Goal: Task Accomplishment & Management: Complete application form

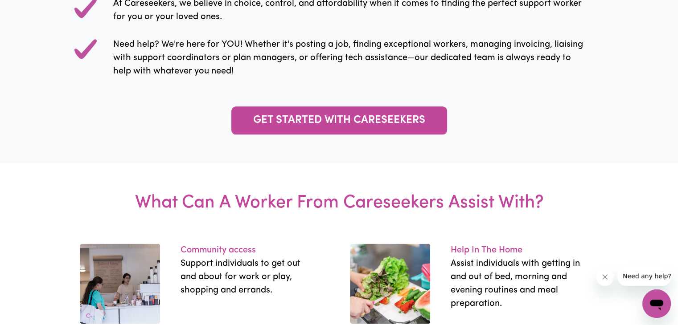
scroll to position [1075, 0]
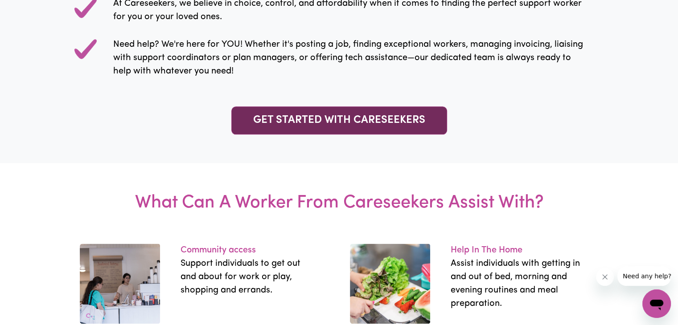
click at [319, 122] on link "GET STARTED WITH CARESEEKERS" at bounding box center [339, 121] width 216 height 28
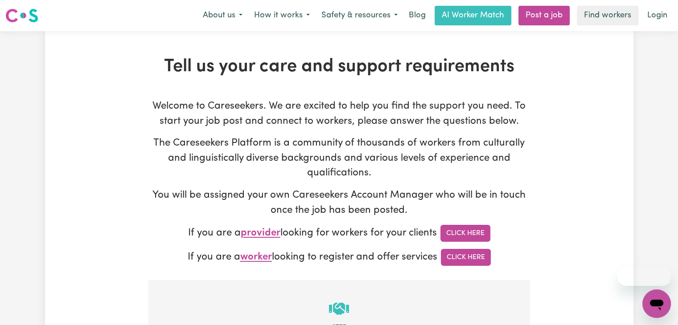
scroll to position [1, 0]
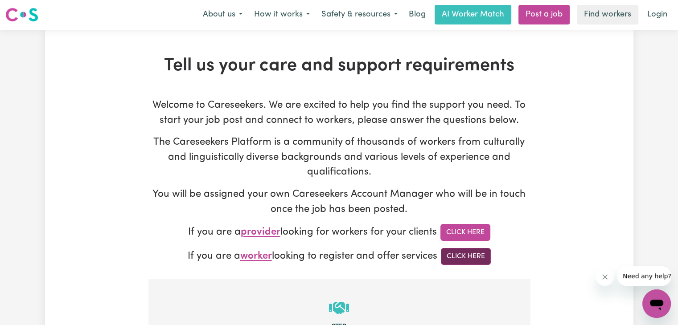
click at [481, 255] on link "Click Here" at bounding box center [466, 256] width 50 height 17
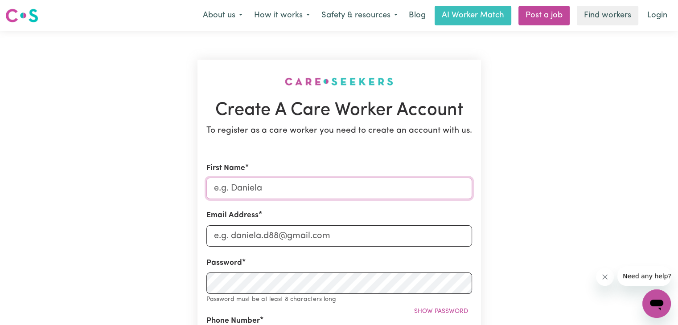
click at [388, 184] on input "First Name" at bounding box center [339, 188] width 266 height 21
type input "CHUKWUEMEKA"
type input "[EMAIL_ADDRESS][DOMAIN_NAME]"
type input "0450152460"
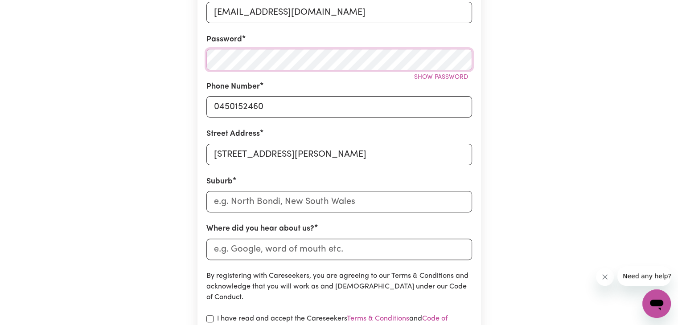
scroll to position [225, 0]
click at [328, 162] on input "[STREET_ADDRESS][PERSON_NAME]" at bounding box center [339, 153] width 266 height 21
type input "[STREET_ADDRESS][PERSON_NAME]"
click at [273, 207] on input "text" at bounding box center [339, 200] width 266 height 21
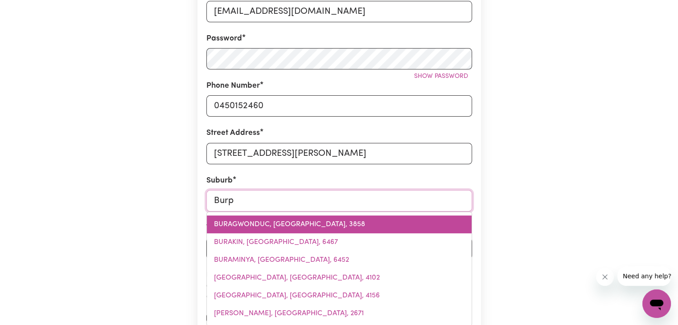
type input "Burpe"
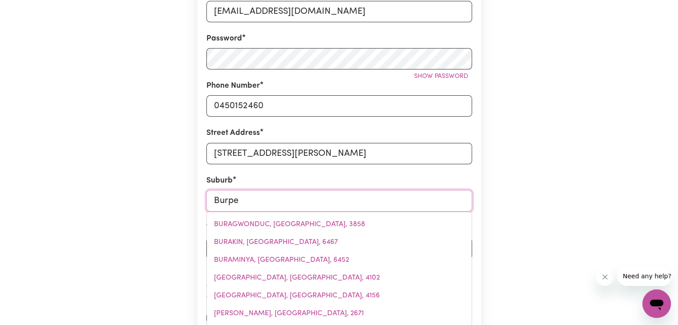
type input "BurpeNGARY, [GEOGRAPHIC_DATA], 4505"
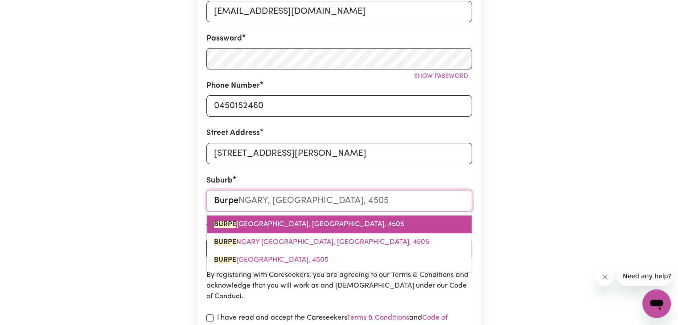
click at [289, 227] on span "BURPE NGARY, [GEOGRAPHIC_DATA], 4505" at bounding box center [309, 224] width 190 height 7
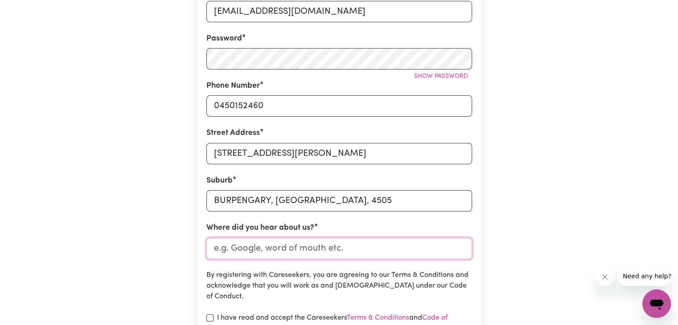
click at [250, 246] on input "Where did you hear about us?" at bounding box center [339, 248] width 266 height 21
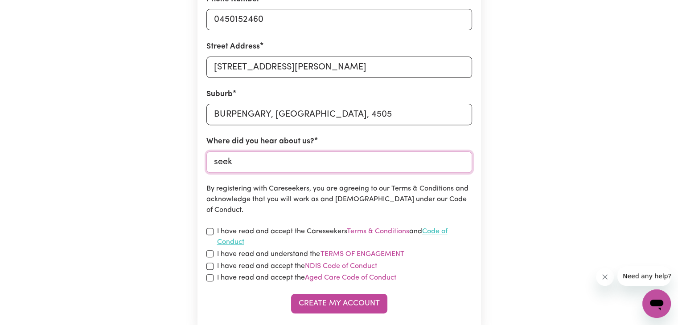
scroll to position [312, 0]
type input "seek"
click at [211, 230] on input "checkbox" at bounding box center [209, 231] width 7 height 7
checkbox input "true"
click at [209, 252] on input "checkbox" at bounding box center [209, 253] width 7 height 7
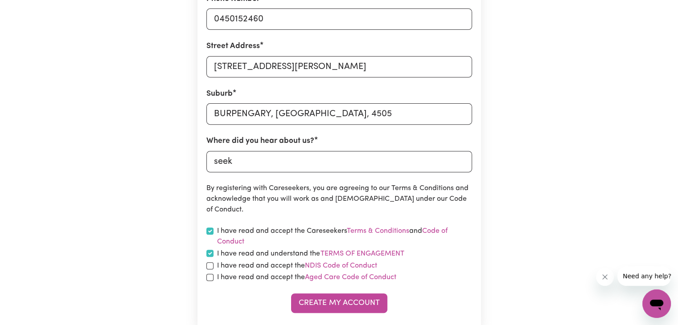
checkbox input "true"
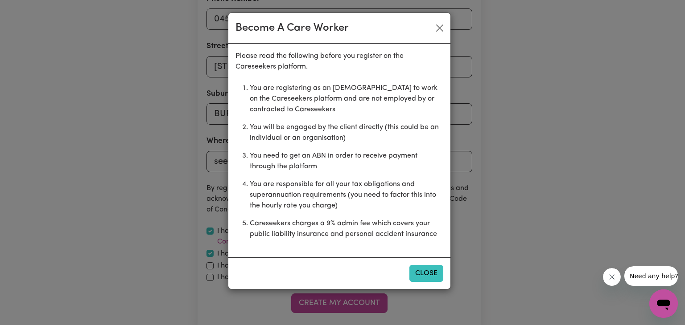
click at [415, 273] on button "Close" at bounding box center [426, 273] width 34 height 17
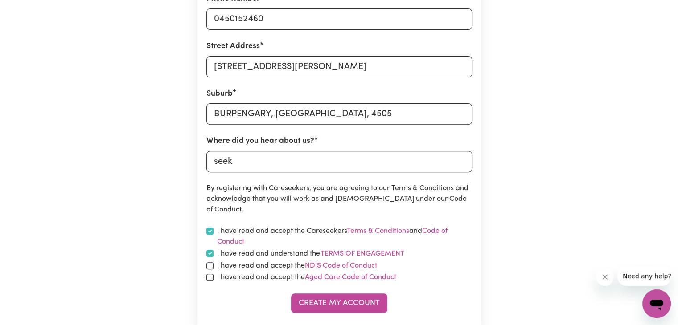
click at [204, 267] on section "Create A Care Worker Account To register as a care worker you need to create an…" at bounding box center [338, 39] width 283 height 583
drag, startPoint x: 209, startPoint y: 266, endPoint x: 210, endPoint y: 278, distance: 11.6
click at [210, 278] on form "First Name [PERSON_NAME] Email Address [EMAIL_ADDRESS][DOMAIN_NAME] Password Sh…" at bounding box center [339, 82] width 266 height 462
click at [210, 278] on input "checkbox" at bounding box center [209, 277] width 7 height 7
checkbox input "true"
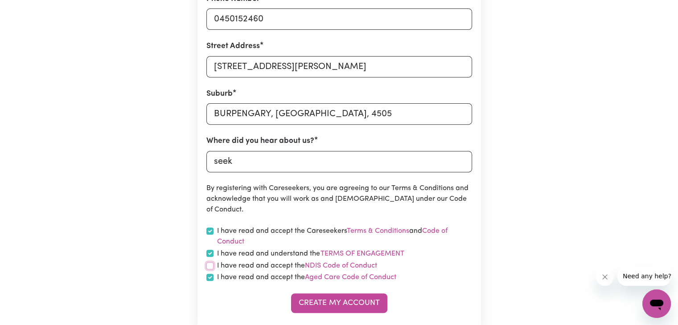
click at [209, 266] on input "checkbox" at bounding box center [209, 265] width 7 height 7
checkbox input "true"
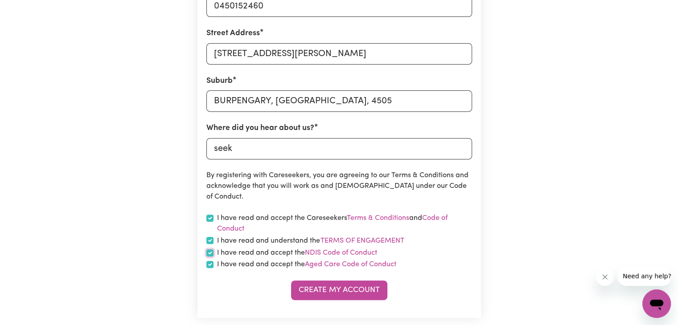
scroll to position [326, 0]
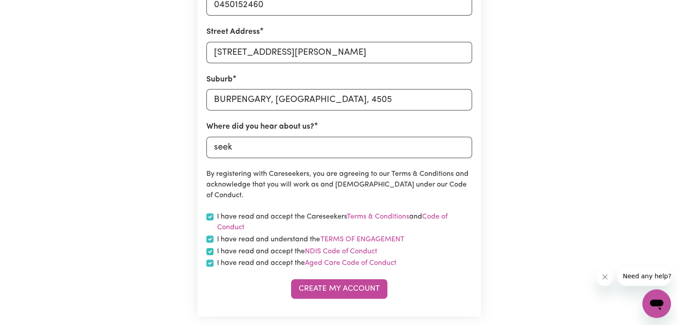
click at [328, 301] on section "Create A Care Worker Account To register as a care worker you need to create an…" at bounding box center [338, 25] width 283 height 583
click at [327, 297] on button "Create My Account" at bounding box center [339, 289] width 96 height 20
click at [327, 297] on div "Create My Account" at bounding box center [339, 289] width 266 height 20
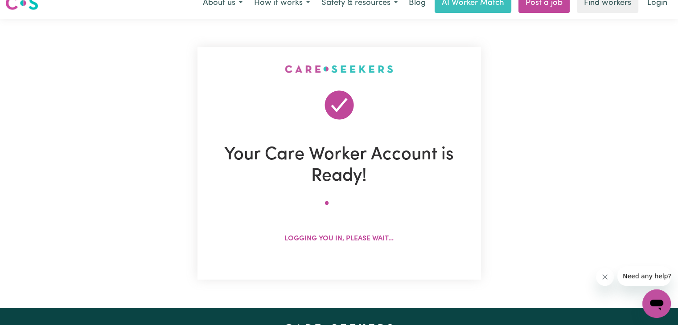
scroll to position [0, 0]
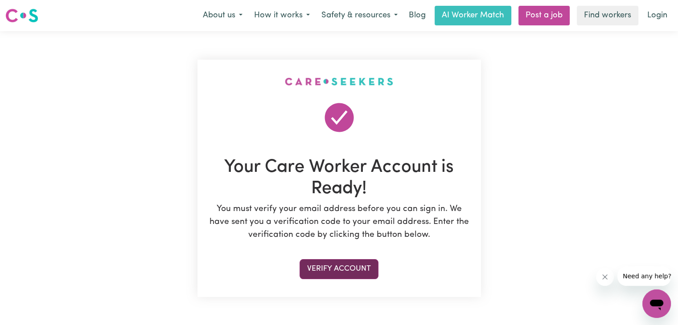
click at [322, 272] on button "Verify Account" at bounding box center [338, 269] width 79 height 20
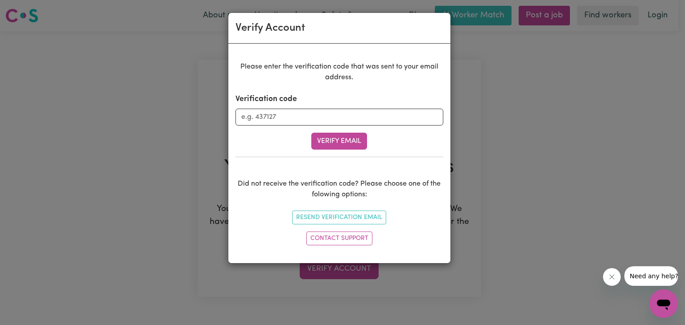
click at [321, 131] on form "Verification code Verify Email" at bounding box center [339, 122] width 208 height 56
click at [277, 110] on input "Verification code" at bounding box center [339, 117] width 208 height 17
type input "753643"
click at [325, 136] on button "Verify Email" at bounding box center [339, 141] width 56 height 17
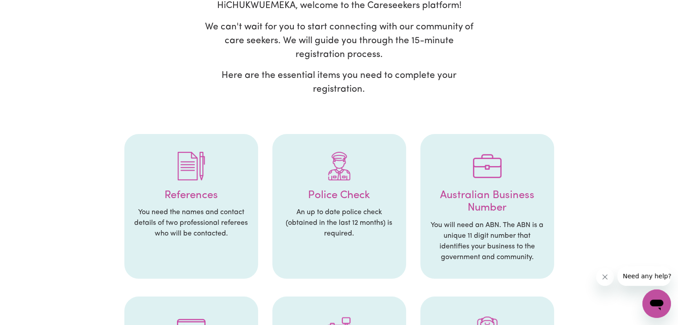
scroll to position [82, 0]
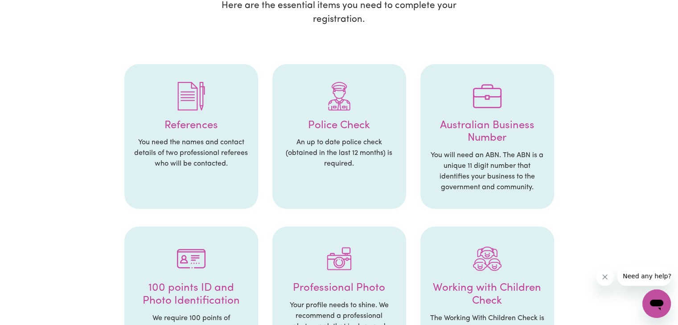
click at [311, 237] on div at bounding box center [339, 259] width 116 height 46
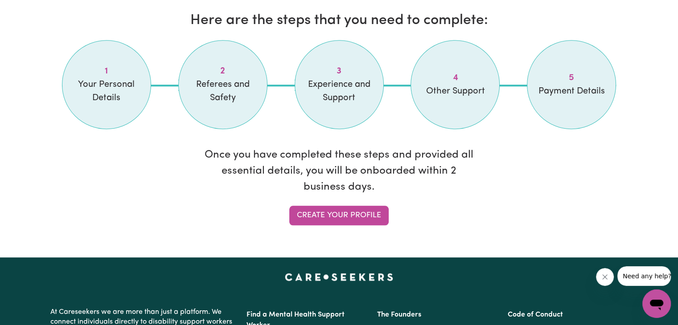
scroll to position [759, 0]
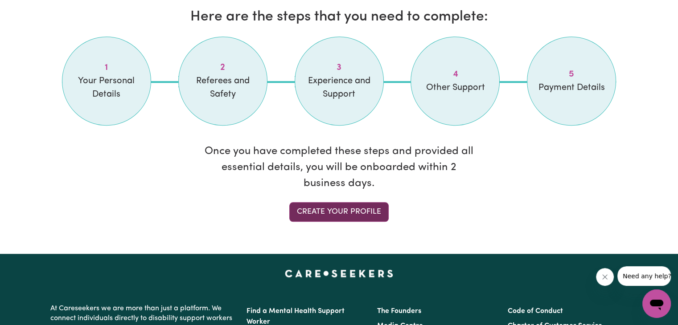
click at [335, 207] on link "Create your profile" at bounding box center [338, 212] width 99 height 20
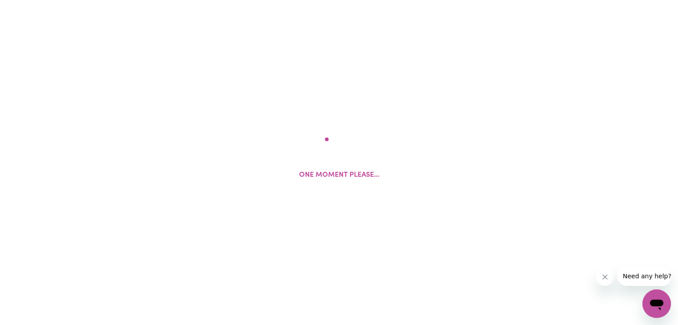
select select "Studying a healthcare related degree or qualification"
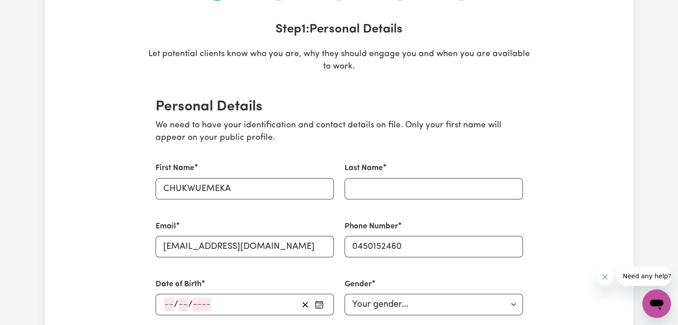
scroll to position [134, 0]
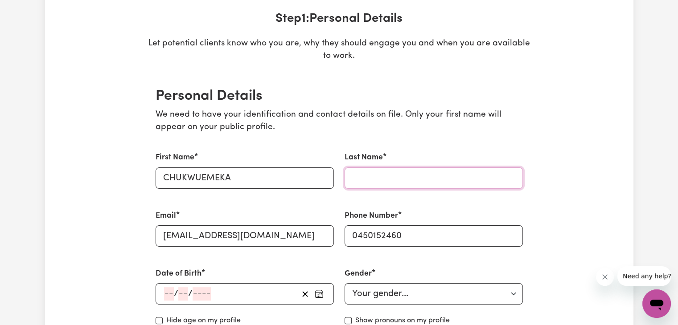
click at [401, 173] on input "Last Name" at bounding box center [433, 178] width 178 height 21
type input "OBIEKWE"
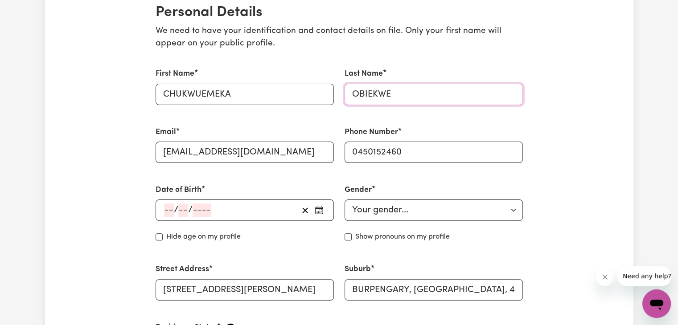
scroll to position [226, 0]
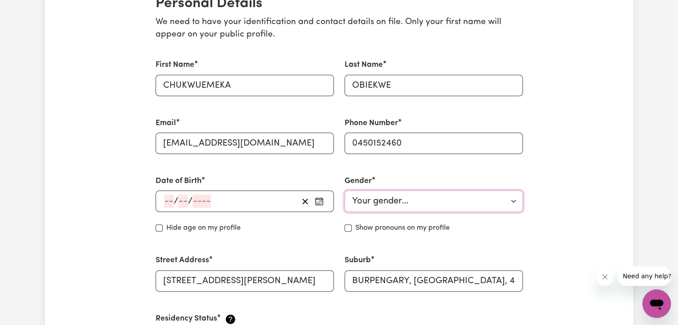
click at [398, 202] on select "Your gender... Female Male Non-binary Other Prefer not to say" at bounding box center [433, 201] width 178 height 21
select select "male"
click at [344, 191] on select "Your gender... Female Male Non-binary Other Prefer not to say" at bounding box center [433, 201] width 178 height 21
click at [280, 195] on div "/ /" at bounding box center [230, 201] width 135 height 13
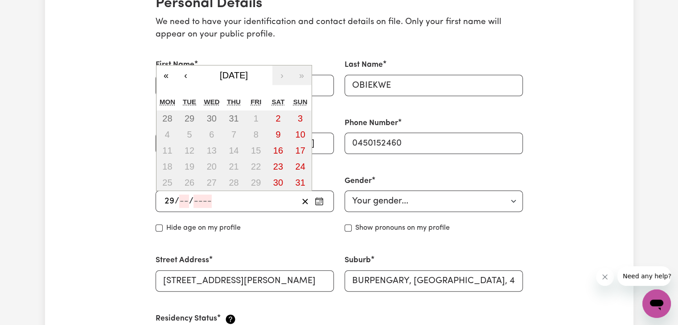
type input "29"
type input "05"
type input "200"
type input "2007-05-29"
type input "5"
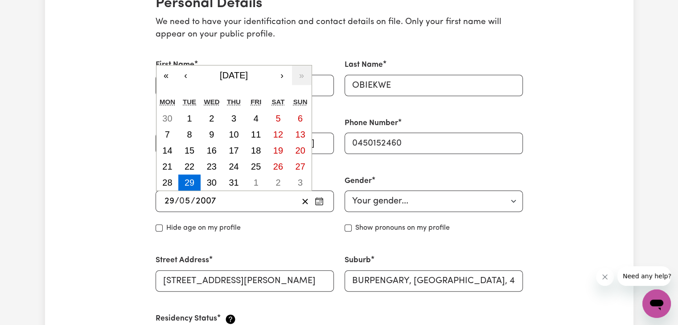
type input "2007"
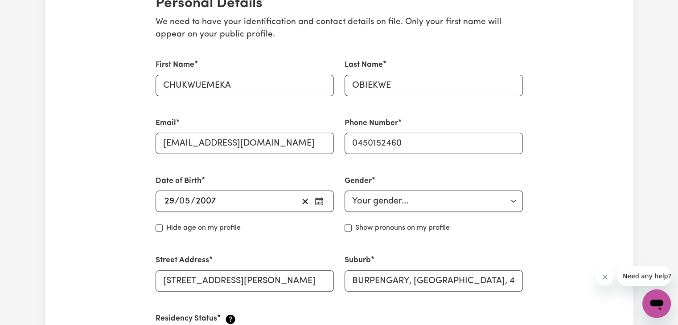
click at [217, 232] on label "Hide age on my profile" at bounding box center [203, 228] width 74 height 11
click at [163, 232] on input "Hide age" at bounding box center [159, 228] width 7 height 7
click at [199, 228] on label "Hide age on my profile" at bounding box center [203, 228] width 74 height 11
click at [163, 228] on input "Hide age" at bounding box center [159, 228] width 7 height 7
checkbox input "false"
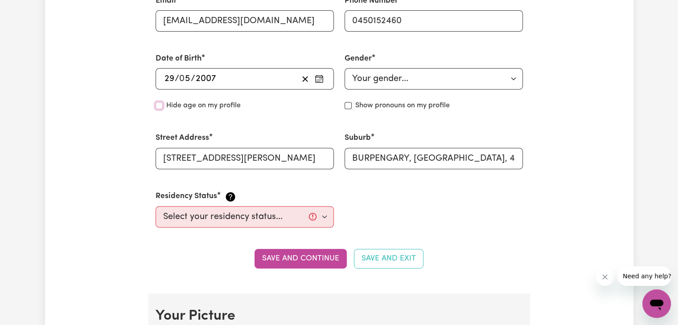
scroll to position [345, 0]
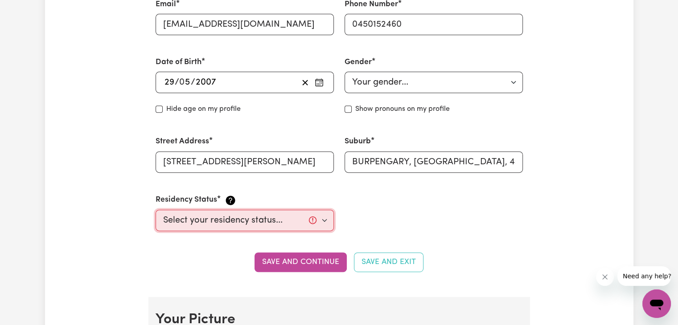
click at [276, 218] on select "Select your residency status... Australian citizen Australian PR Temporary Work…" at bounding box center [245, 220] width 178 height 21
select select "Student Visa"
click at [156, 210] on select "Select your residency status... Australian citizen Australian PR Temporary Work…" at bounding box center [245, 220] width 178 height 21
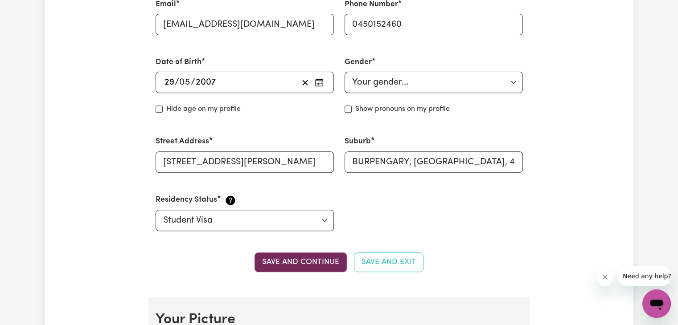
click at [283, 261] on button "Save and continue" at bounding box center [300, 263] width 92 height 20
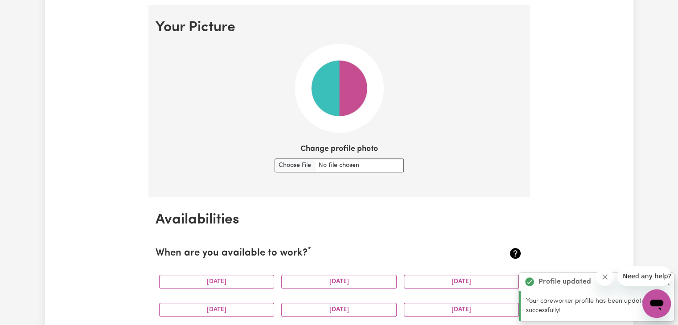
scroll to position [642, 0]
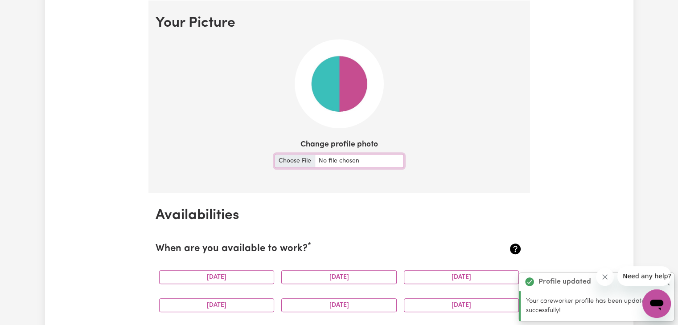
click at [299, 159] on input "Change profile photo" at bounding box center [339, 161] width 129 height 14
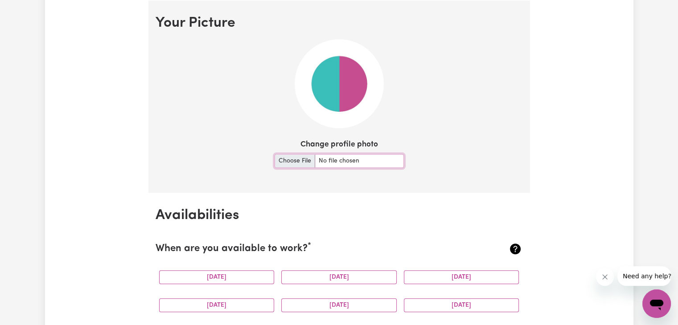
type input "C:\fakepath\myff.jpg"
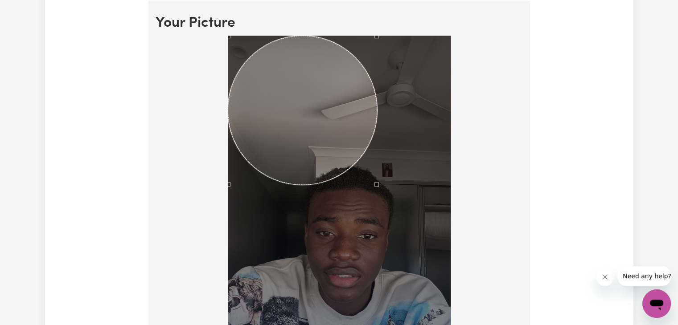
click at [382, 228] on div at bounding box center [339, 234] width 223 height 396
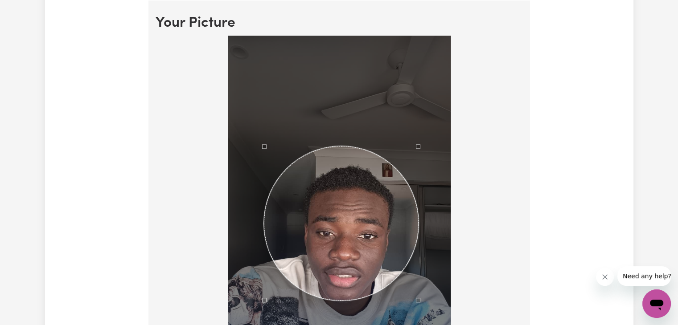
click at [333, 255] on div "Use the arrow keys to move the crop selection area" at bounding box center [341, 223] width 155 height 155
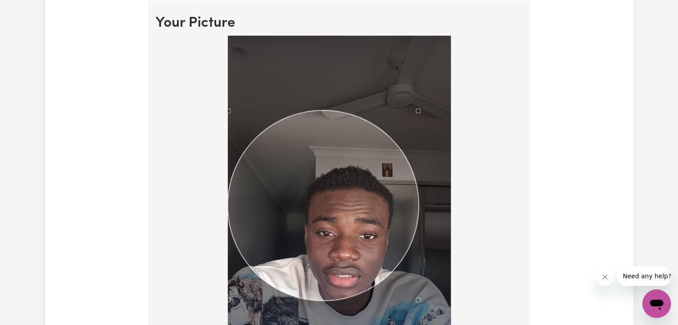
click at [209, 52] on div at bounding box center [339, 236] width 367 height 400
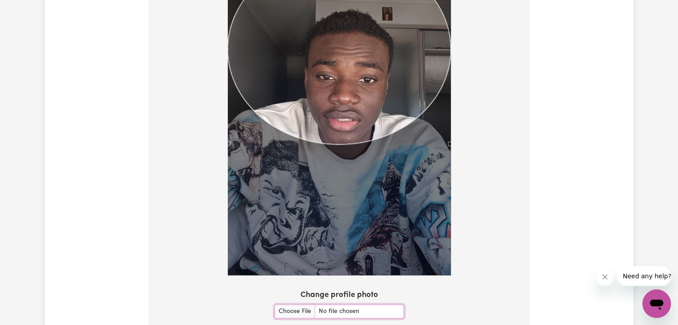
scroll to position [801, 0]
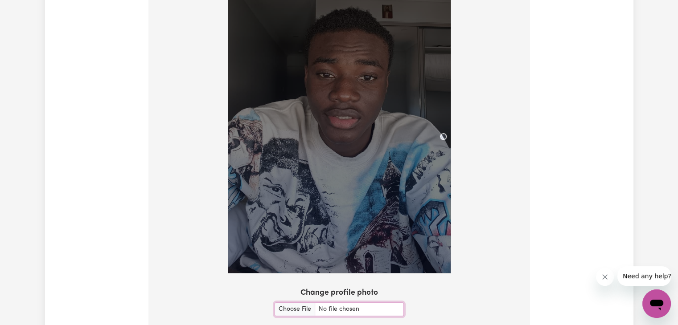
click at [440, 124] on img at bounding box center [339, 75] width 223 height 396
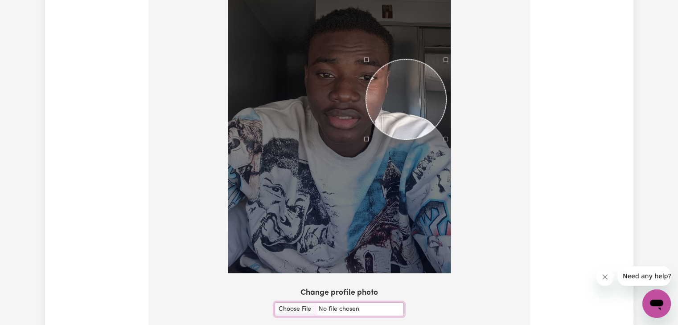
click at [371, 109] on div "Use the arrow keys to move the crop selection area" at bounding box center [406, 99] width 80 height 80
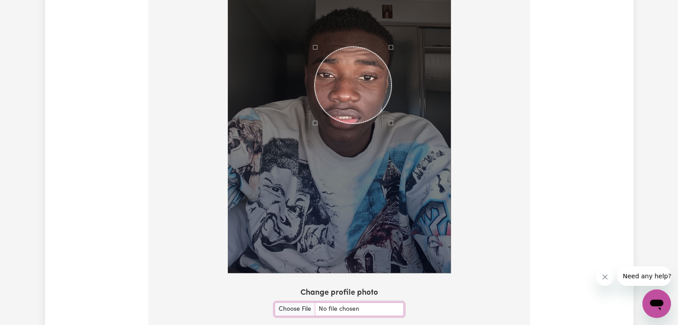
click at [347, 70] on div "Use the arrow keys to move the crop selection area" at bounding box center [353, 85] width 77 height 77
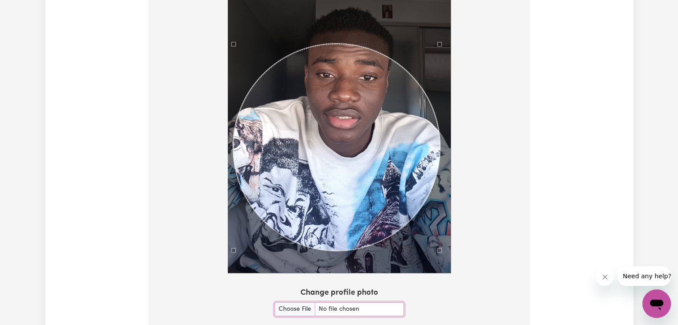
click at [235, 206] on div at bounding box center [339, 75] width 223 height 396
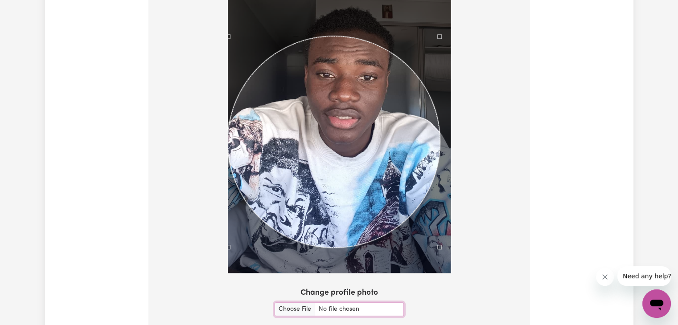
click at [160, 16] on div at bounding box center [339, 77] width 367 height 400
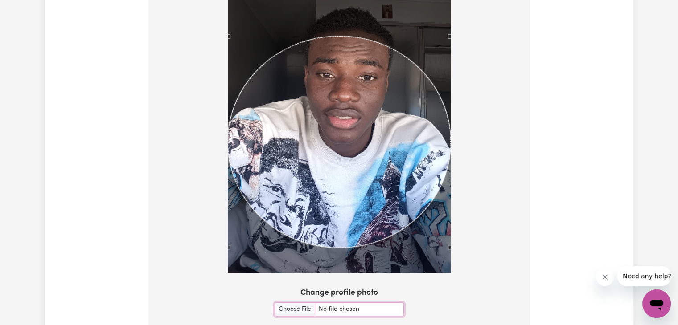
click at [464, 0] on div at bounding box center [339, 77] width 367 height 400
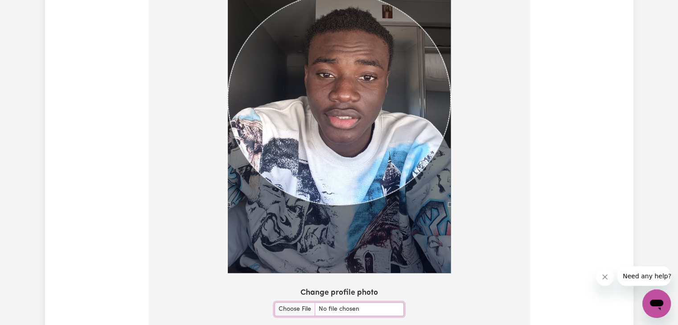
click at [360, 103] on div "Use the arrow keys to move the crop selection area" at bounding box center [339, 98] width 223 height 211
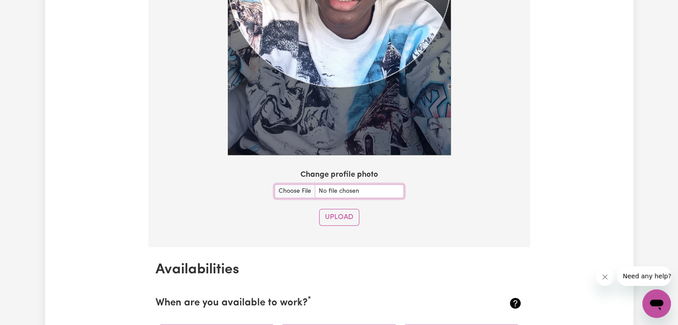
scroll to position [920, 0]
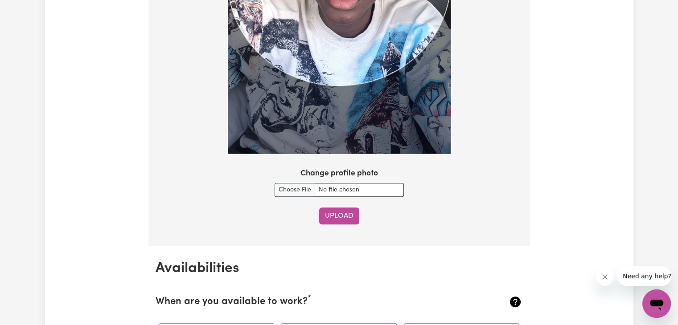
click at [342, 212] on button "Upload" at bounding box center [339, 216] width 40 height 17
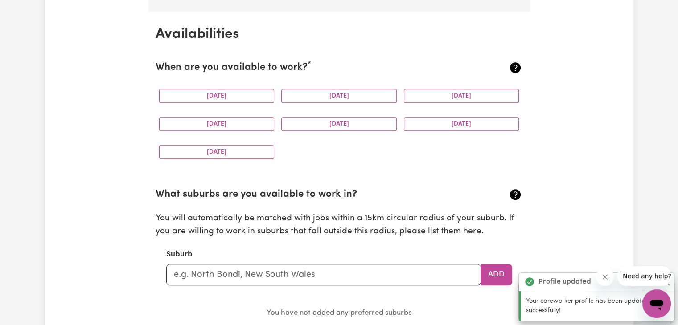
scroll to position [834, 0]
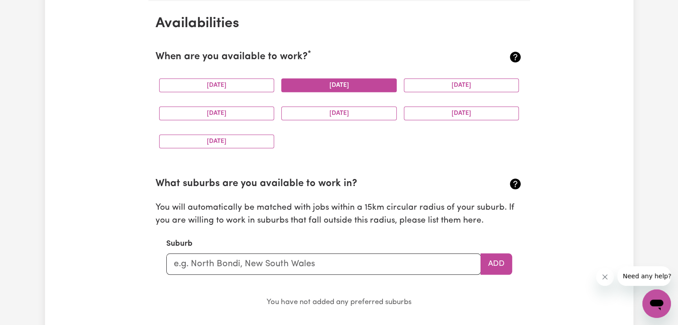
click at [307, 80] on button "Tuesday" at bounding box center [338, 85] width 115 height 14
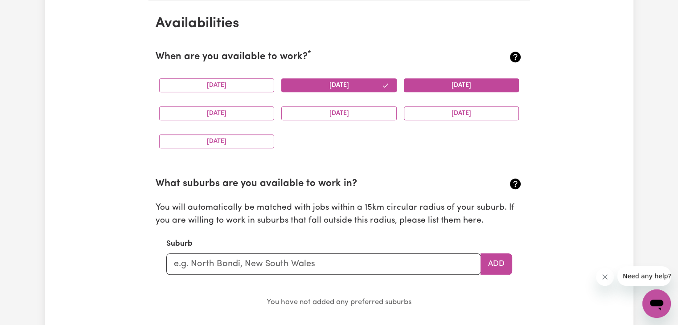
drag, startPoint x: 440, startPoint y: 76, endPoint x: 421, endPoint y: 91, distance: 24.4
click at [421, 91] on button "Wednesday" at bounding box center [461, 85] width 115 height 14
click at [414, 118] on button "Saturday" at bounding box center [461, 114] width 115 height 14
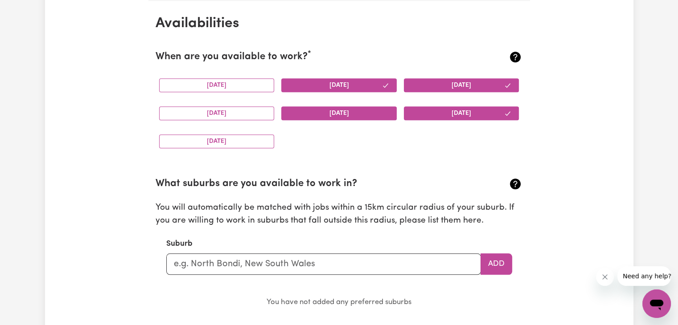
click at [380, 107] on button "Friday" at bounding box center [338, 114] width 115 height 14
click at [250, 138] on button "Sunday" at bounding box center [216, 142] width 115 height 14
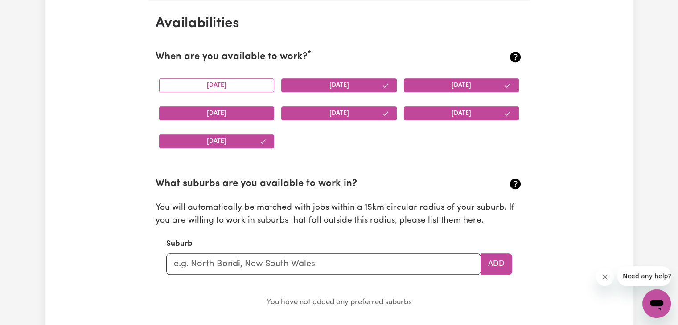
click at [254, 109] on button "Thursday" at bounding box center [216, 114] width 115 height 14
click at [260, 263] on input "text" at bounding box center [323, 264] width 315 height 21
type input "Burpengary"
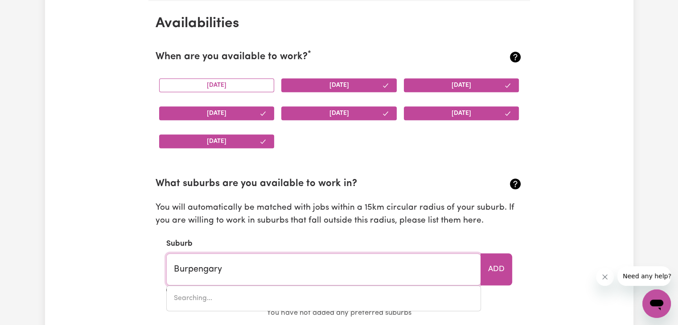
type input "Burpengary, Queensland, 4505"
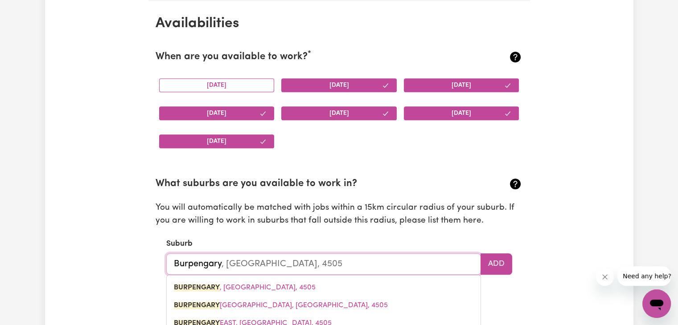
type input "Burpengar"
type input "BurpengarY, Queensland, 4505"
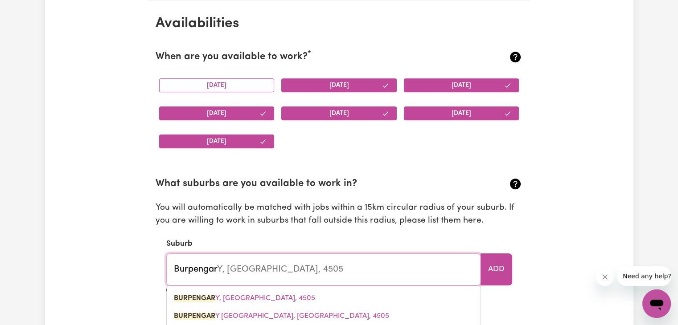
type input "Burpenga"
type input "BurpengaRY, Queensland, 4505"
type input "Burpeng"
type input "BurpengARY, Queensland, 4505"
type input "Burpen"
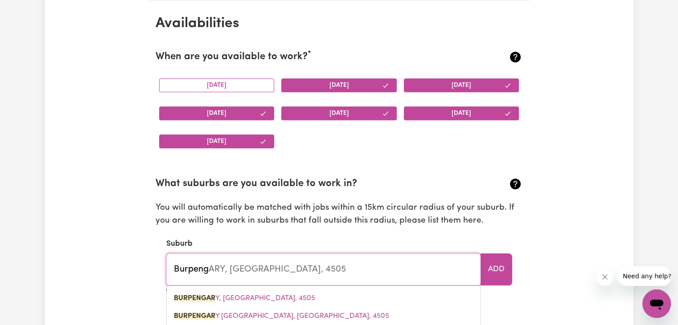
type input "BurpenGARY, Queensland, 4505"
type input "Burpe"
type input "BurpeNGARY, Queensland, 4505"
type input "Burp"
type input "BurpENGARY, Queensland, 4505"
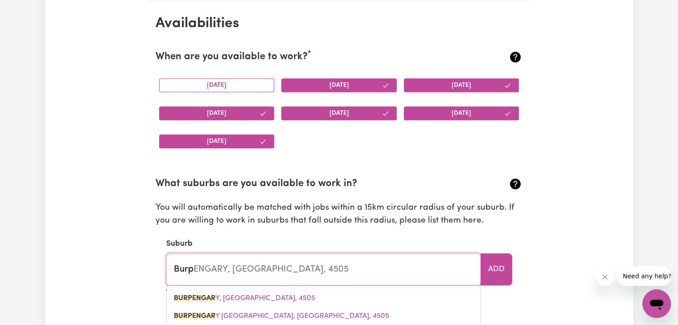
type input "Bur"
type input "BurPENGARY, Queensland, 4505"
type input "Bu"
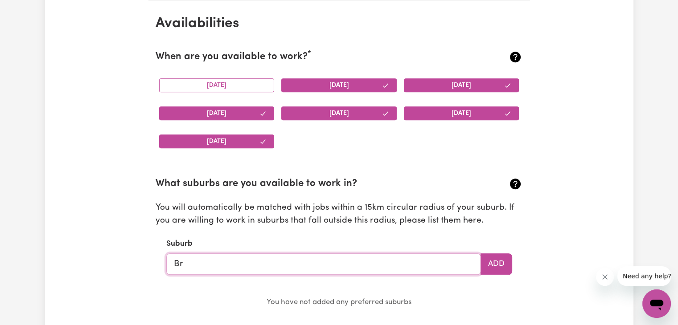
type input "Bri"
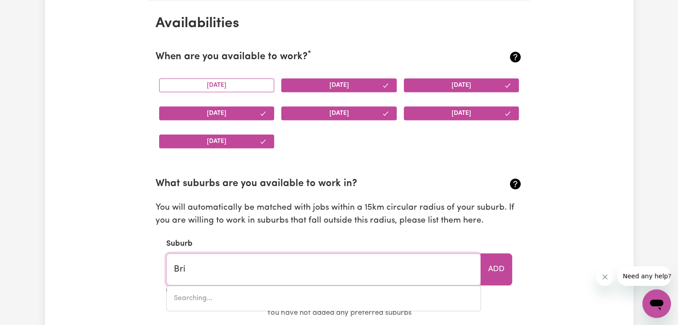
type input "BriAGOLONG, Victoria, 3860"
type input "Bris"
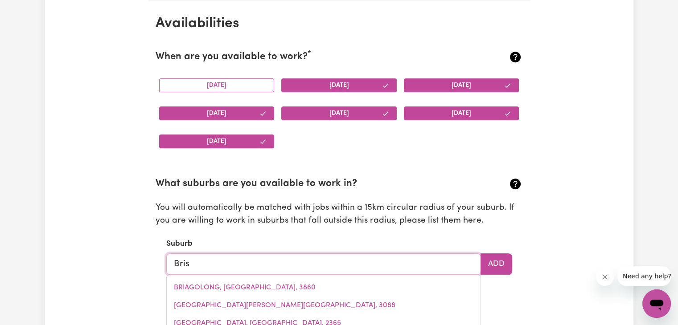
type input "BrisBANE ADELAIDE STREET, Queensland, 4000"
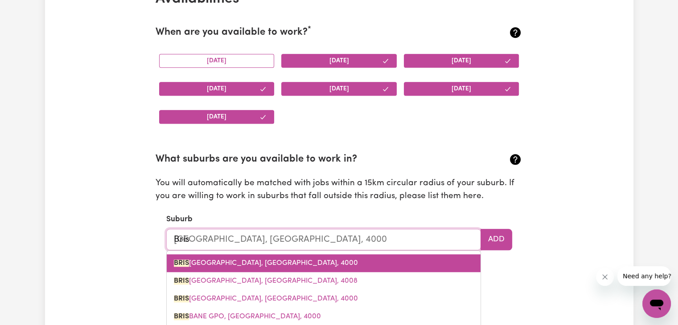
scroll to position [859, 0]
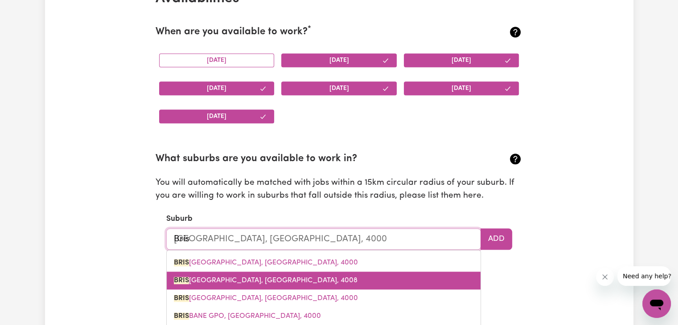
type input "Bri"
type input "BriSBANE ADELAIDE STREET, Queensland, 4000"
type input "Br"
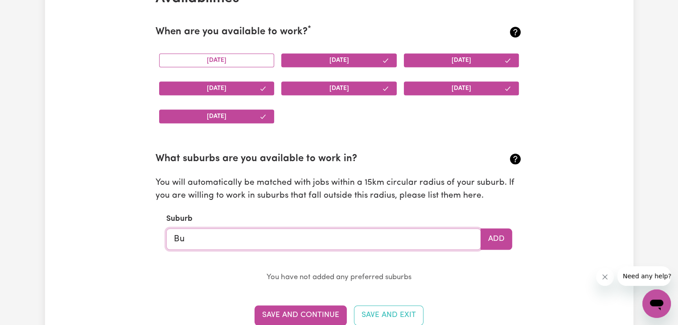
type input "Bur"
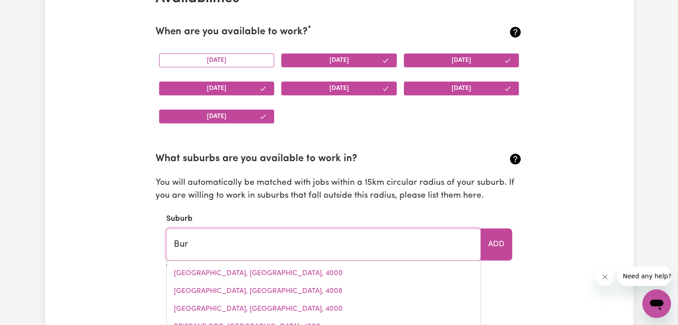
type input "BurAGWONDUC, Victoria, 3858"
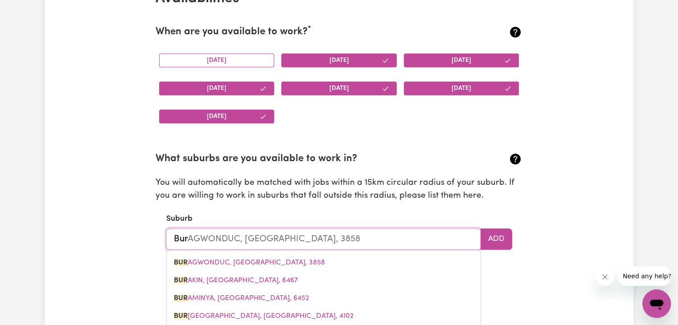
type input "Burpengary"
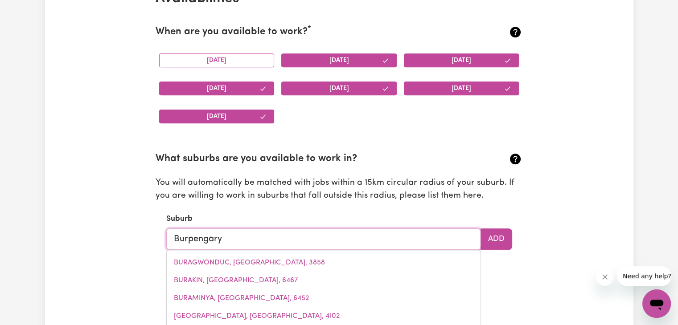
type input "Burpengary, Queensland, 4505"
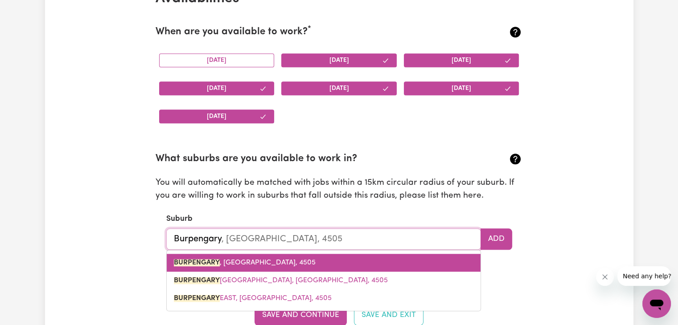
click at [315, 256] on link "BURPENGARY , Queensland, 4505" at bounding box center [324, 263] width 314 height 18
type input "BURPENGARY, Queensland, 4505"
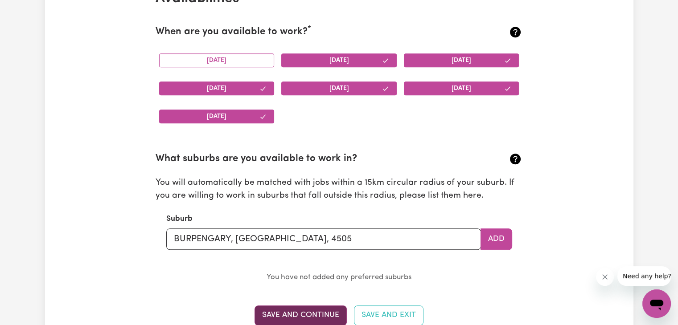
click at [317, 310] on button "Save and Continue" at bounding box center [300, 316] width 92 height 20
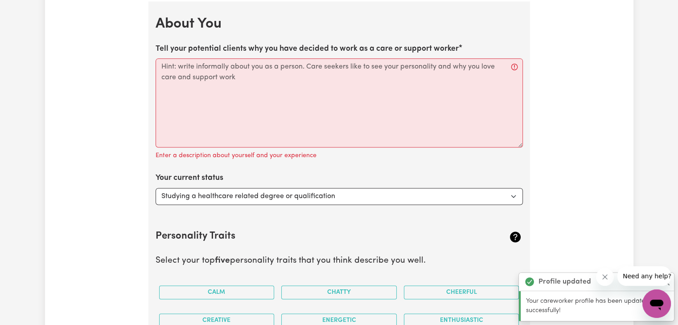
scroll to position [1212, 0]
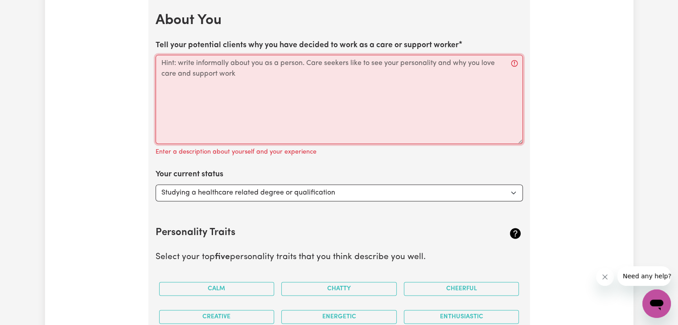
drag, startPoint x: 256, startPoint y: 78, endPoint x: 241, endPoint y: 85, distance: 16.7
click at [241, 85] on textarea "Tell your potential clients why you have decided to work as a care or support w…" at bounding box center [339, 99] width 367 height 89
click at [337, 61] on textarea "Tell your potential clients why you have decided to work as a care or support w…" at bounding box center [339, 99] width 367 height 89
paste textarea "I am currently studying a Diploma of Information Technology at Griffith College…"
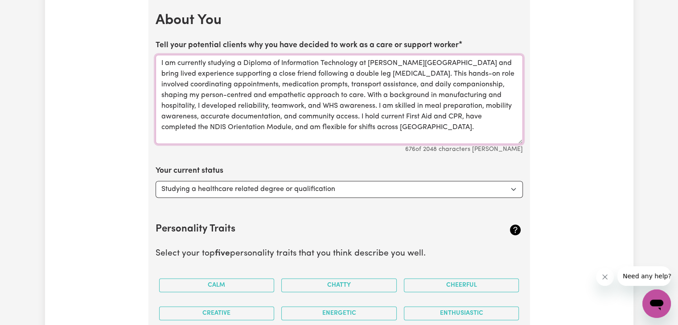
type textarea "I am currently studying a Diploma of Information Technology at Griffith College…"
click at [364, 188] on select "Select... Studying a healthcare related degree or qualification Studying a non-…" at bounding box center [339, 189] width 367 height 17
click at [351, 195] on select "Select... Studying a healthcare related degree or qualification Studying a non-…" at bounding box center [339, 189] width 367 height 17
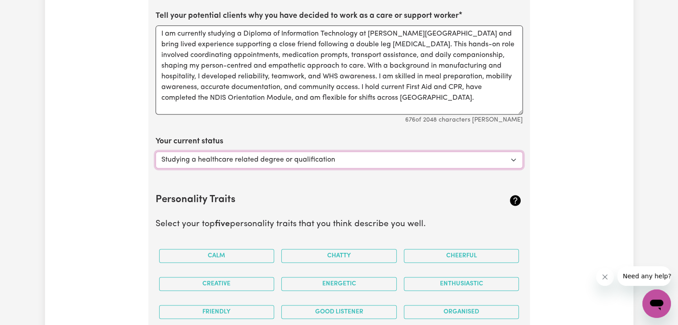
scroll to position [1301, 0]
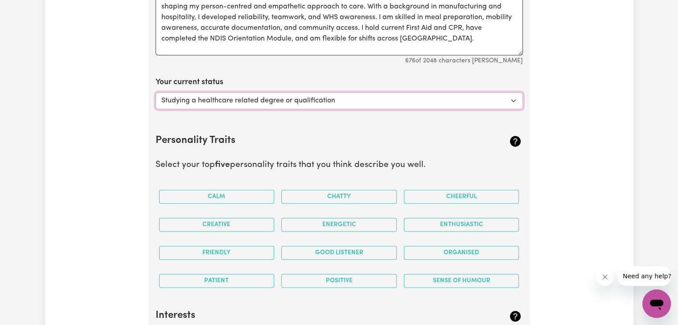
click at [374, 103] on select "Select... Studying a healthcare related degree or qualification Studying a non-…" at bounding box center [339, 100] width 367 height 17
click at [156, 92] on select "Select... Studying a healthcare related degree or qualification Studying a non-…" at bounding box center [339, 100] width 367 height 17
click at [374, 106] on select "Select... Studying a healthcare related degree or qualification Studying a non-…" at bounding box center [339, 100] width 367 height 17
select select "Embarking on a career change into the care industry"
click at [156, 92] on select "Select... Studying a healthcare related degree or qualification Studying a non-…" at bounding box center [339, 100] width 367 height 17
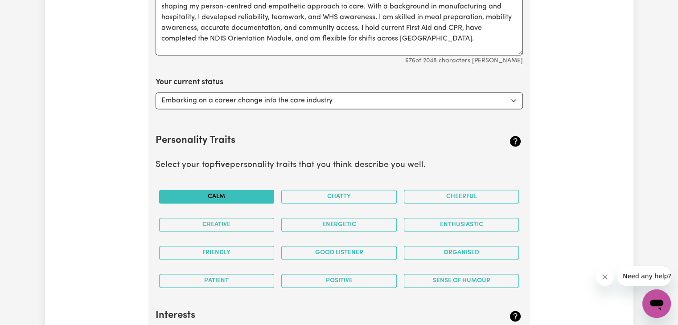
click at [239, 194] on button "Calm" at bounding box center [216, 197] width 115 height 14
click at [304, 186] on div "Chatty" at bounding box center [339, 197] width 123 height 28
click at [302, 193] on button "Chatty" at bounding box center [338, 197] width 115 height 14
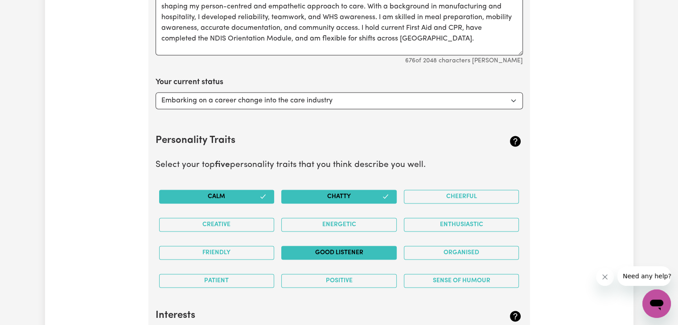
click at [317, 252] on button "Good Listener" at bounding box center [338, 253] width 115 height 14
click at [323, 276] on button "Positive" at bounding box center [338, 281] width 115 height 14
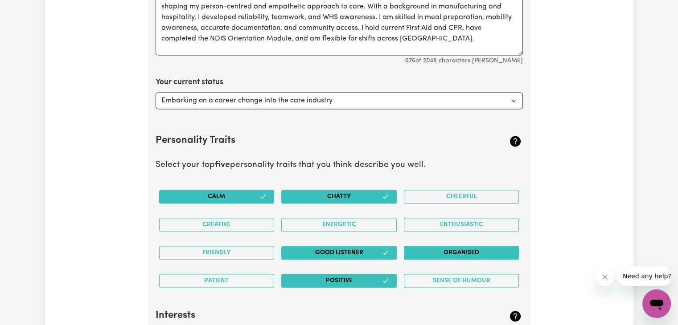
click at [429, 249] on button "Organised" at bounding box center [461, 253] width 115 height 14
click at [214, 227] on button "Creative" at bounding box center [216, 225] width 115 height 14
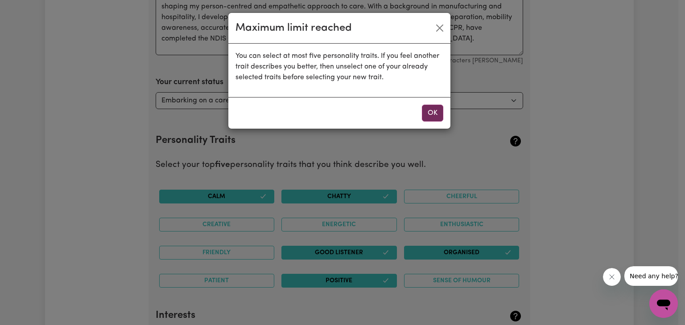
click at [437, 116] on button "OK" at bounding box center [432, 113] width 21 height 17
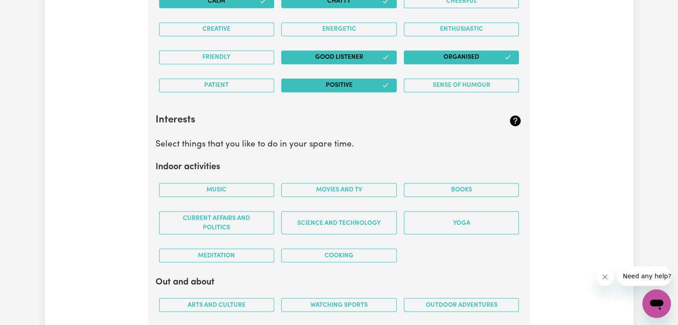
scroll to position [1497, 0]
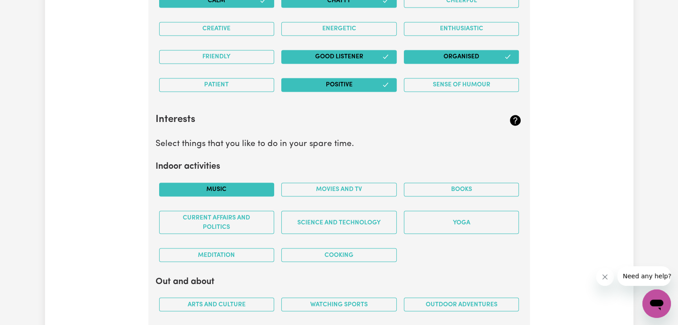
click at [234, 190] on button "Music" at bounding box center [216, 190] width 115 height 14
click at [318, 184] on button "Movies and TV" at bounding box center [338, 190] width 115 height 14
click at [439, 195] on div "Books" at bounding box center [461, 190] width 123 height 28
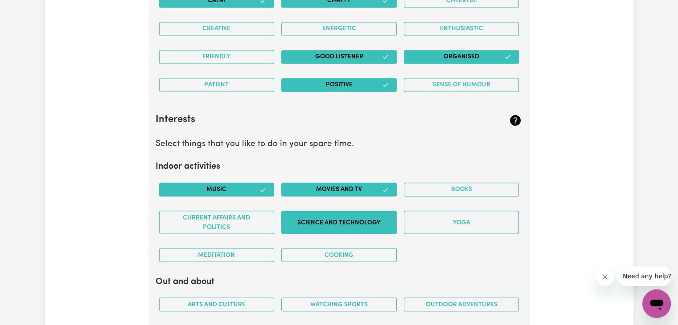
drag, startPoint x: 439, startPoint y: 193, endPoint x: 344, endPoint y: 229, distance: 101.4
click at [344, 229] on button "Science and Technology" at bounding box center [338, 222] width 115 height 23
click at [303, 258] on button "Cooking" at bounding box center [338, 255] width 115 height 14
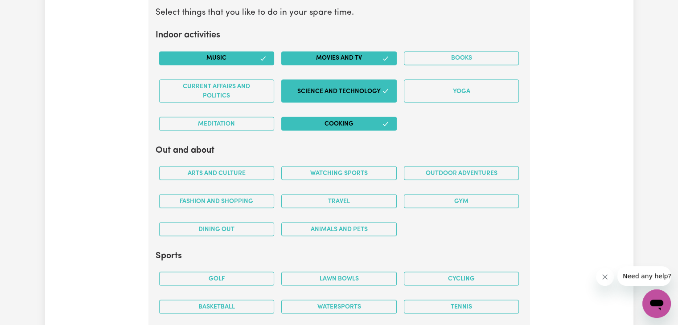
scroll to position [1629, 0]
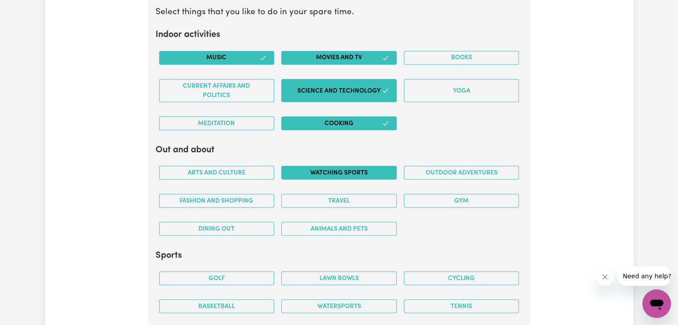
click at [330, 166] on button "Watching sports" at bounding box center [338, 173] width 115 height 14
click at [446, 168] on button "Outdoor adventures" at bounding box center [461, 173] width 115 height 14
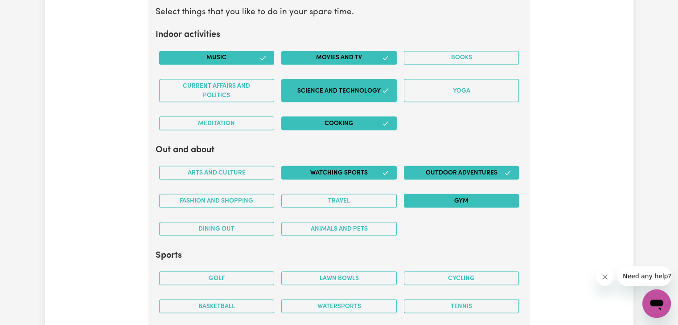
drag, startPoint x: 419, startPoint y: 201, endPoint x: 409, endPoint y: 201, distance: 10.7
click at [409, 201] on button "Gym" at bounding box center [461, 201] width 115 height 14
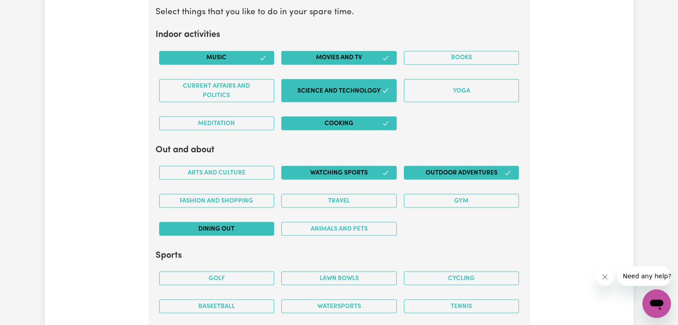
click at [221, 225] on button "Dining out" at bounding box center [216, 229] width 115 height 14
click at [232, 199] on button "Fashion and shopping" at bounding box center [216, 201] width 115 height 14
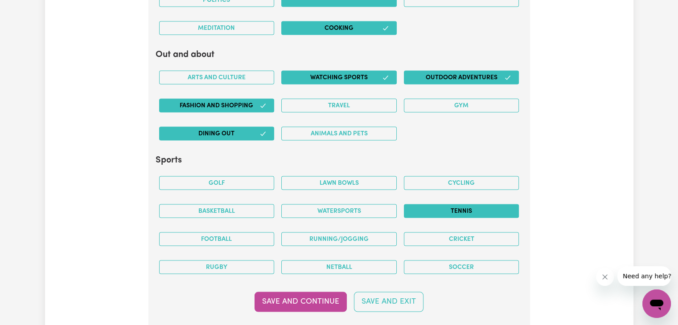
scroll to position [1726, 0]
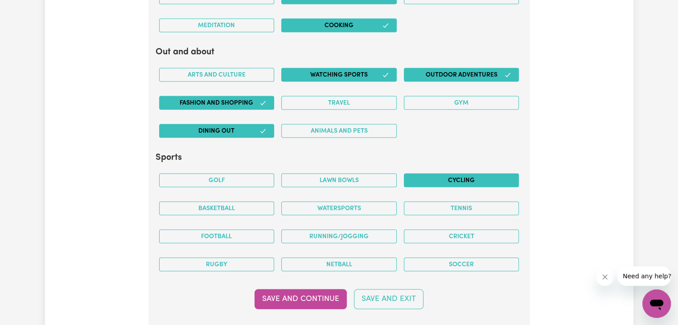
click at [456, 178] on button "Cycling" at bounding box center [461, 181] width 115 height 14
click at [444, 251] on div "Soccer" at bounding box center [461, 265] width 123 height 28
click at [437, 258] on button "Soccer" at bounding box center [461, 265] width 115 height 14
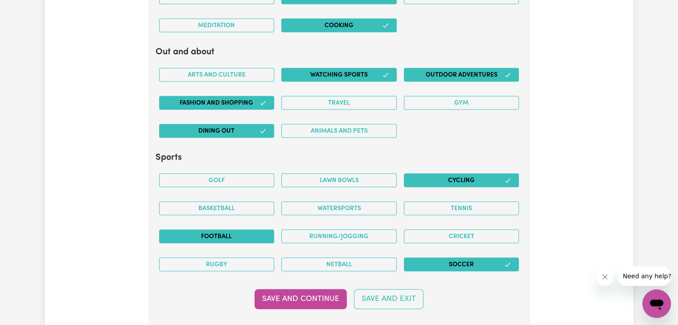
click at [217, 234] on button "Football" at bounding box center [216, 237] width 115 height 14
drag, startPoint x: 316, startPoint y: 298, endPoint x: 314, endPoint y: 175, distance: 123.0
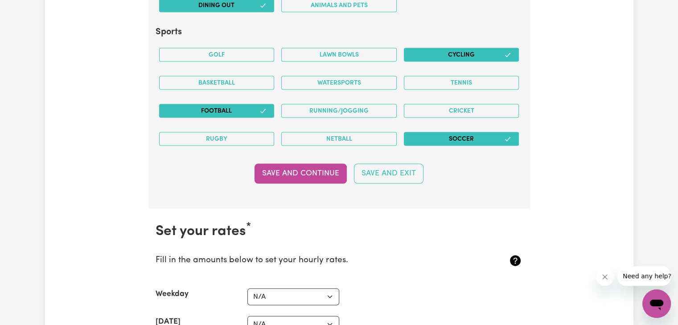
scroll to position [1973, 0]
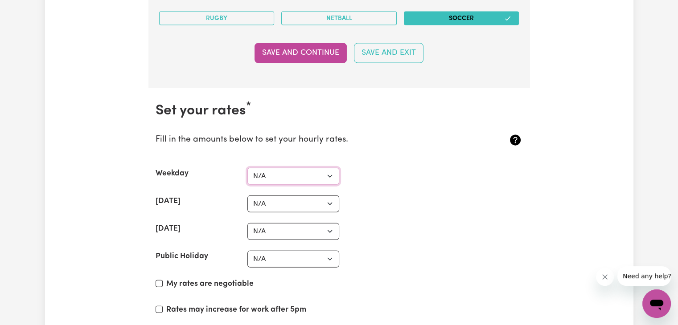
click at [296, 179] on select "N/A $37 $38 $39 $40 $41 $42 $43 $44 $45 $46 $47 $48 $49 $50 $51 $52 $53 $54 $55…" at bounding box center [293, 176] width 92 height 17
click at [168, 200] on label "Saturday" at bounding box center [168, 202] width 25 height 12
click at [247, 200] on select "N/A $37 $38 $39 $40 $41 $42 $43 $44 $45 $46 $47 $48 $49 $50 $51 $52 $53 $54 $55…" at bounding box center [293, 204] width 92 height 17
click at [157, 283] on div "My rates are negotiable" at bounding box center [339, 286] width 367 height 15
click at [156, 281] on input "My rates are negotiable" at bounding box center [159, 283] width 7 height 7
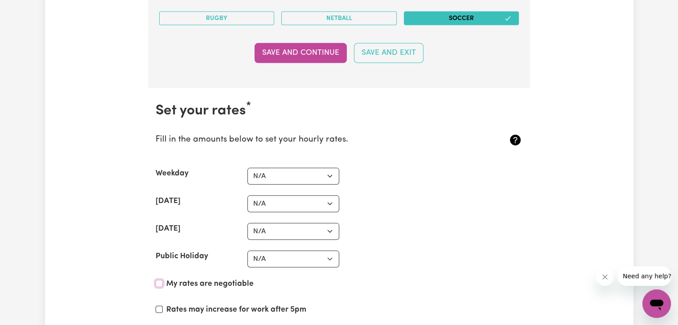
checkbox input "true"
click at [157, 304] on div "Rates may increase for work after 5pm" at bounding box center [339, 311] width 367 height 15
click at [156, 306] on input "Rates may increase for work after 5pm" at bounding box center [159, 309] width 7 height 7
click at [157, 306] on input "Rates may increase for work after 5pm" at bounding box center [159, 309] width 7 height 7
checkbox input "false"
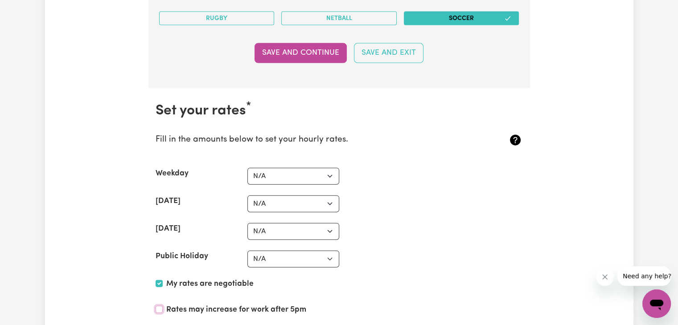
scroll to position [2048, 0]
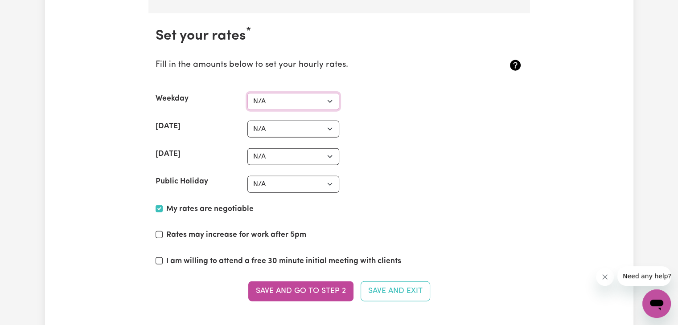
click at [315, 98] on select "N/A $37 $38 $39 $40 $41 $42 $43 $44 $45 $46 $47 $48 $49 $50 $51 $52 $53 $54 $55…" at bounding box center [293, 101] width 92 height 17
click at [247, 93] on select "N/A $37 $38 $39 $40 $41 $42 $43 $44 $45 $46 $47 $48 $49 $50 $51 $52 $53 $54 $55…" at bounding box center [293, 101] width 92 height 17
click at [283, 99] on select "N/A $37 $38 $39 $40 $41 $42 $43 $44 $45 $46 $47 $48 $49 $50 $51 $52 $53 $54 $55…" at bounding box center [293, 101] width 92 height 17
select select "40"
click at [247, 93] on select "N/A $37 $38 $39 $40 $41 $42 $43 $44 $45 $46 $47 $48 $49 $50 $51 $52 $53 $54 $55…" at bounding box center [293, 101] width 92 height 17
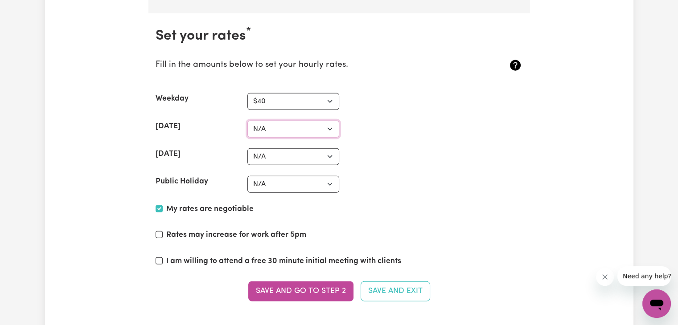
click at [267, 125] on select "N/A $37 $38 $39 $40 $41 $42 $43 $44 $45 $46 $47 $48 $49 $50 $51 $52 $53 $54 $55…" at bounding box center [293, 129] width 92 height 17
select select "55"
click at [247, 121] on select "N/A $37 $38 $39 $40 $41 $42 $43 $44 $45 $46 $47 $48 $49 $50 $51 $52 $53 $54 $55…" at bounding box center [293, 129] width 92 height 17
click at [273, 159] on select "N/A $37 $38 $39 $40 $41 $42 $43 $44 $45 $46 $47 $48 $49 $50 $51 $52 $53 $54 $55…" at bounding box center [293, 156] width 92 height 17
select select "65"
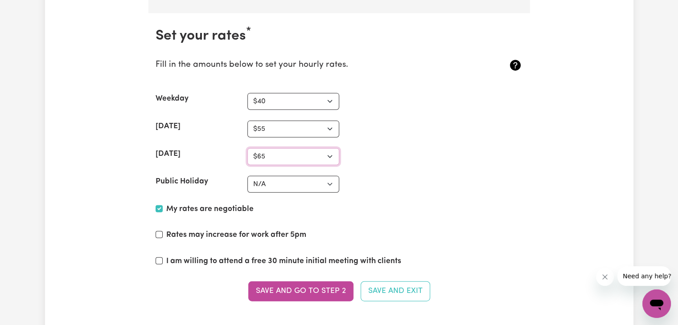
click at [247, 148] on select "N/A $37 $38 $39 $40 $41 $42 $43 $44 $45 $46 $47 $48 $49 $50 $51 $52 $53 $54 $55…" at bounding box center [293, 156] width 92 height 17
click at [260, 180] on select "N/A $37 $38 $39 $40 $41 $42 $43 $44 $45 $46 $47 $48 $49 $50 $51 $52 $53 $54 $55…" at bounding box center [293, 184] width 92 height 17
select select "75"
click at [247, 176] on select "N/A $37 $38 $39 $40 $41 $42 $43 $44 $45 $46 $47 $48 $49 $50 $51 $52 $53 $54 $55…" at bounding box center [293, 184] width 92 height 17
click at [165, 232] on div "Rates may increase for work after 5pm" at bounding box center [339, 237] width 367 height 15
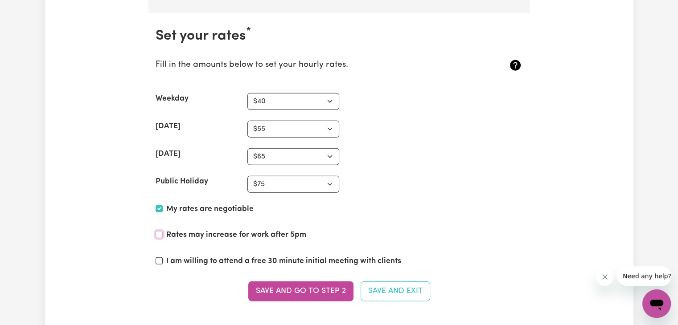
click at [157, 231] on input "Rates may increase for work after 5pm" at bounding box center [159, 234] width 7 height 7
checkbox input "true"
click at [157, 258] on input "I am willing to attend a free 30 minute initial meeting with clients" at bounding box center [159, 261] width 7 height 7
checkbox input "true"
click at [302, 297] on section "Set your rates * Fill in the amounts below to set your hourly rates. Weekday N/…" at bounding box center [338, 169] width 381 height 313
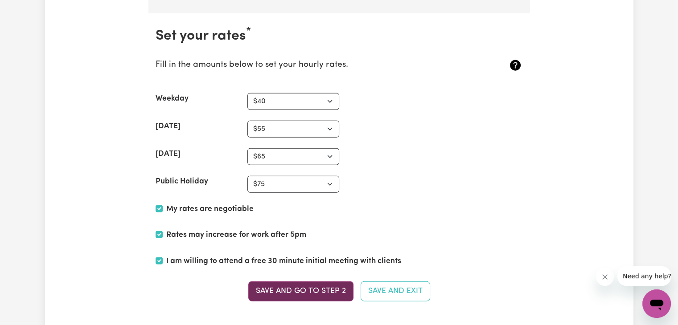
click at [308, 289] on button "Save and go to Step 2" at bounding box center [300, 292] width 105 height 20
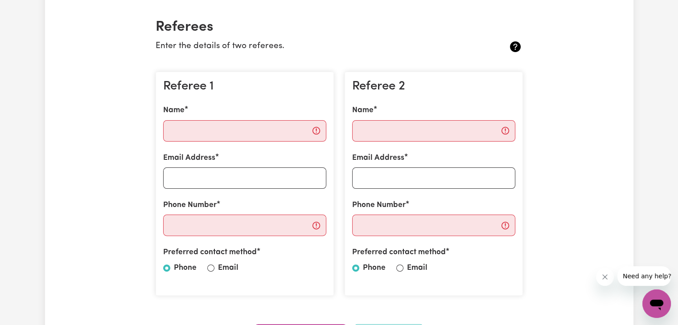
scroll to position [201, 0]
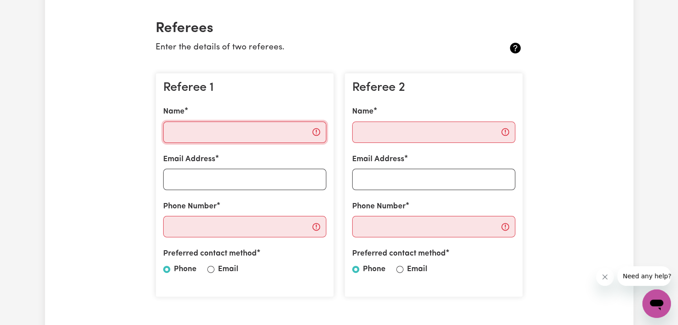
click at [241, 127] on input "Name" at bounding box center [244, 132] width 163 height 21
click at [199, 123] on input "Name" at bounding box center [244, 132] width 163 height 21
click at [198, 128] on input "Name" at bounding box center [244, 132] width 163 height 21
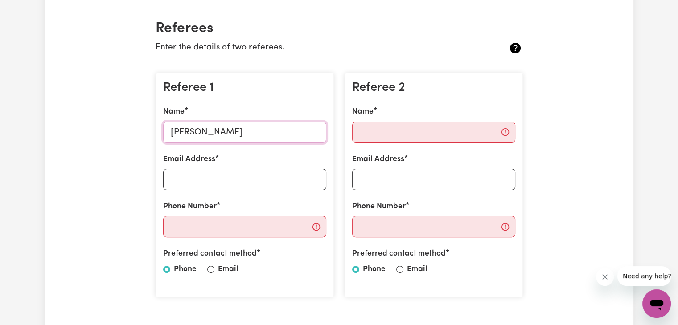
type input "Samuel Ebube"
click at [201, 179] on input "Email Address" at bounding box center [244, 179] width 163 height 21
type input "ebubesam121@gmail.com"
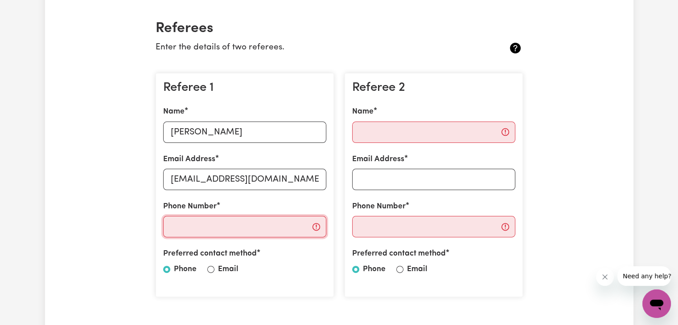
click at [220, 226] on input "Phone Number" at bounding box center [244, 226] width 163 height 21
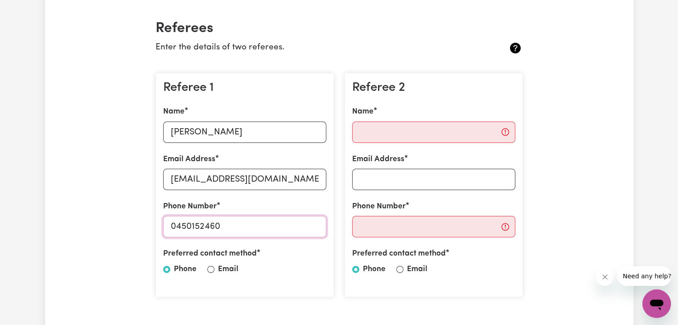
click at [233, 226] on input "0450152460" at bounding box center [244, 226] width 163 height 21
type input "0"
type input "0411363384"
click at [210, 269] on input "Email" at bounding box center [210, 269] width 7 height 7
radio input "true"
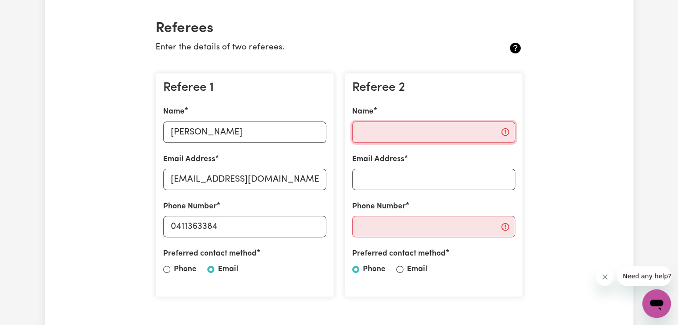
click at [391, 138] on input "Name" at bounding box center [433, 132] width 163 height 21
type input "t"
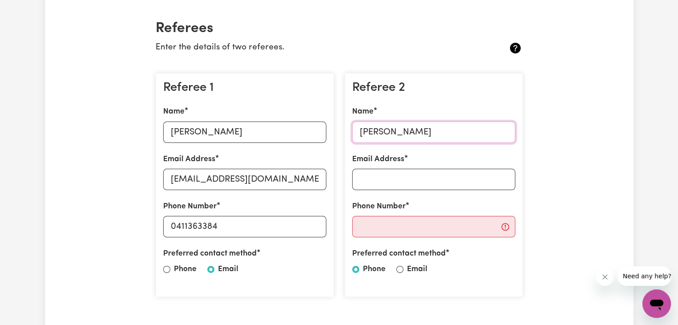
type input "Thelma onyema"
click at [369, 172] on input "Email Address" at bounding box center [433, 179] width 163 height 21
click at [369, 172] on input "ugwokecharity165@gmail.com" at bounding box center [433, 179] width 163 height 21
type input "ugwokecharity165@gmail.com"
click at [223, 175] on input "ebubesam121@gmail.com" at bounding box center [244, 179] width 163 height 21
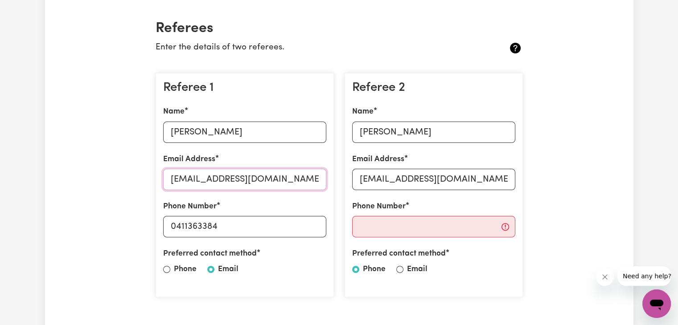
type input "ebubesam121+careseek@gmail.com"
click at [430, 179] on input "ugwokecharity165@gmail.com" at bounding box center [433, 179] width 163 height 21
type input "ugwokecharity165+careseek@gmail.com"
click at [316, 183] on input "ebubesam121+careseek@gmail.com" at bounding box center [244, 179] width 163 height 21
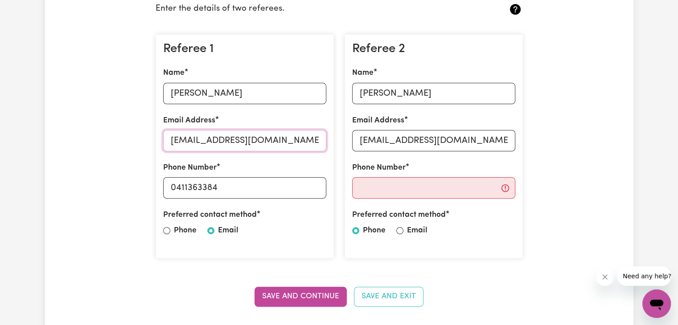
scroll to position [247, 0]
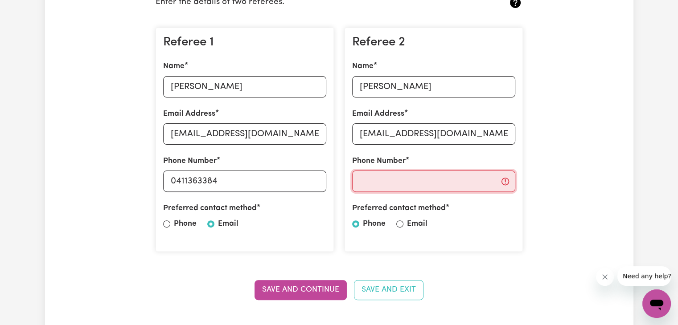
click at [395, 175] on input "Phone Number" at bounding box center [433, 181] width 163 height 21
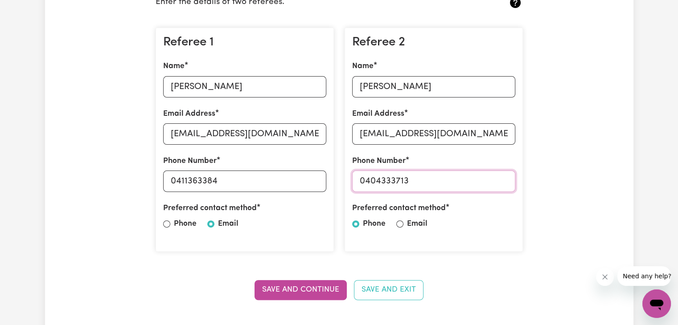
type input "0404333713"
drag, startPoint x: 400, startPoint y: 225, endPoint x: 301, endPoint y: 294, distance: 120.7
click at [301, 294] on button "Save and Continue" at bounding box center [300, 290] width 92 height 20
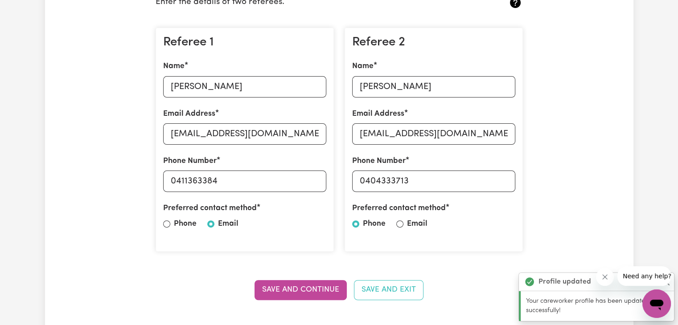
click at [403, 219] on div "Preferred contact method Phone Email" at bounding box center [433, 218] width 163 height 31
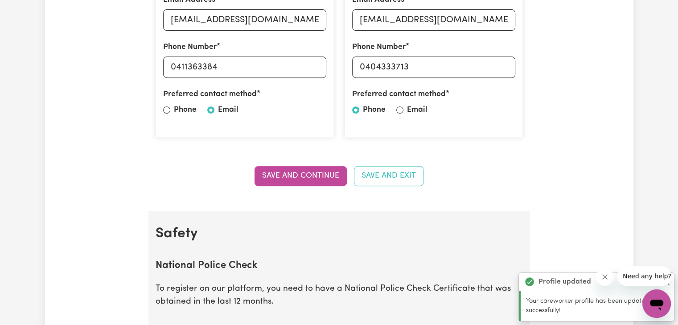
scroll to position [368, 0]
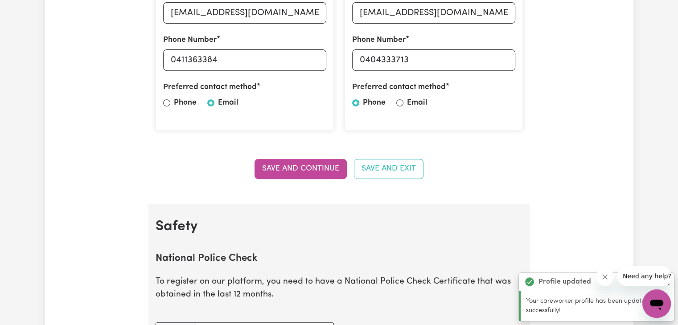
click at [403, 104] on div "Preferred contact method Phone Email" at bounding box center [433, 97] width 163 height 31
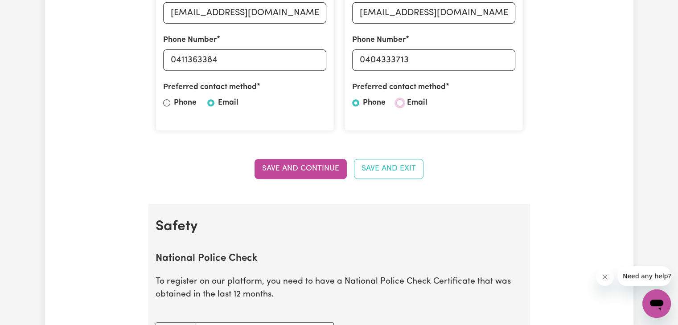
click at [400, 104] on input "Email" at bounding box center [399, 102] width 7 height 7
radio input "true"
click at [400, 104] on input "Email" at bounding box center [399, 102] width 7 height 7
click at [320, 164] on button "Save and Continue" at bounding box center [300, 169] width 92 height 20
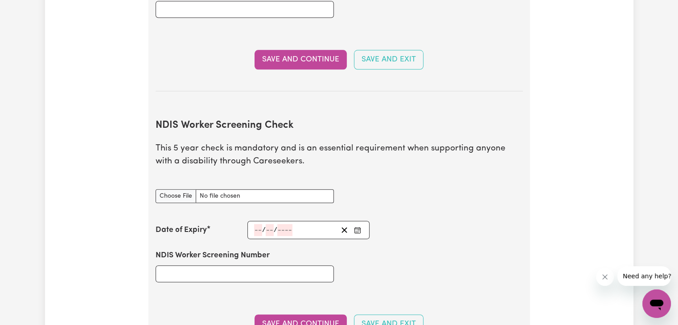
scroll to position [978, 0]
click at [174, 189] on input "NDIS Worker Screening Check document" at bounding box center [245, 196] width 178 height 14
type input "C:\fakepath\WhatsApp Image 2025-08-19 at 13.55.49_d4a8b110.jpg"
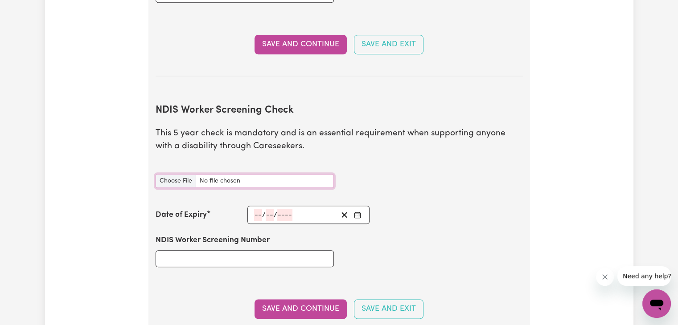
scroll to position [995, 0]
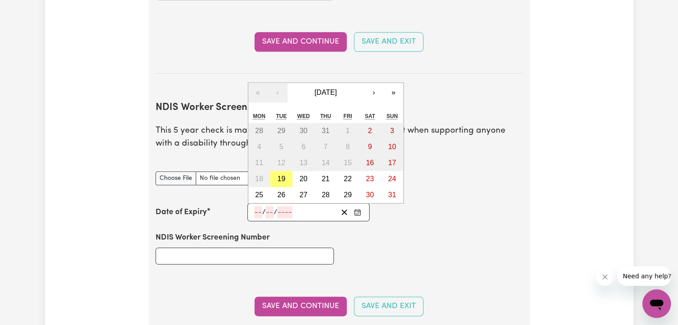
click at [257, 206] on input "number" at bounding box center [258, 212] width 8 height 12
click at [329, 89] on span "August 2025" at bounding box center [325, 93] width 22 height 8
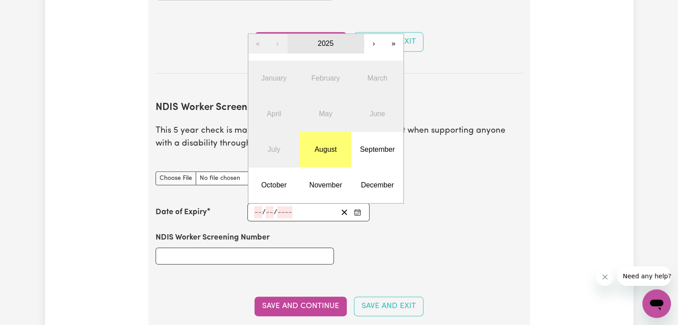
click at [307, 34] on button "2025" at bounding box center [325, 44] width 77 height 20
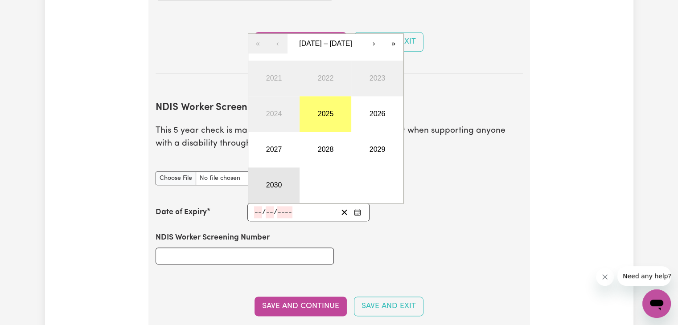
click at [280, 168] on button "2030" at bounding box center [274, 186] width 52 height 36
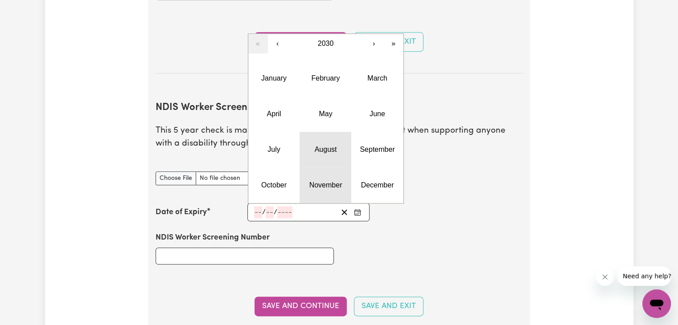
drag, startPoint x: 327, startPoint y: 151, endPoint x: 316, endPoint y: 153, distance: 11.5
click at [316, 153] on div "January February March April May June July August September October November De…" at bounding box center [325, 132] width 155 height 143
click at [312, 138] on button "August" at bounding box center [325, 150] width 52 height 36
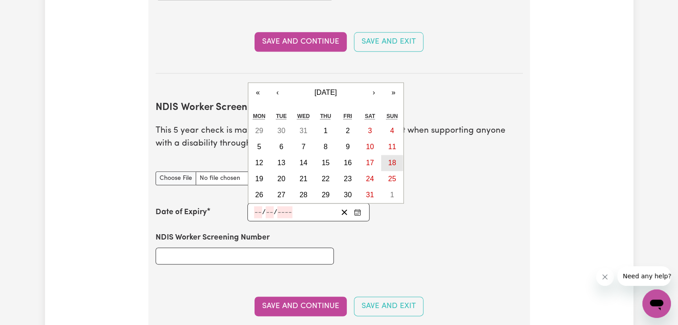
click at [386, 155] on button "18" at bounding box center [392, 163] width 22 height 16
type input "2030-08-18"
type input "18"
type input "8"
type input "2030"
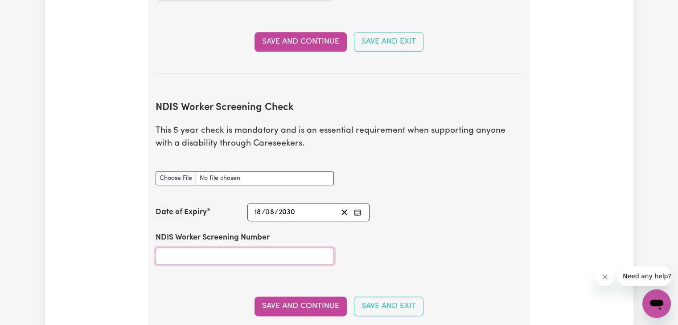
click at [219, 248] on input "NDIS Worker Screening Number" at bounding box center [245, 256] width 178 height 17
type input "14925884"
click at [267, 297] on button "Save and Continue" at bounding box center [300, 307] width 92 height 20
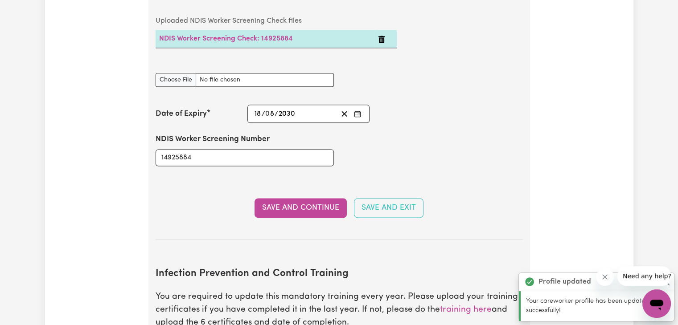
scroll to position [1146, 0]
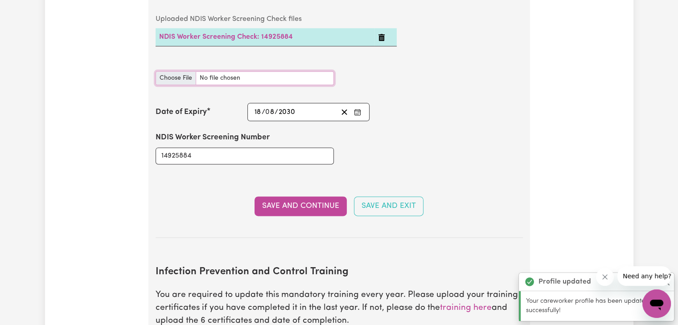
click at [172, 71] on input "NDIS Worker Screening Check document" at bounding box center [245, 78] width 178 height 14
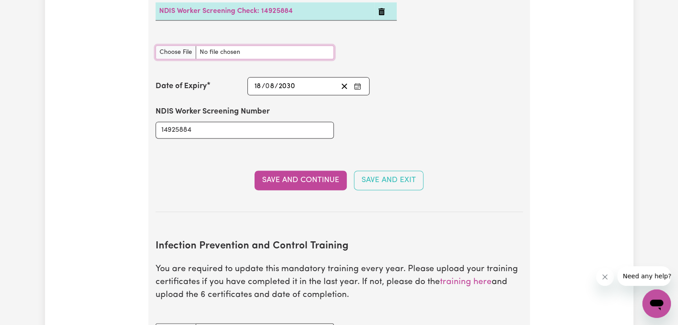
scroll to position [1171, 0]
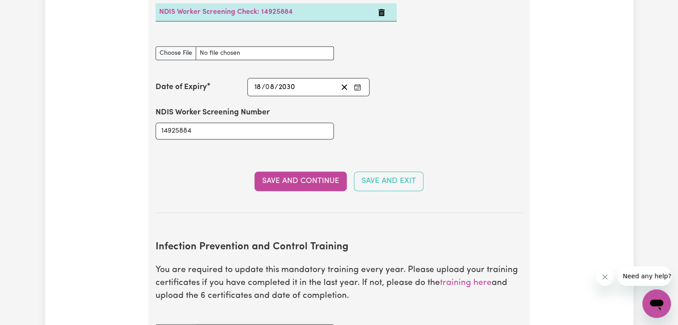
click at [242, 189] on section "NDIS Worker Screening Check This 5 year check is mandatory and is an essential …" at bounding box center [339, 62] width 367 height 301
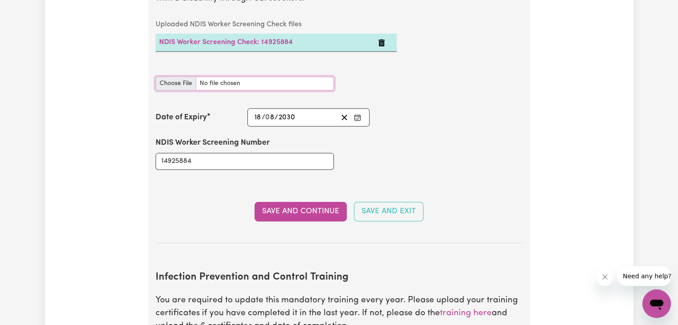
click at [174, 77] on input "NDIS Worker Screening Check document" at bounding box center [245, 84] width 178 height 14
type input "C:\fakepath\screecheck.jpg"
click at [383, 39] on icon "Delete NDIS Worker Screening Check: 14925884" at bounding box center [381, 42] width 7 height 7
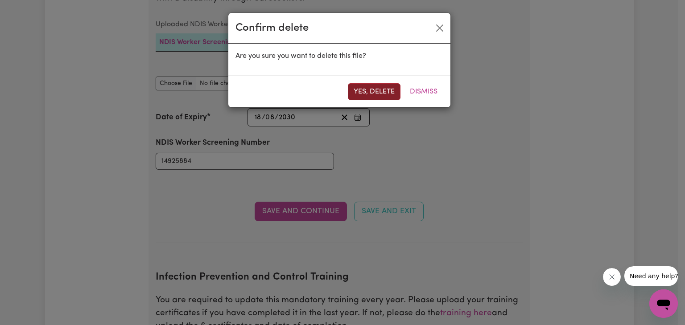
click at [364, 93] on button "Yes, delete" at bounding box center [374, 91] width 53 height 17
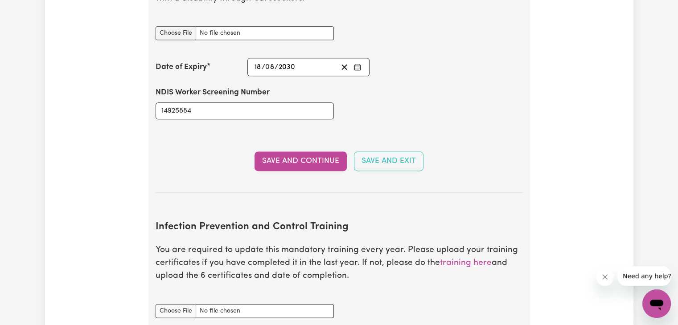
scroll to position [1090, 0]
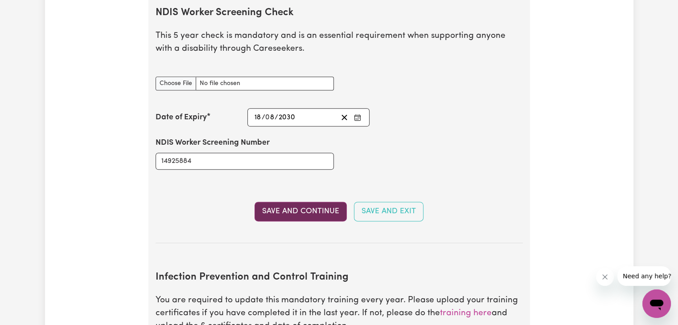
click at [301, 202] on button "Save and Continue" at bounding box center [300, 212] width 92 height 20
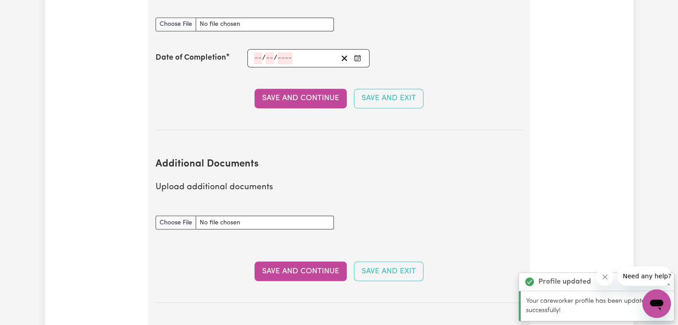
scroll to position [1536, 0]
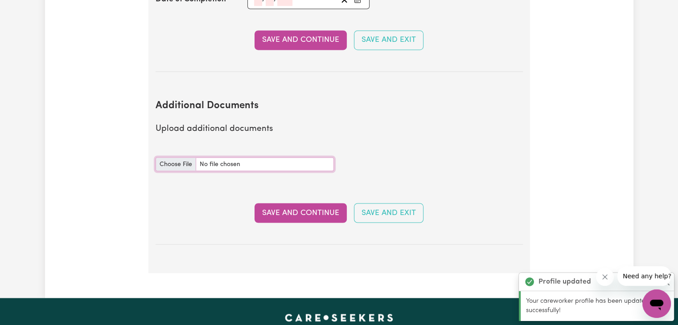
click at [185, 157] on input "Additional Documents document" at bounding box center [245, 164] width 178 height 14
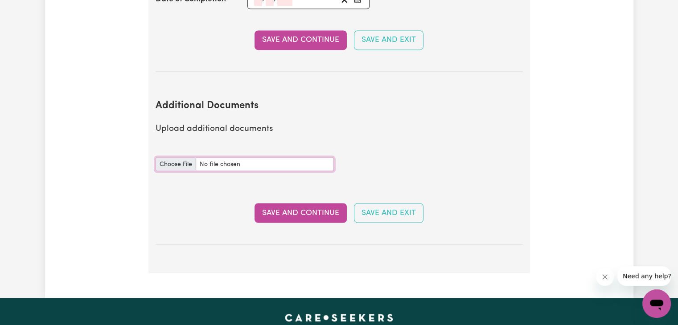
type input "C:\fakepath\SS435-Certificate IV Dis Support-Chukwuemeka Collins Obiekwe.pdf"
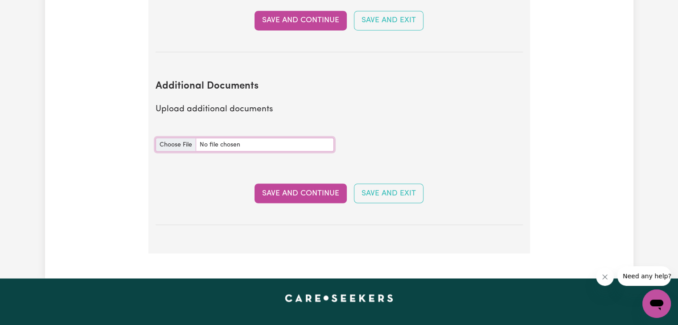
scroll to position [1556, 0]
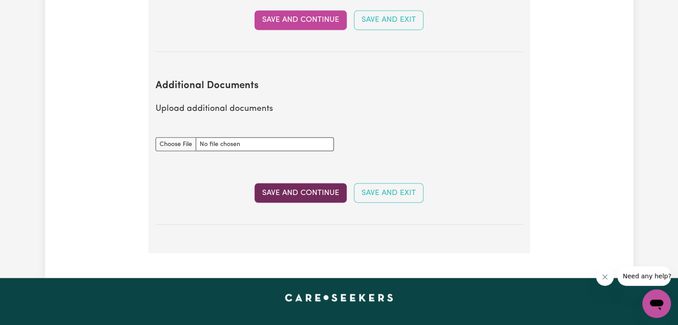
click at [291, 183] on button "Save and Continue" at bounding box center [300, 193] width 92 height 20
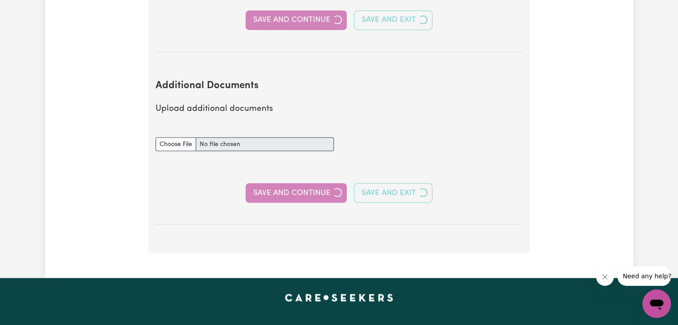
select select "Certificate III (Individual Support)"
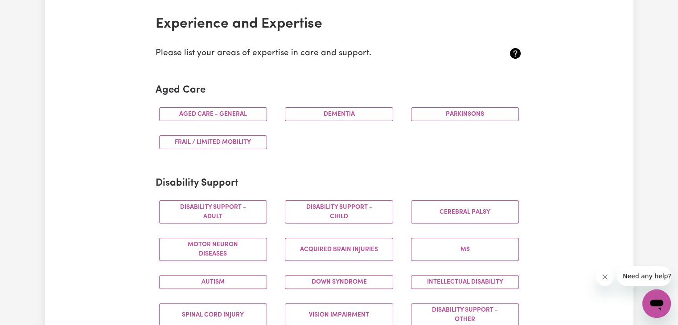
scroll to position [212, 0]
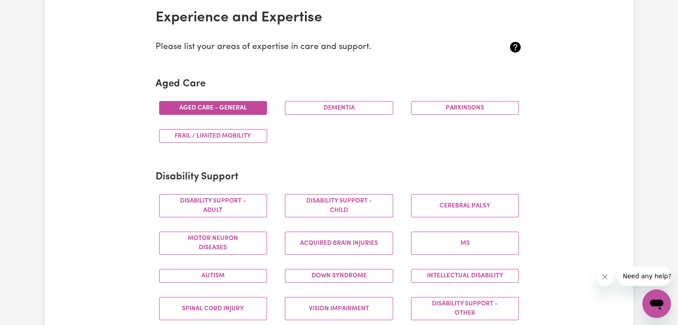
click at [224, 107] on button "Aged care - General" at bounding box center [213, 108] width 108 height 14
click at [216, 206] on button "Disability support - Adult" at bounding box center [213, 205] width 108 height 23
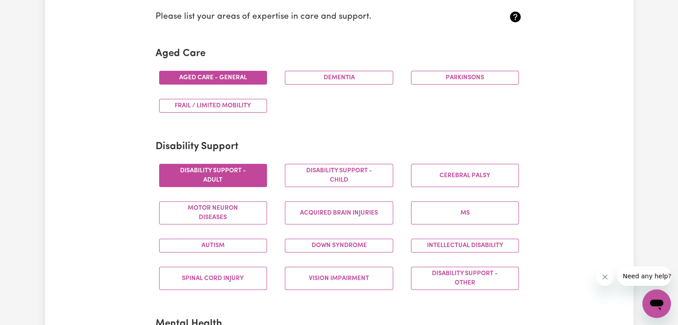
scroll to position [247, 0]
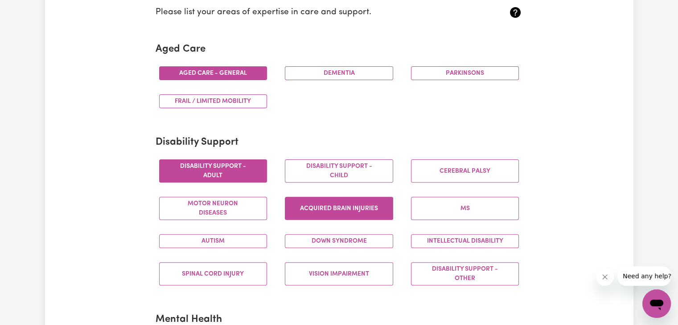
click at [339, 208] on button "Acquired Brain Injuries" at bounding box center [339, 208] width 108 height 23
click at [329, 239] on button "Down syndrome" at bounding box center [339, 241] width 108 height 14
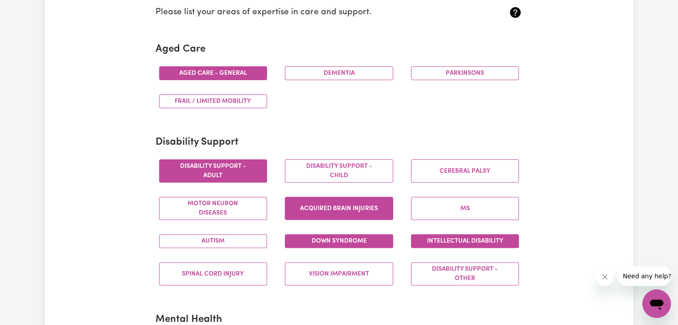
click at [424, 243] on button "Intellectual Disability" at bounding box center [465, 241] width 108 height 14
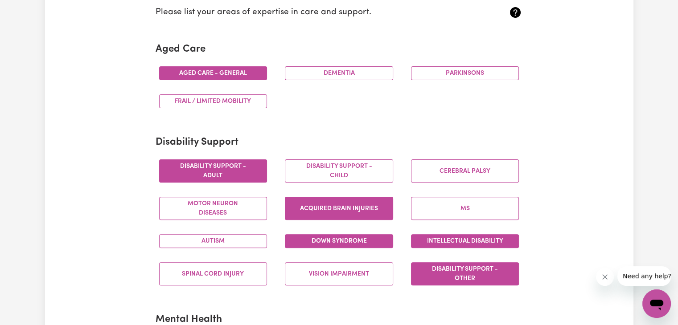
click at [440, 276] on button "Disability support - Other" at bounding box center [465, 273] width 108 height 23
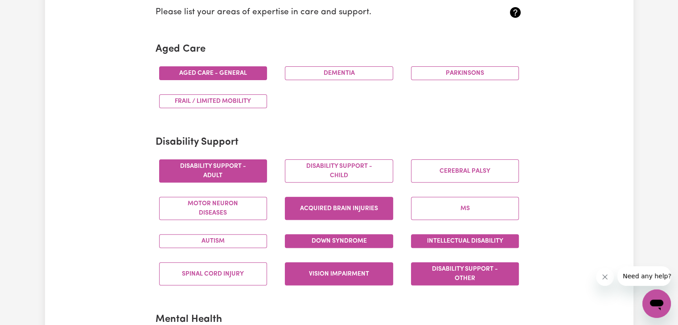
click at [386, 270] on button "Vision impairment" at bounding box center [339, 273] width 108 height 23
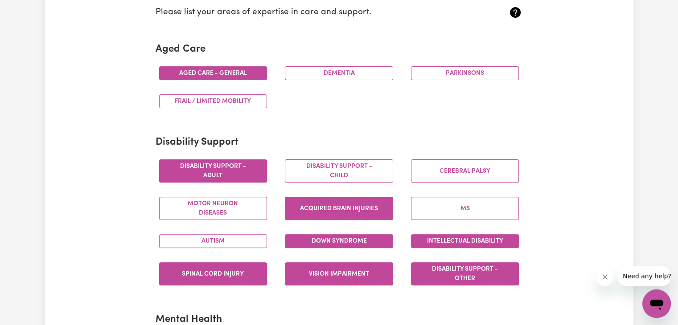
click at [242, 262] on button "Spinal cord injury" at bounding box center [213, 273] width 108 height 23
click at [241, 235] on button "Autism" at bounding box center [213, 241] width 108 height 14
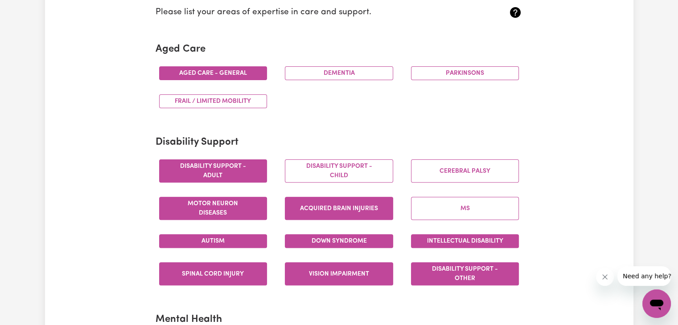
click at [238, 205] on button "Motor Neuron Diseases" at bounding box center [213, 208] width 108 height 23
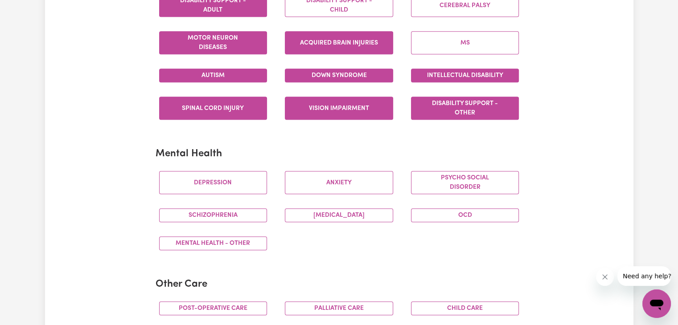
scroll to position [436, 0]
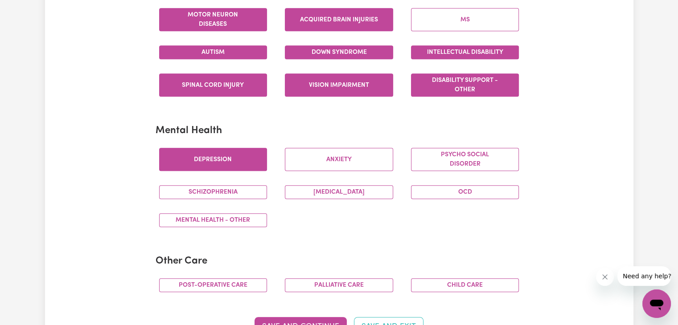
click at [226, 161] on button "Depression" at bounding box center [213, 159] width 108 height 23
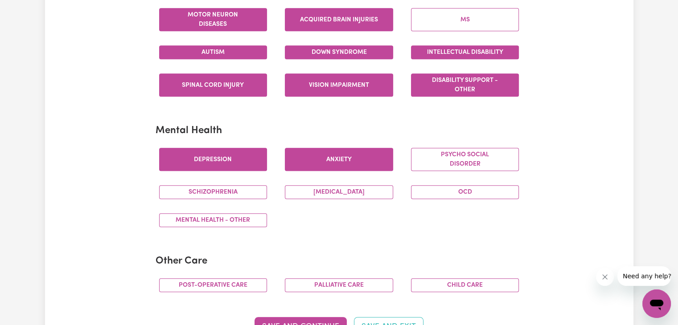
click at [297, 161] on button "Anxiety" at bounding box center [339, 159] width 108 height 23
drag, startPoint x: 426, startPoint y: 156, endPoint x: 346, endPoint y: 193, distance: 87.7
click at [346, 193] on div "Depression Anxiety Psycho social disorder Schizophrenia Bipolar Disorder OCD Me…" at bounding box center [339, 188] width 378 height 94
click at [346, 193] on button "Bipolar Disorder" at bounding box center [339, 192] width 108 height 14
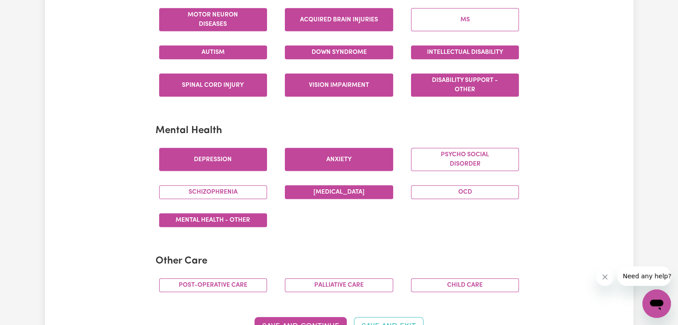
click at [238, 216] on button "Mental Health - Other" at bounding box center [213, 220] width 108 height 14
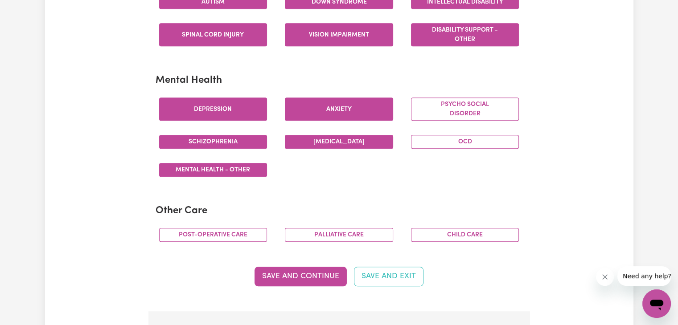
click at [245, 138] on button "Schizophrenia" at bounding box center [213, 142] width 108 height 14
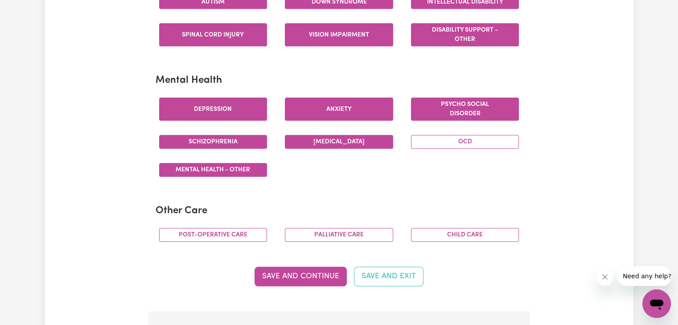
click at [439, 115] on button "Psycho social disorder" at bounding box center [465, 109] width 108 height 23
click at [430, 135] on button "OCD" at bounding box center [465, 142] width 108 height 14
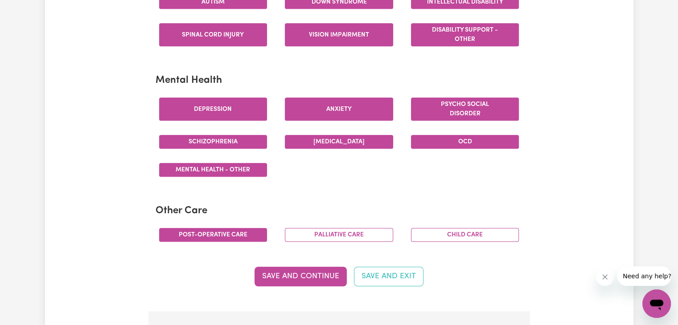
click at [239, 234] on button "Post-operative care" at bounding box center [213, 235] width 108 height 14
click at [312, 233] on button "Palliative care" at bounding box center [339, 235] width 108 height 14
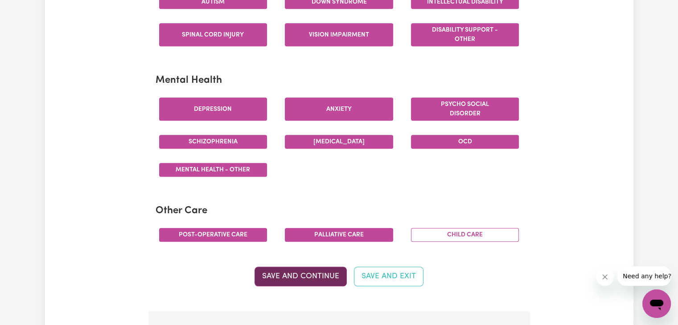
click at [299, 268] on button "Save and Continue" at bounding box center [300, 277] width 92 height 20
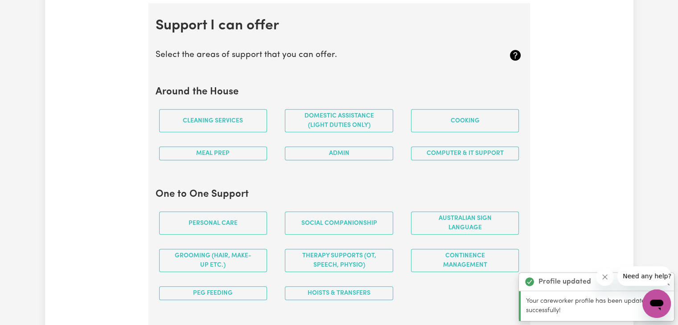
scroll to position [796, 0]
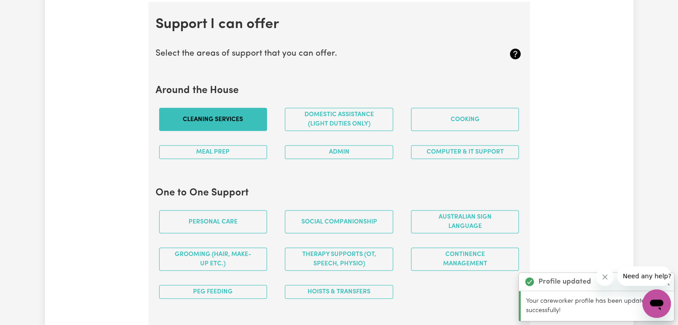
click at [217, 127] on button "Cleaning services" at bounding box center [213, 119] width 108 height 23
click at [314, 118] on button "Domestic assistance (light duties only)" at bounding box center [339, 119] width 108 height 23
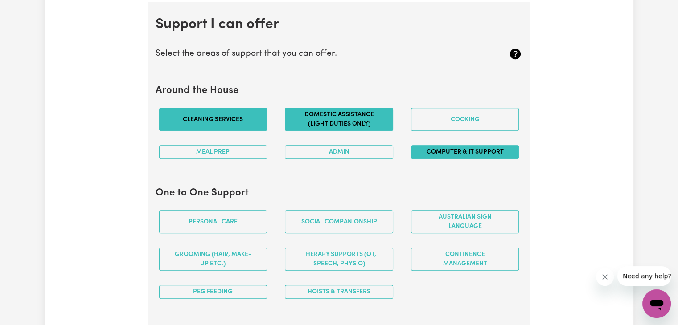
click at [414, 145] on button "Computer & IT Support" at bounding box center [465, 152] width 108 height 14
click at [369, 146] on button "Admin" at bounding box center [339, 152] width 108 height 14
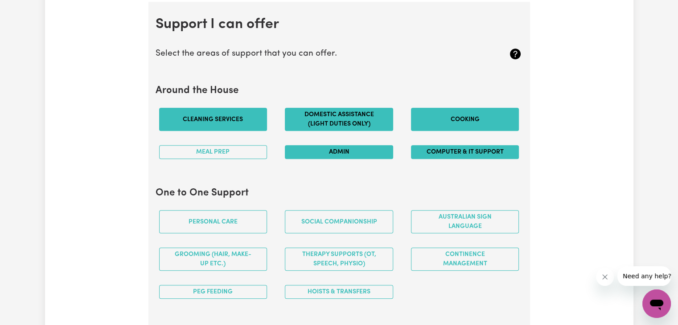
click at [417, 108] on button "Cooking" at bounding box center [465, 119] width 108 height 23
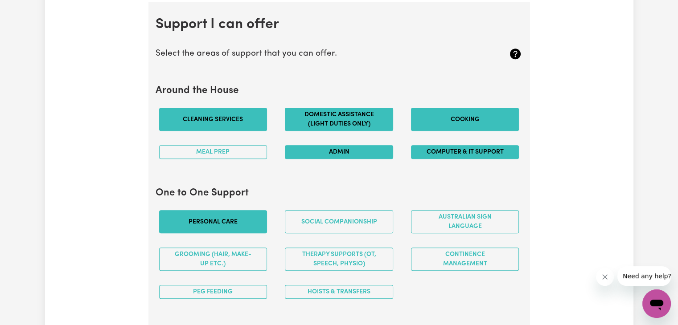
click at [212, 224] on button "Personal care" at bounding box center [213, 221] width 108 height 23
click at [217, 216] on button "Personal care" at bounding box center [213, 221] width 108 height 23
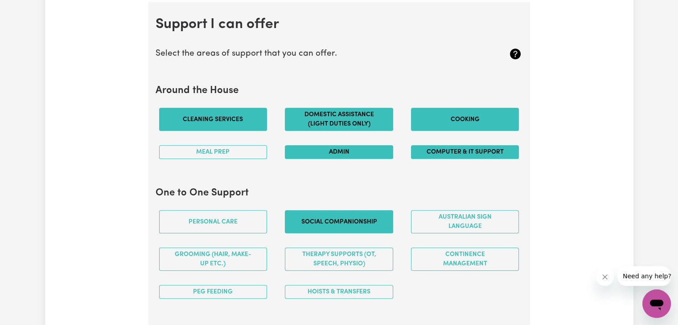
click at [301, 217] on button "Social companionship" at bounding box center [339, 221] width 108 height 23
click at [312, 223] on button "Social companionship" at bounding box center [339, 221] width 108 height 23
click at [330, 222] on button "Social companionship" at bounding box center [339, 221] width 108 height 23
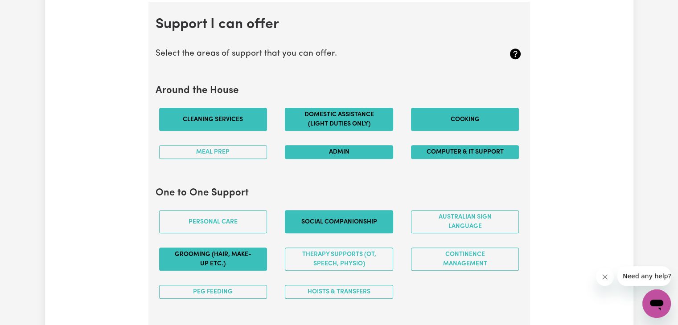
scroll to position [882, 0]
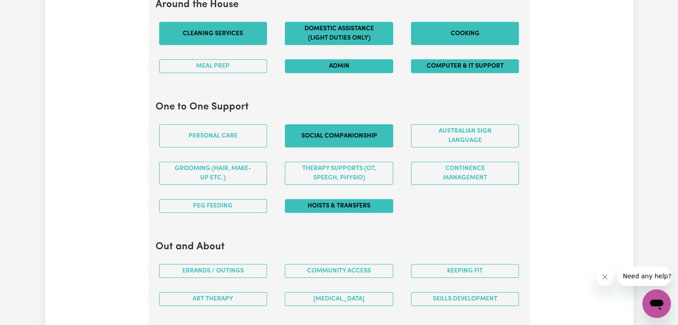
click at [294, 202] on button "Hoists & transfers" at bounding box center [339, 206] width 108 height 14
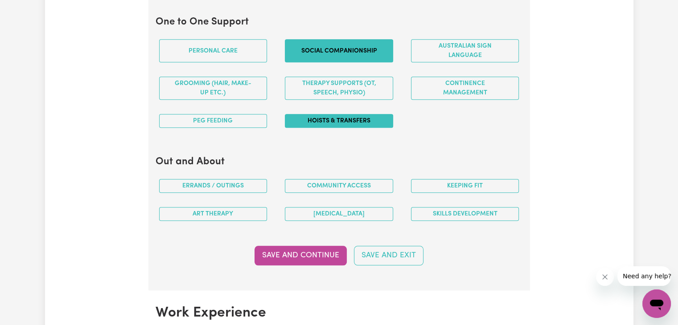
scroll to position [967, 0]
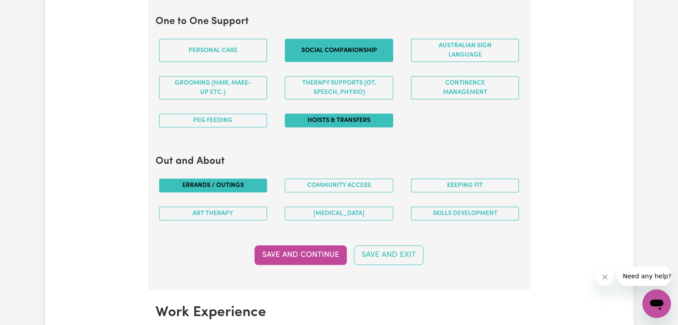
click at [231, 181] on button "Errands / Outings" at bounding box center [213, 186] width 108 height 14
click at [325, 179] on button "Community access" at bounding box center [339, 186] width 108 height 14
click at [431, 217] on div "Skills Development" at bounding box center [465, 214] width 126 height 28
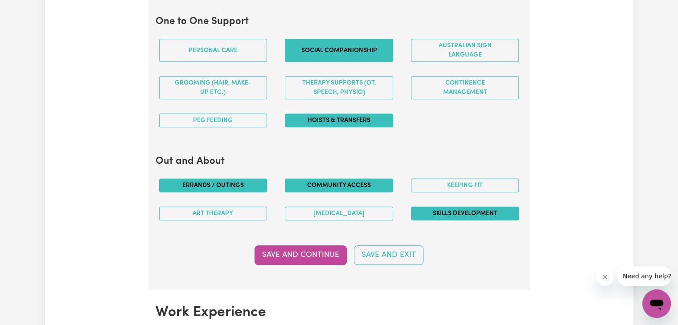
click at [435, 212] on button "Skills Development" at bounding box center [465, 214] width 108 height 14
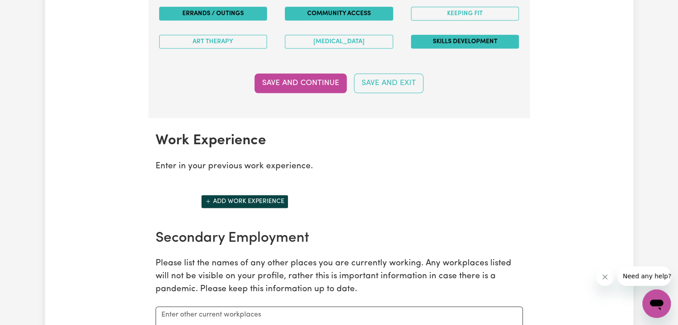
scroll to position [1179, 0]
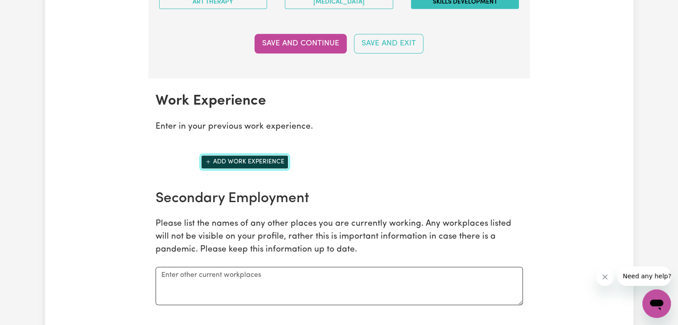
click at [225, 157] on button "Add work experience" at bounding box center [244, 162] width 87 height 14
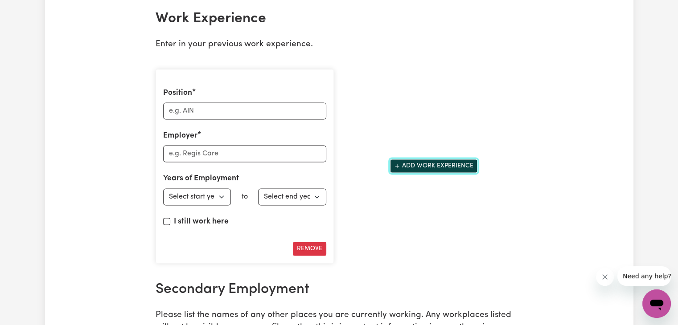
scroll to position [1263, 0]
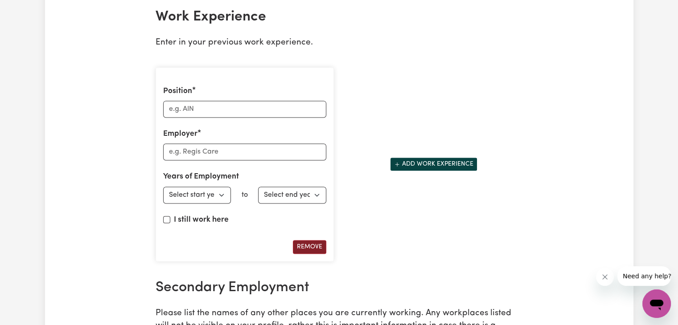
click at [301, 244] on button "Remove" at bounding box center [309, 247] width 33 height 14
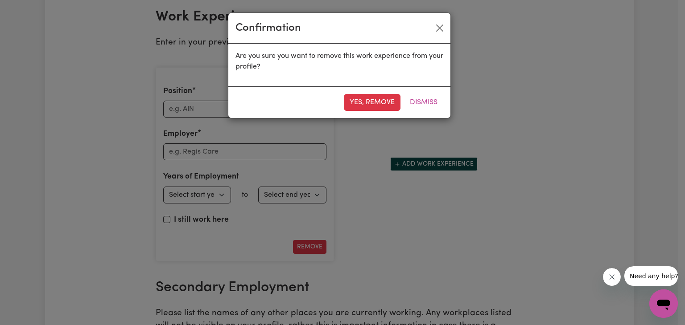
click at [375, 114] on div "Yes, remove Dismiss" at bounding box center [339, 102] width 222 height 32
click at [373, 107] on button "Yes, remove" at bounding box center [372, 102] width 57 height 17
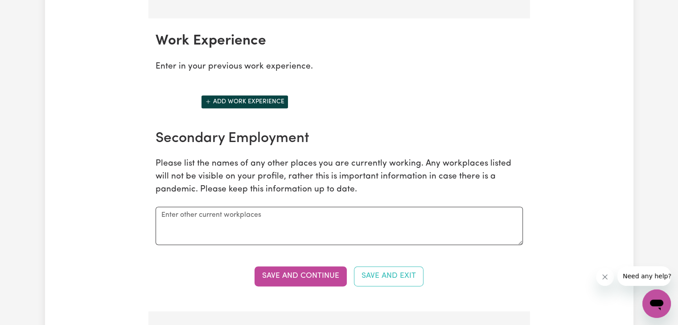
scroll to position [1299, 0]
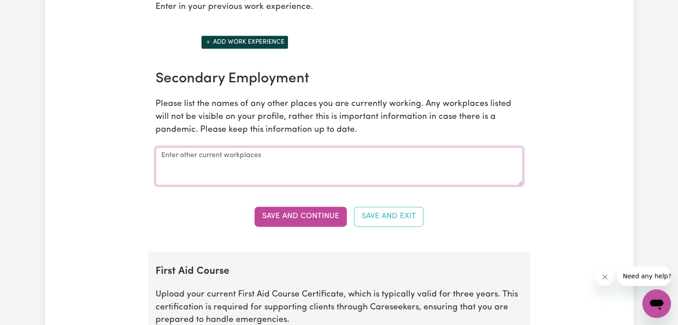
click at [251, 163] on textarea at bounding box center [339, 166] width 367 height 38
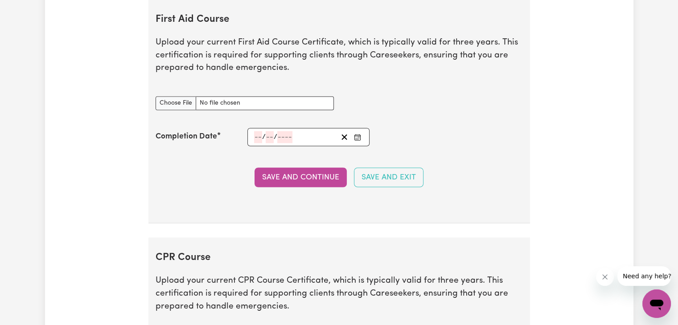
scroll to position [1546, 0]
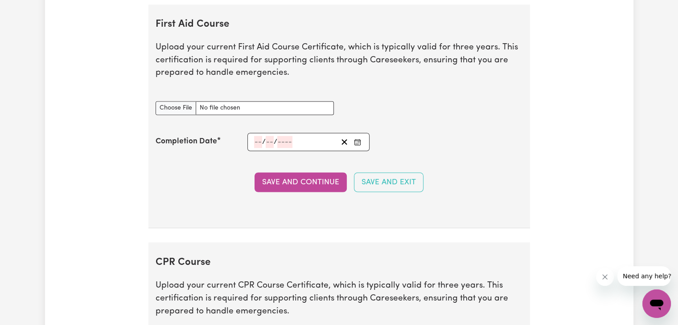
click at [189, 111] on div "First Aid Course document" at bounding box center [244, 107] width 189 height 35
click at [189, 107] on input "First Aid Course document" at bounding box center [245, 108] width 178 height 14
type input "C:\fakepath\22d78b244daad97a9f36-Chukwuemeka_Obiekwe_HLTAID011___Provide_First_…"
click at [255, 136] on input "number" at bounding box center [258, 142] width 8 height 12
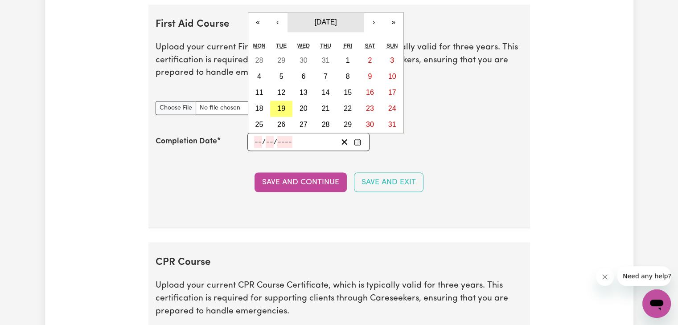
click at [320, 12] on button "August 2025" at bounding box center [325, 22] width 77 height 20
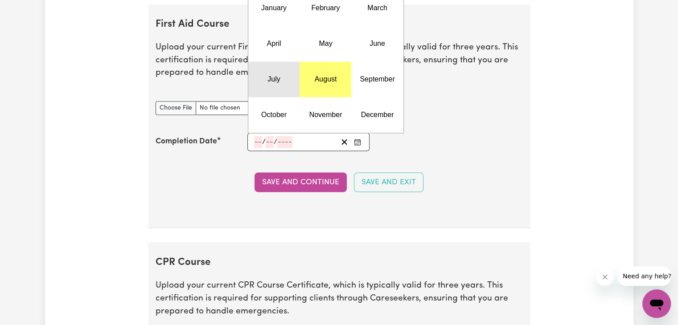
click at [283, 78] on button "July" at bounding box center [274, 79] width 52 height 36
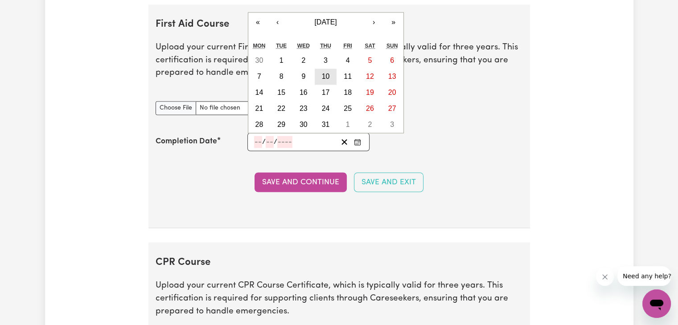
click at [319, 72] on button "10" at bounding box center [326, 77] width 22 height 16
type input "2025-07-10"
type input "10"
type input "7"
type input "2025"
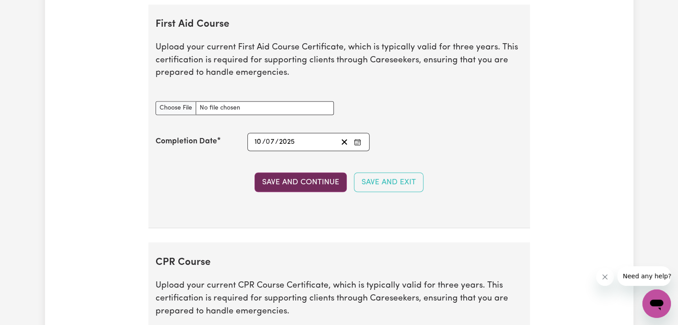
click at [281, 179] on button "Save and Continue" at bounding box center [300, 182] width 92 height 20
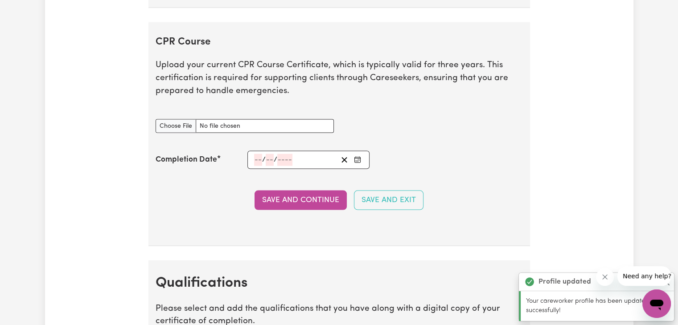
scroll to position [1856, 0]
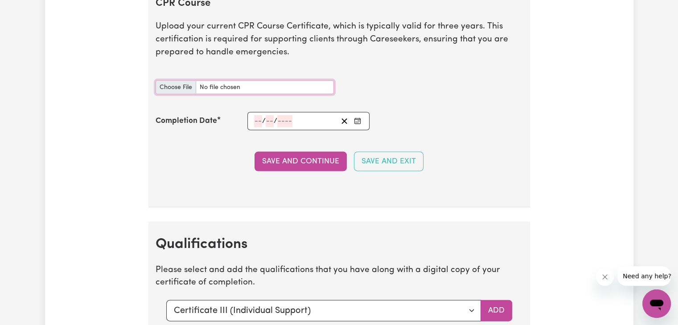
click at [279, 85] on input "CPR Course document" at bounding box center [245, 88] width 178 height 14
type input "C:\fakepath\22d78b244daad97a9f36-Chukwuemeka_Obiekwe_HLTAID011___Provide_First_…"
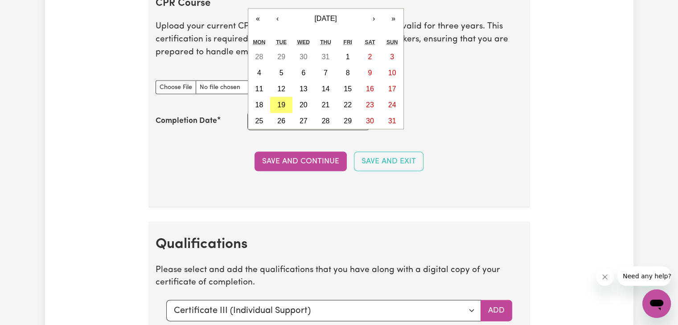
click at [261, 120] on div "/ / « ‹ August 2025 › » Mon Tue Wed Thu Fri Sat Sun 28 29 30 31 1 2 3 4 5 6 7 8…" at bounding box center [308, 121] width 123 height 18
click at [316, 21] on button "August 2025" at bounding box center [325, 19] width 77 height 20
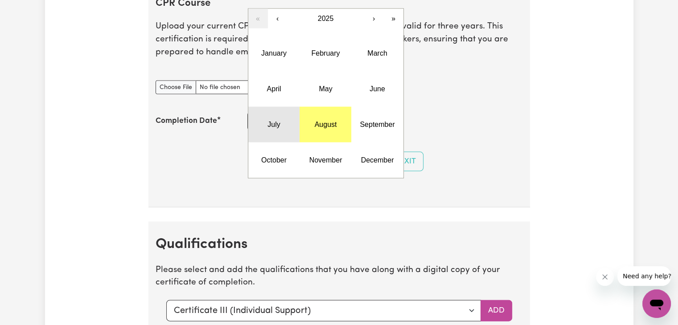
click at [275, 107] on button "July" at bounding box center [274, 125] width 52 height 36
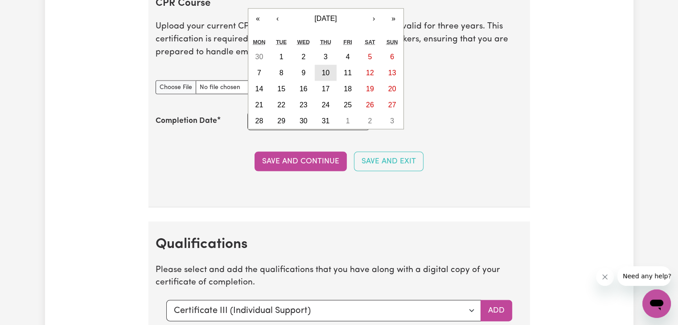
click at [319, 66] on button "10" at bounding box center [326, 73] width 22 height 16
type input "2025-07-10"
type input "10"
type input "7"
type input "2025"
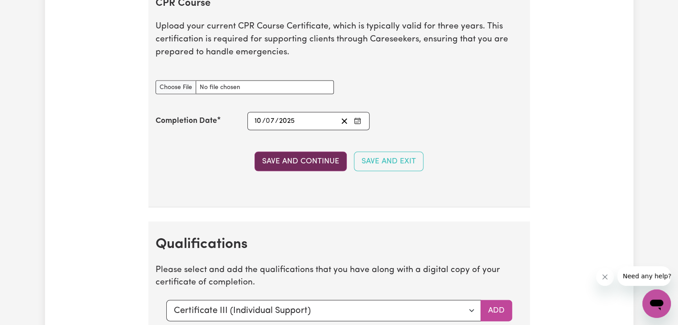
click at [301, 153] on button "Save and Continue" at bounding box center [300, 162] width 92 height 20
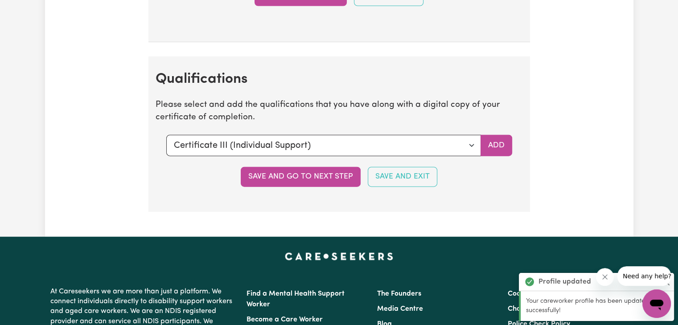
scroll to position [2073, 0]
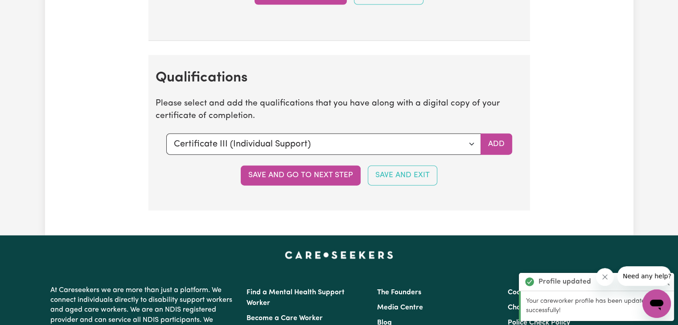
click at [472, 157] on section "Qualifications Please select and add the qualifications that you have along wit…" at bounding box center [338, 132] width 381 height 155
click at [467, 143] on select "Select a qualification to add... Certificate III (Individual Support) Certifica…" at bounding box center [323, 144] width 315 height 21
click at [166, 134] on select "Select a qualification to add... Certificate III (Individual Support) Certifica…" at bounding box center [323, 144] width 315 height 21
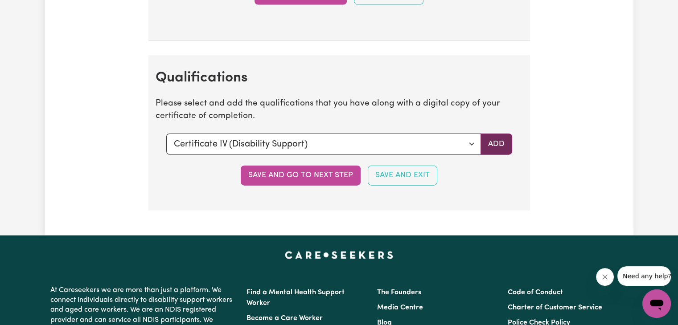
click at [508, 135] on button "Add" at bounding box center [496, 144] width 32 height 21
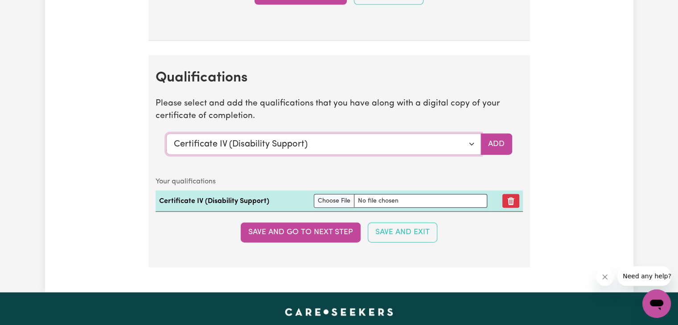
click at [470, 141] on select "Select a qualification to add... Certificate III (Individual Support) Certifica…" at bounding box center [323, 144] width 315 height 21
click at [166, 134] on select "Select a qualification to add... Certificate III (Individual Support) Certifica…" at bounding box center [323, 144] width 315 height 21
click at [488, 138] on button "Add" at bounding box center [496, 144] width 32 height 21
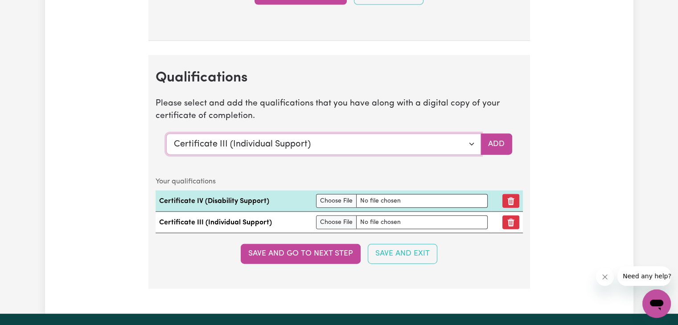
click at [469, 135] on select "Select a qualification to add... Certificate III (Individual Support) Certifica…" at bounding box center [323, 144] width 315 height 21
select select "Certificate III in Community Services [CHC32015]"
click at [166, 134] on select "Select a qualification to add... Certificate III (Individual Support) Certifica…" at bounding box center [323, 144] width 315 height 21
click at [495, 137] on button "Add" at bounding box center [496, 144] width 32 height 21
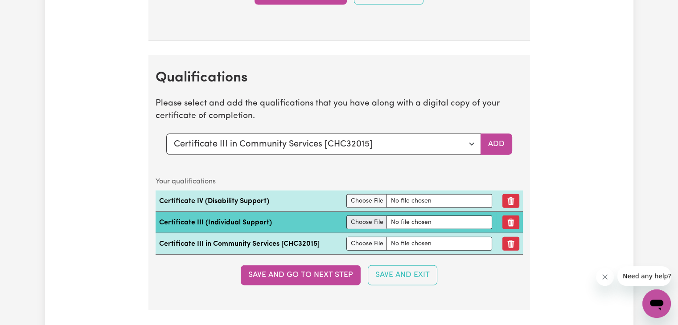
scroll to position [2165, 0]
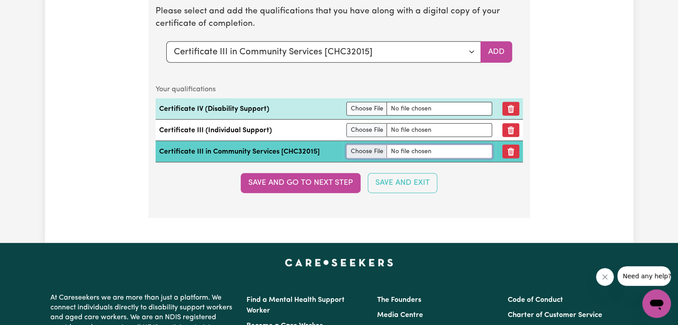
click at [352, 145] on input "file" at bounding box center [419, 152] width 146 height 14
type input "C:\fakepath\SS435-CHC33021 Cert III AD-Chukwuemeka Collins Obiekwe .pdf"
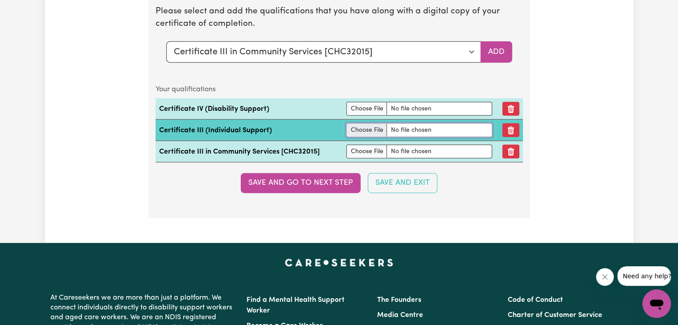
click at [367, 127] on input "file" at bounding box center [419, 130] width 146 height 14
type input "C:\fakepath\SS435-CHC33021 Cert III AD-Chukwuemeka Collins Obiekwe .pdf"
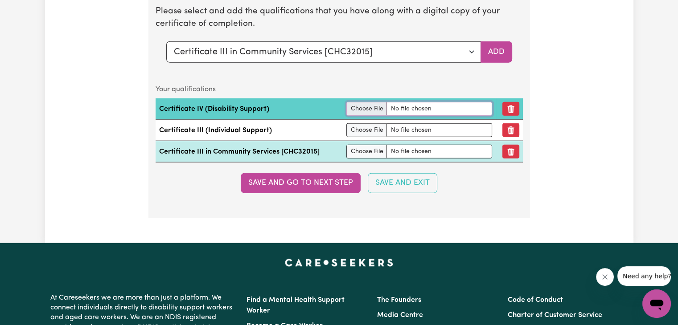
click at [352, 102] on input "file" at bounding box center [419, 109] width 146 height 14
type input "C:\fakepath\SS435-Certificate IV Dis Support-Chukwuemeka Collins Obiekwe.pdf"
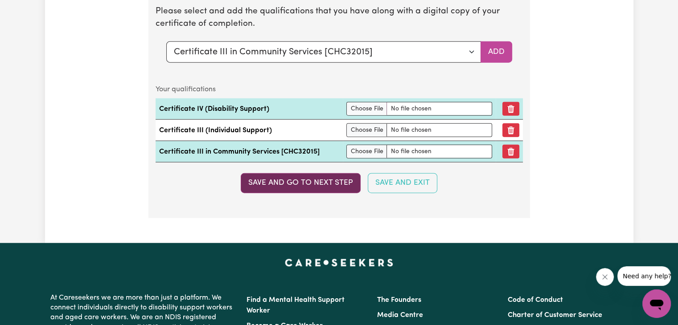
click at [344, 179] on button "Save and go to next step" at bounding box center [301, 183] width 120 height 20
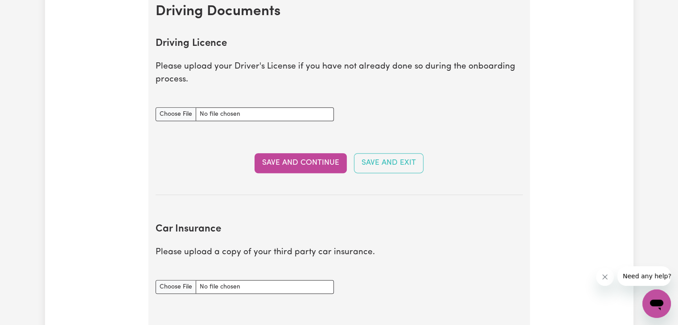
scroll to position [384, 0]
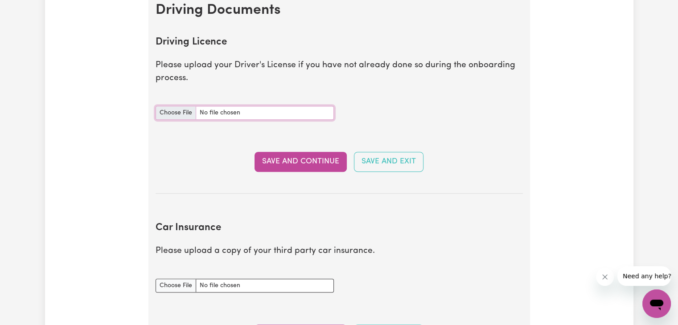
click at [181, 117] on input "Driving Licence document" at bounding box center [245, 113] width 178 height 14
type input "C:\fakepath\driver license.jpg"
click at [330, 170] on button "Save and Continue" at bounding box center [300, 162] width 92 height 20
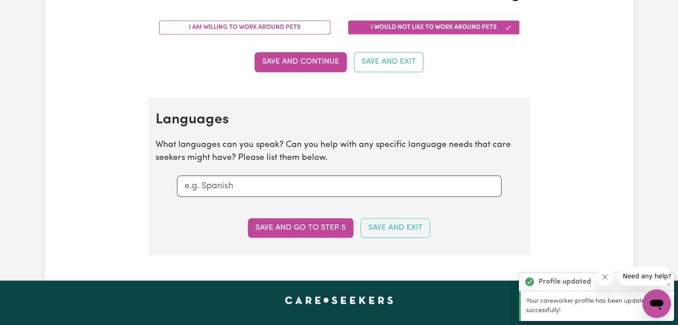
scroll to position [883, 0]
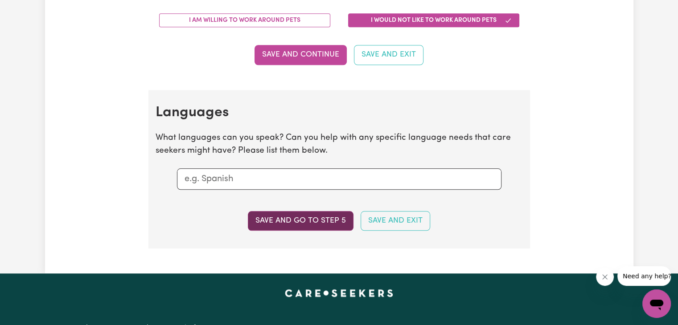
click at [287, 212] on button "Save and go to step 5" at bounding box center [301, 221] width 106 height 20
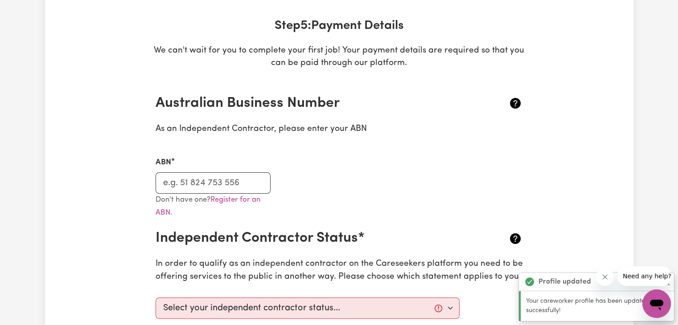
scroll to position [128, 0]
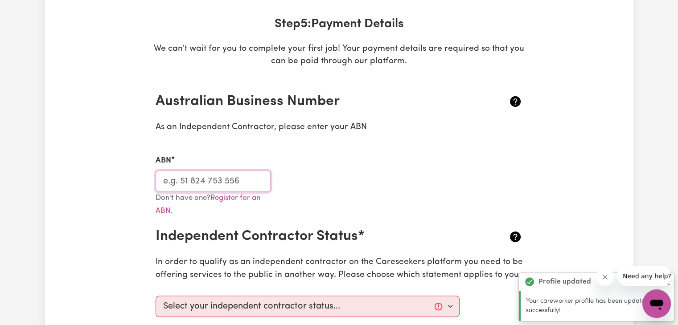
click at [227, 182] on input "ABN" at bounding box center [213, 181] width 115 height 21
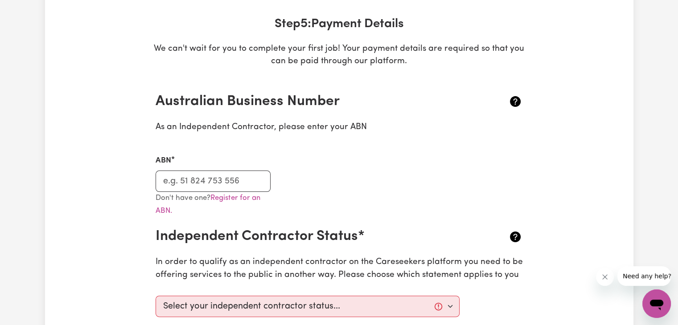
click at [189, 192] on p "Don't have one? Register for an ABN." at bounding box center [213, 205] width 115 height 26
click at [203, 177] on input "ABN" at bounding box center [213, 181] width 115 height 21
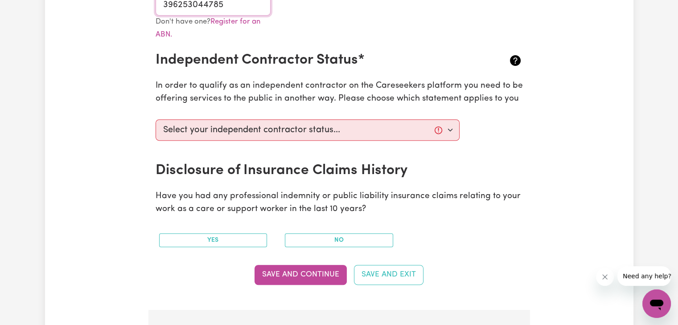
scroll to position [305, 0]
type input "396253044785"
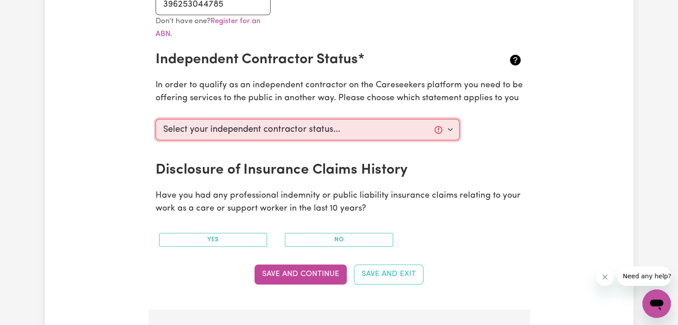
click at [282, 133] on select "Select your independent contractor status... I am providing services through an…" at bounding box center [308, 129] width 304 height 21
click at [156, 119] on select "Select your independent contractor status... I am providing services through an…" at bounding box center [308, 129] width 304 height 21
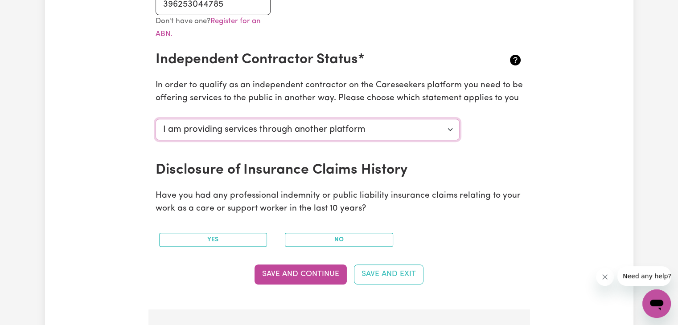
click at [282, 131] on select "Select your independent contractor status... I am providing services through an…" at bounding box center [308, 129] width 304 height 21
select select "I am providing services privately on my own"
click at [156, 119] on select "Select your independent contractor status... I am providing services through an…" at bounding box center [308, 129] width 304 height 21
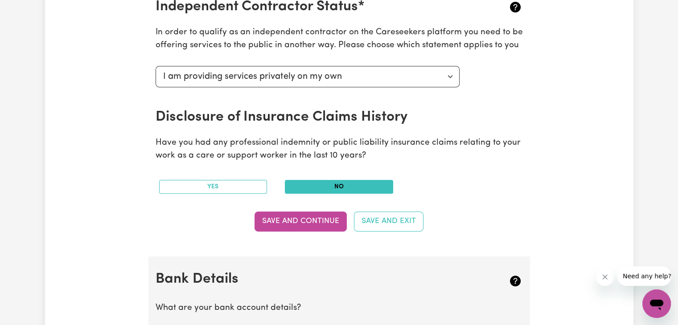
click at [308, 181] on button "No" at bounding box center [339, 187] width 108 height 14
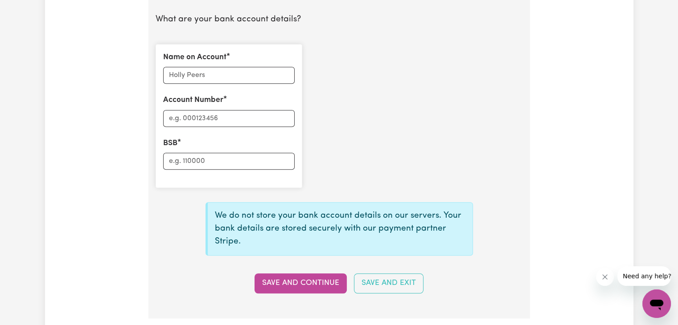
scroll to position [631, 0]
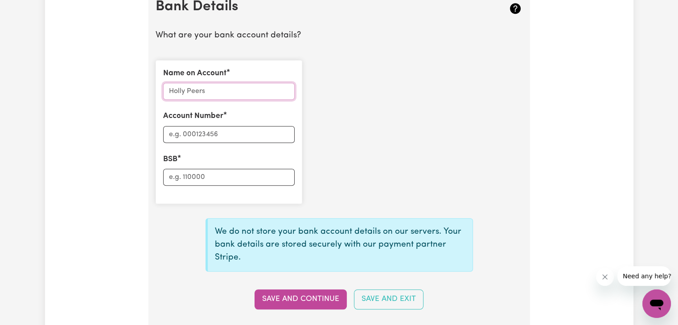
click at [238, 84] on input "Name on Account" at bounding box center [228, 91] width 131 height 17
type input "CHUKWUEMEKA Obiekwe"
click at [217, 128] on input "Account Number" at bounding box center [228, 134] width 131 height 17
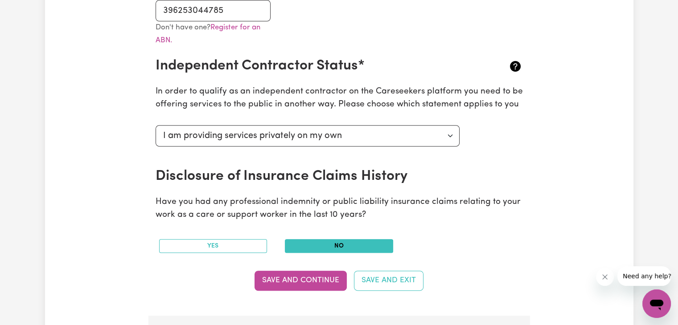
scroll to position [253, 0]
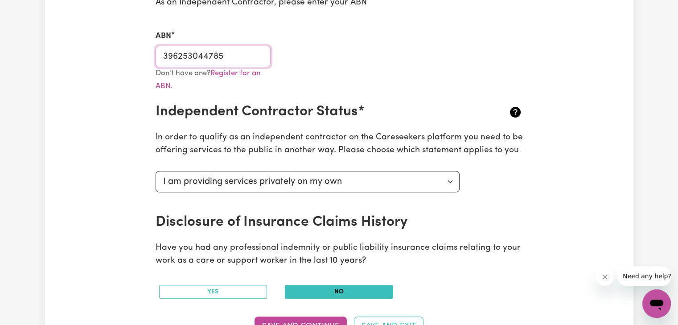
drag, startPoint x: 243, startPoint y: 59, endPoint x: 108, endPoint y: 78, distance: 136.3
click at [108, 78] on div "Update Profile 1 2 3 4 5 Step 5 : Payment Details We can't wait for you to comp…" at bounding box center [339, 258] width 588 height 910
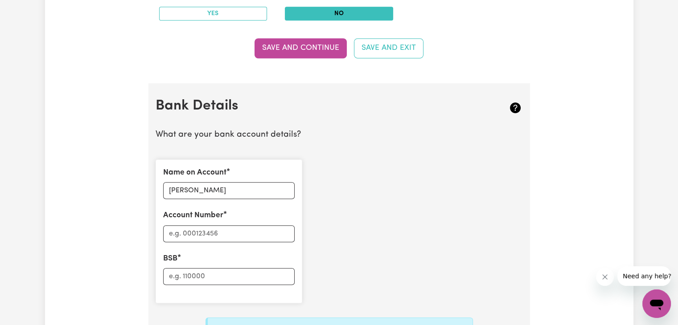
scroll to position [574, 0]
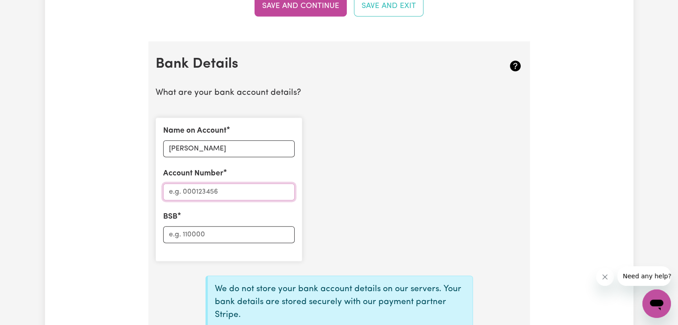
click at [232, 196] on input "Account Number" at bounding box center [228, 192] width 131 height 17
click at [180, 230] on input "BSB" at bounding box center [228, 234] width 131 height 17
click at [193, 191] on input "Account Number" at bounding box center [228, 192] width 131 height 17
click at [190, 179] on div "Account Number" at bounding box center [228, 184] width 131 height 32
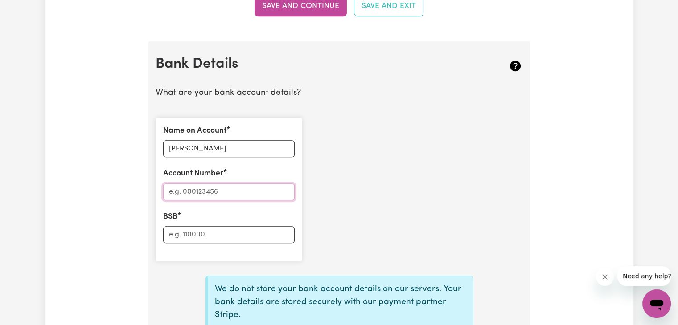
click at [183, 190] on input "Account Number" at bounding box center [228, 192] width 131 height 17
type input "10621931"
click at [177, 236] on input "BSB" at bounding box center [228, 234] width 131 height 17
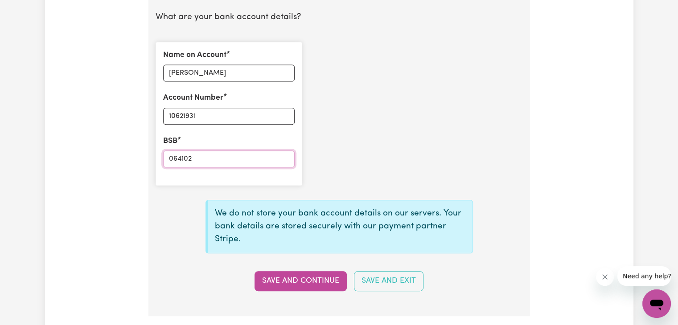
scroll to position [651, 0]
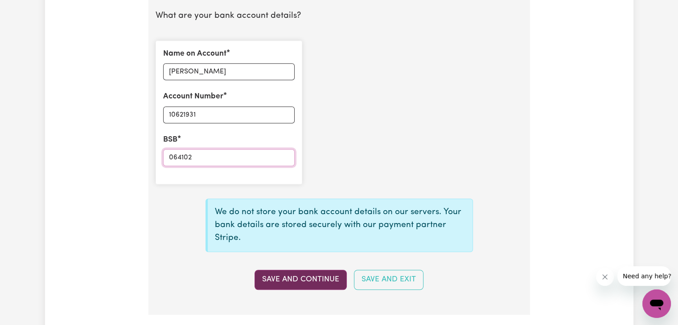
type input "064102"
click at [291, 281] on button "Save and Continue" at bounding box center [300, 280] width 92 height 20
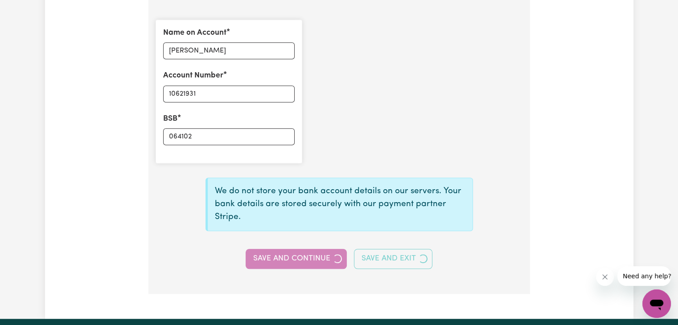
scroll to position [672, 0]
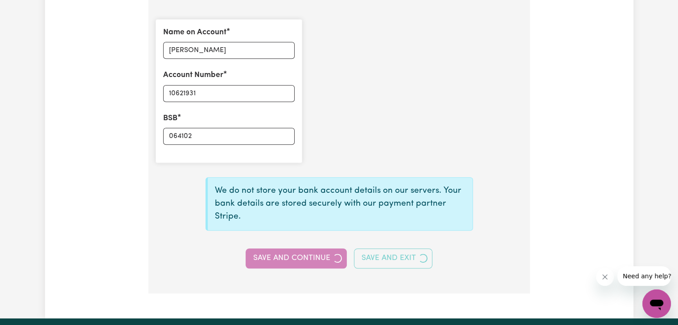
select select
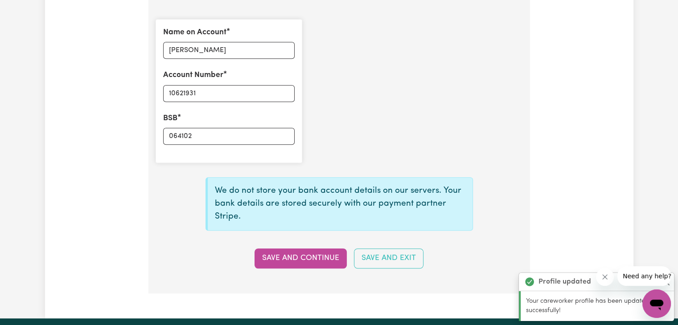
type input "****1931"
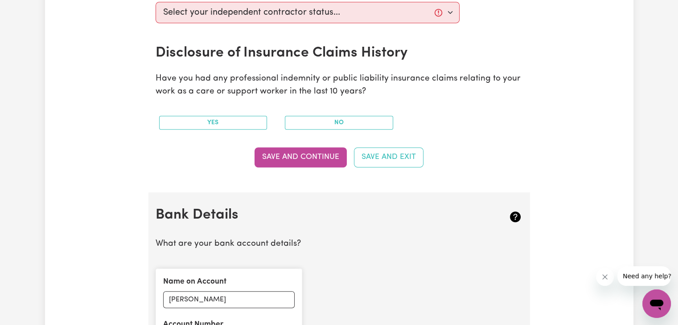
scroll to position [422, 0]
click at [299, 163] on button "Save and Continue" at bounding box center [300, 158] width 92 height 20
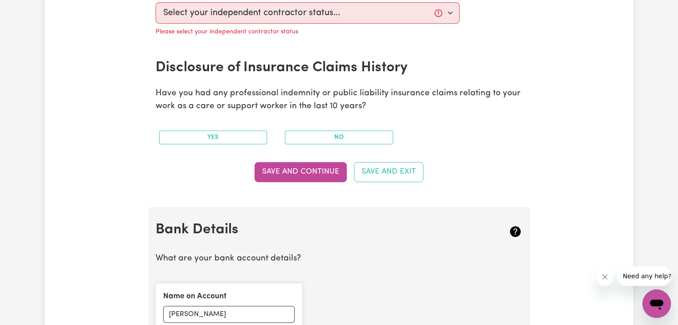
scroll to position [383, 0]
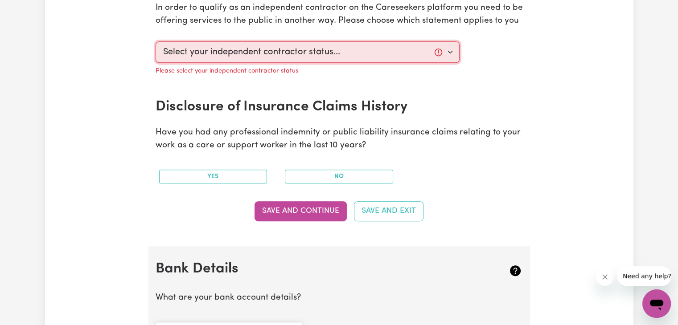
click at [244, 51] on select "Select your independent contractor status... I am providing services through an…" at bounding box center [308, 51] width 304 height 21
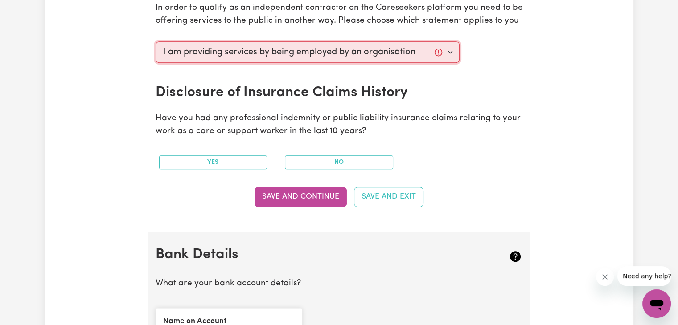
click at [156, 41] on select "Select your independent contractor status... I am providing services through an…" at bounding box center [308, 51] width 304 height 21
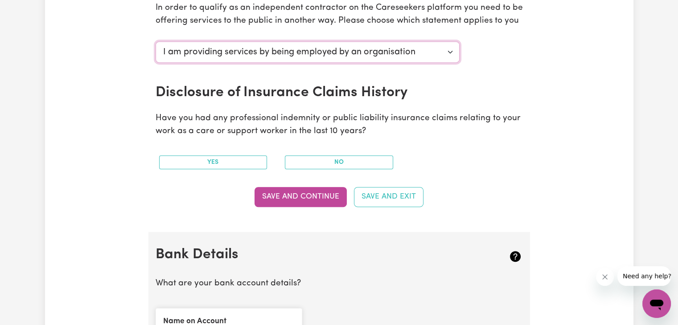
click at [287, 51] on select "Select your independent contractor status... I am providing services through an…" at bounding box center [308, 51] width 304 height 21
select select "I am providing services privately on my own"
click at [156, 41] on select "Select your independent contractor status... I am providing services through an…" at bounding box center [308, 51] width 304 height 21
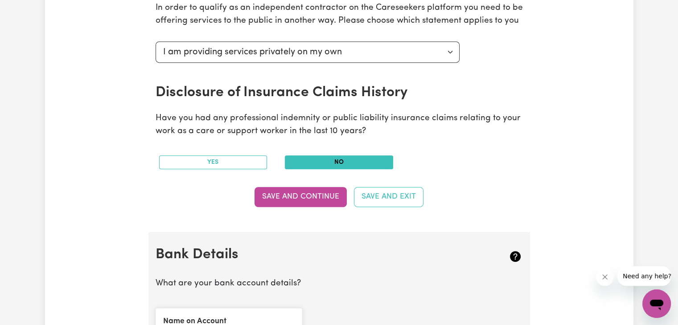
click at [299, 159] on button "No" at bounding box center [339, 163] width 108 height 14
click at [290, 194] on button "Save and Continue" at bounding box center [300, 197] width 92 height 20
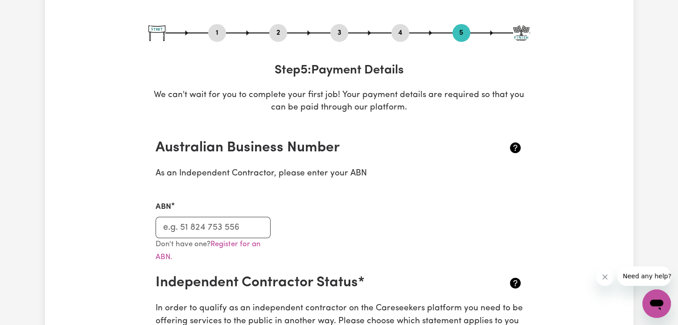
scroll to position [0, 0]
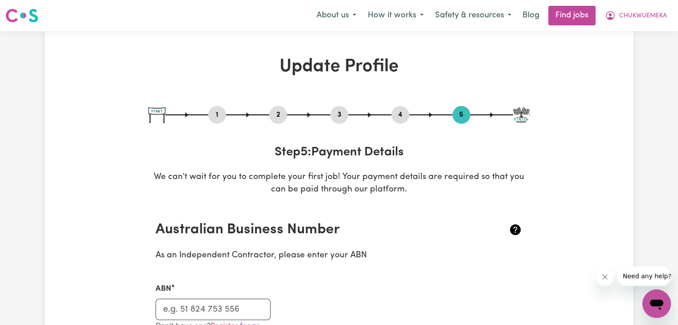
click at [511, 111] on div "1 2 3 4 5" at bounding box center [338, 115] width 381 height 18
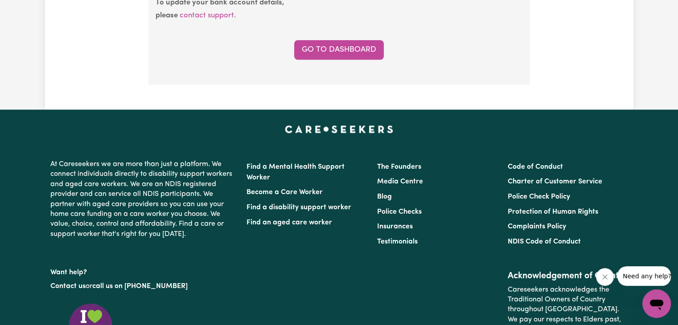
scroll to position [875, 0]
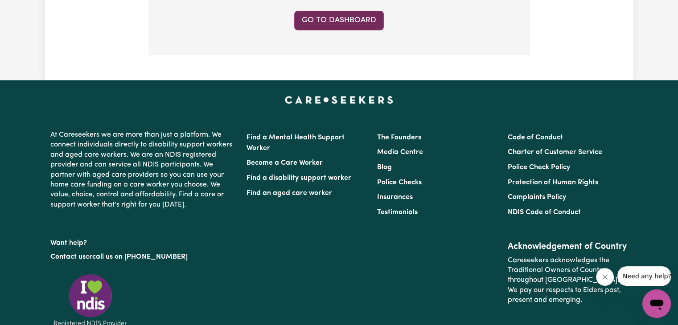
click at [370, 24] on link "Go to Dashboard" at bounding box center [339, 21] width 90 height 20
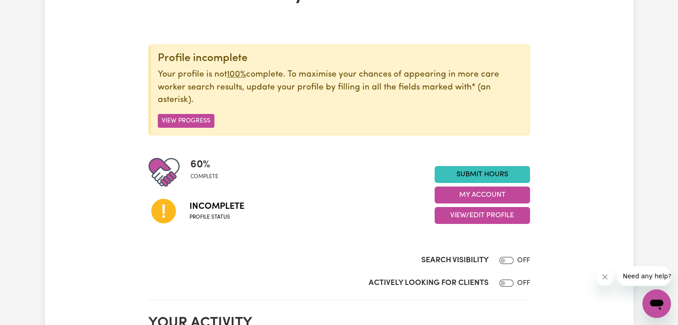
scroll to position [74, 0]
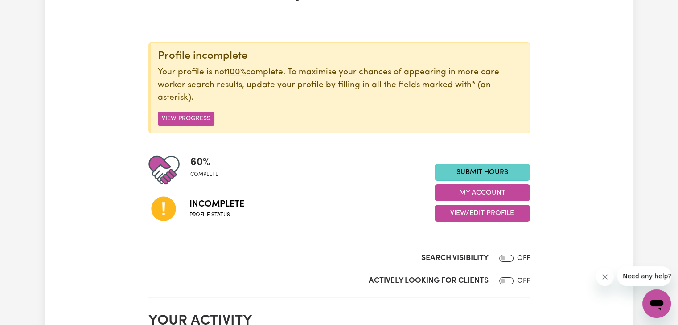
click at [481, 166] on link "Submit Hours" at bounding box center [481, 172] width 95 height 17
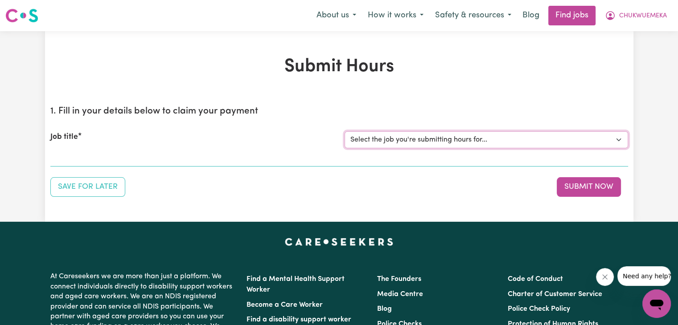
click at [461, 137] on select "Select the job you're submitting hours for..." at bounding box center [485, 139] width 283 height 17
click at [271, 153] on div "Job title Select the job you're submitting hours for..." at bounding box center [339, 140] width 578 height 38
click at [248, 155] on div "Job title Select the job you're submitting hours for..." at bounding box center [339, 140] width 578 height 38
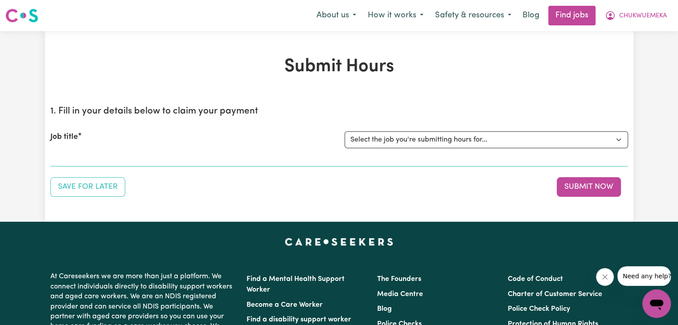
click at [163, 164] on section "1. Fill in your details below to claim your payment Job title Select the job yo…" at bounding box center [339, 133] width 578 height 68
click at [178, 146] on div "Job title" at bounding box center [192, 139] width 294 height 17
click at [192, 135] on div "Job title" at bounding box center [192, 139] width 294 height 17
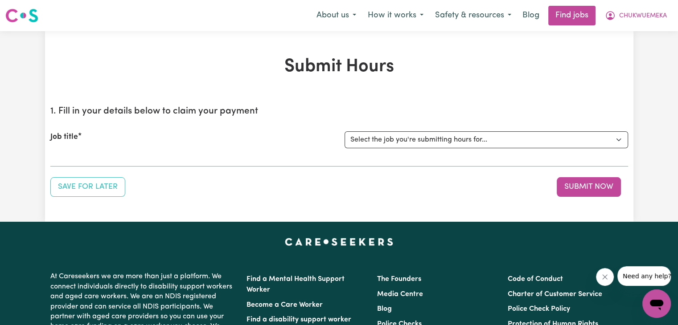
click at [76, 160] on section "1. Fill in your details below to claim your payment Job title Select the job yo…" at bounding box center [339, 133] width 578 height 68
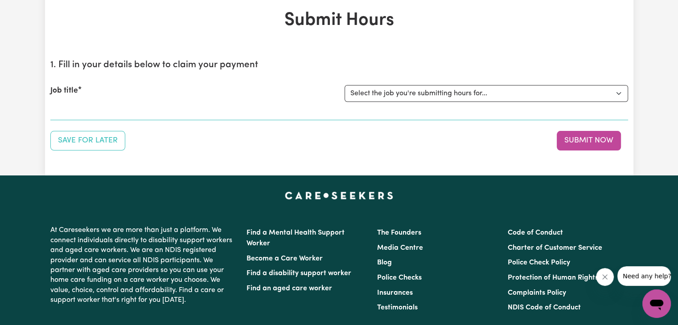
scroll to position [17, 0]
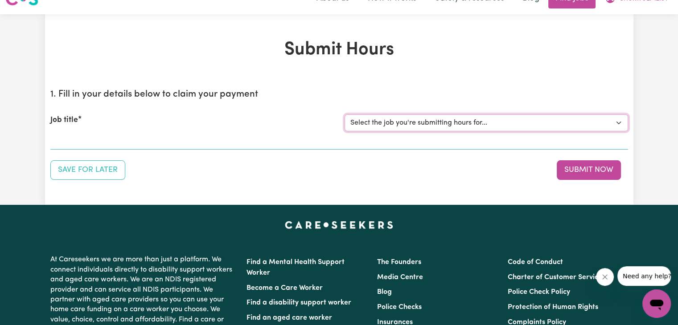
click at [435, 123] on select "Select the job you're submitting hours for..." at bounding box center [485, 123] width 283 height 17
click at [617, 117] on select "Select the job you're submitting hours for..." at bounding box center [485, 123] width 283 height 17
click at [258, 140] on div "Job title Select the job you're submitting hours for..." at bounding box center [339, 123] width 578 height 38
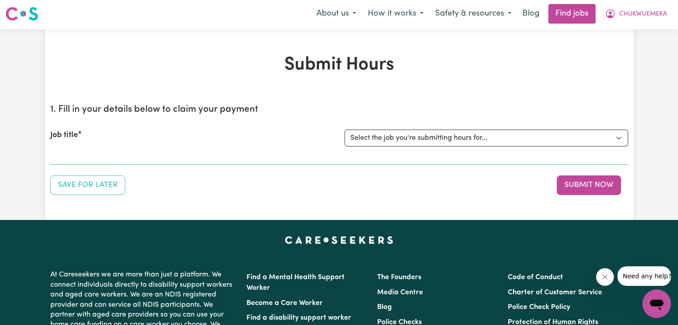
scroll to position [0, 0]
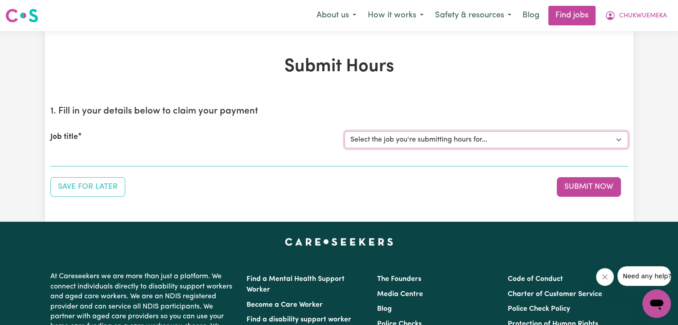
click at [439, 135] on select "Select the job you're submitting hours for..." at bounding box center [485, 139] width 283 height 17
click at [217, 153] on div "Job title Select the job you're submitting hours for..." at bounding box center [339, 140] width 578 height 38
click at [113, 189] on button "Save for Later" at bounding box center [87, 187] width 75 height 20
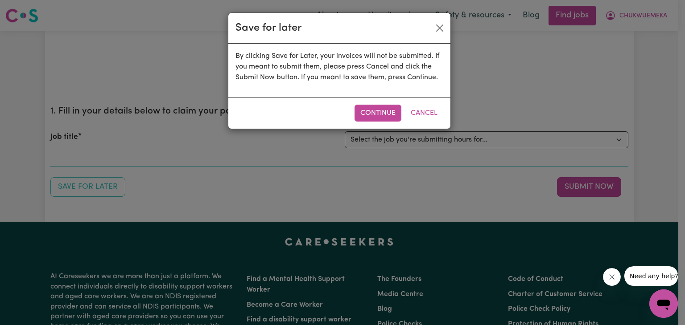
click at [442, 17] on div "Save for later" at bounding box center [339, 28] width 222 height 31
click at [435, 29] on button "Close" at bounding box center [439, 28] width 14 height 14
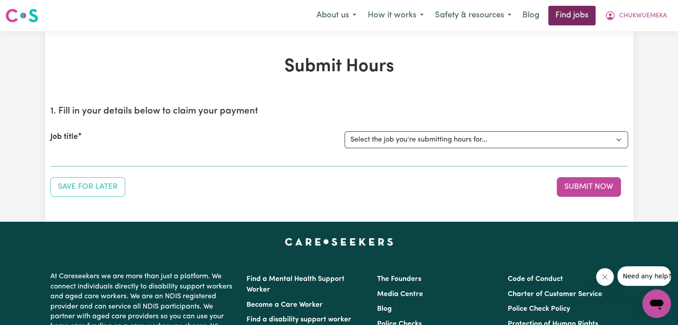
click at [563, 14] on link "Find jobs" at bounding box center [571, 16] width 47 height 20
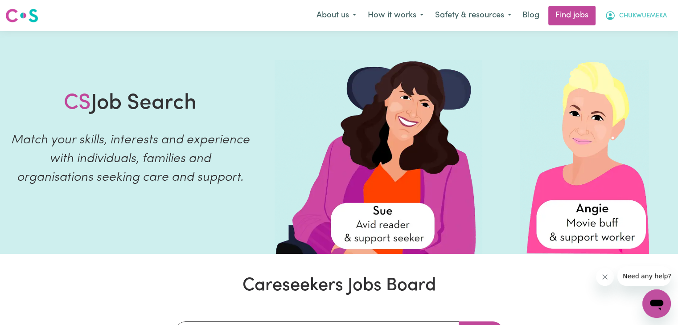
click at [615, 9] on button "CHUKWUEMEKA" at bounding box center [636, 15] width 74 height 19
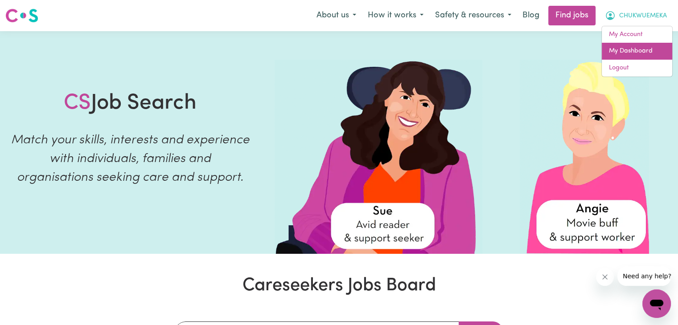
click at [619, 47] on link "My Dashboard" at bounding box center [637, 51] width 70 height 17
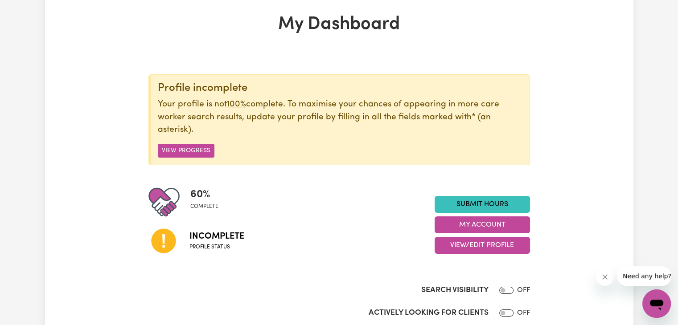
scroll to position [44, 0]
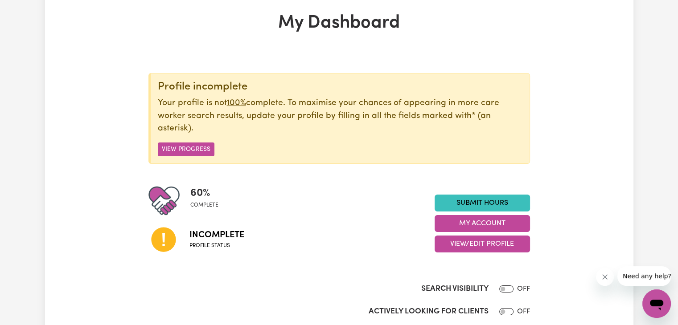
click at [184, 139] on div "Profile incomplete Your profile is not 100% complete. To maximise your chances …" at bounding box center [338, 118] width 381 height 91
click at [504, 291] on input "Search Visibility" at bounding box center [506, 289] width 14 height 7
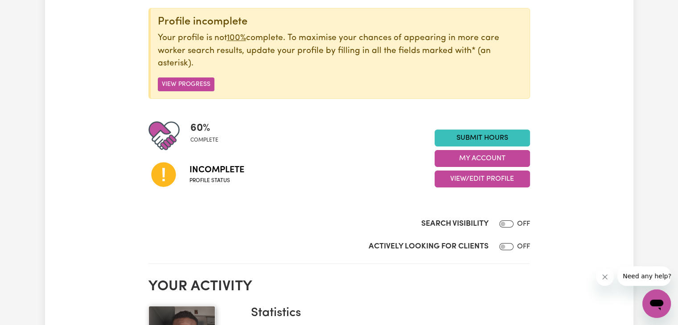
scroll to position [114, 0]
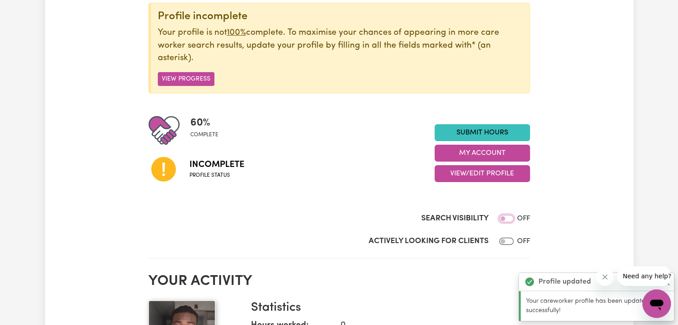
click at [501, 221] on input "Search Visibility" at bounding box center [506, 218] width 14 height 7
checkbox input "false"
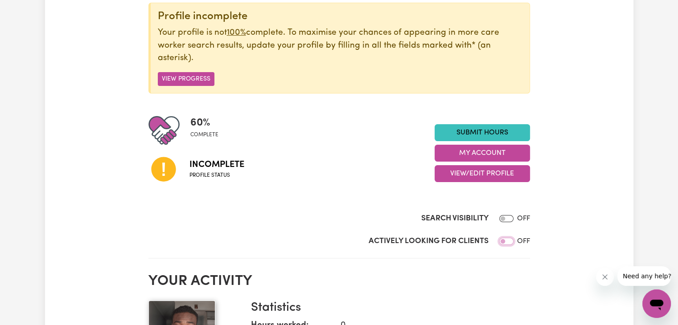
click at [501, 241] on input "Actively Looking for Clients" at bounding box center [506, 241] width 14 height 7
checkbox input "true"
click at [502, 215] on div at bounding box center [505, 218] width 18 height 11
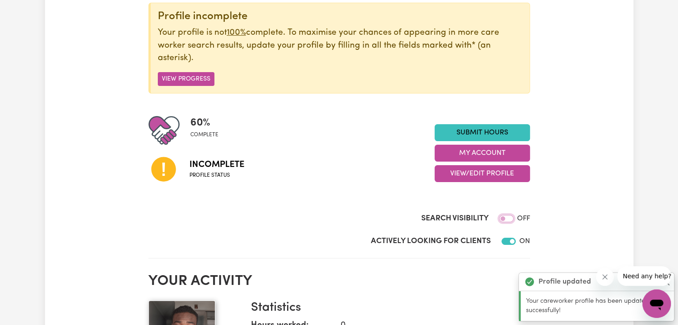
click at [503, 221] on input "Search Visibility" at bounding box center [506, 218] width 14 height 7
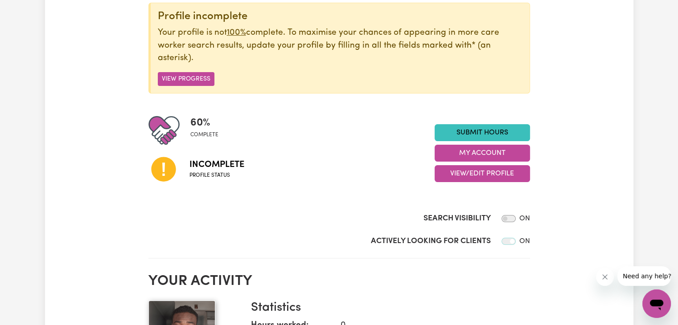
click at [503, 221] on input "Search Visibility" at bounding box center [508, 218] width 14 height 7
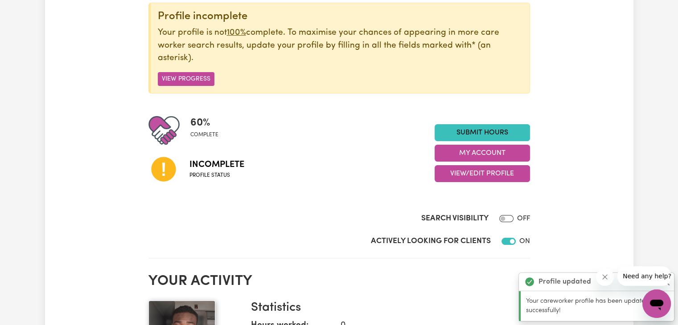
click at [504, 214] on div at bounding box center [505, 218] width 18 height 11
click at [504, 221] on input "Search Visibility" at bounding box center [506, 218] width 14 height 7
click at [500, 220] on input "Search Visibility" at bounding box center [506, 218] width 14 height 7
click at [500, 220] on div at bounding box center [507, 218] width 18 height 11
checkbox input "false"
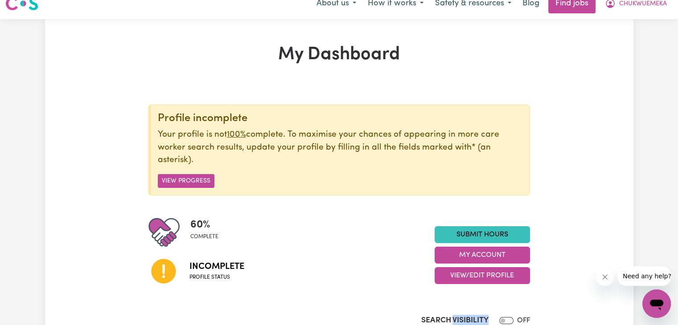
scroll to position [9, 0]
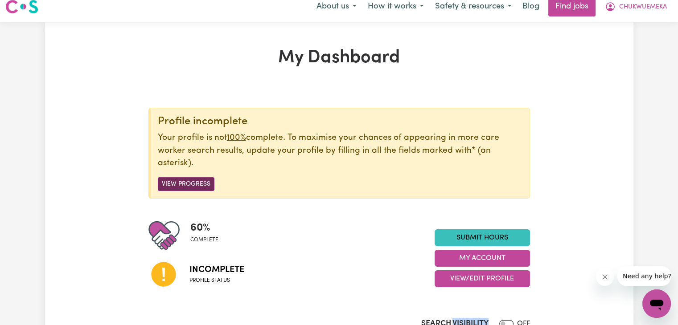
click at [178, 185] on button "View Progress" at bounding box center [186, 184] width 57 height 14
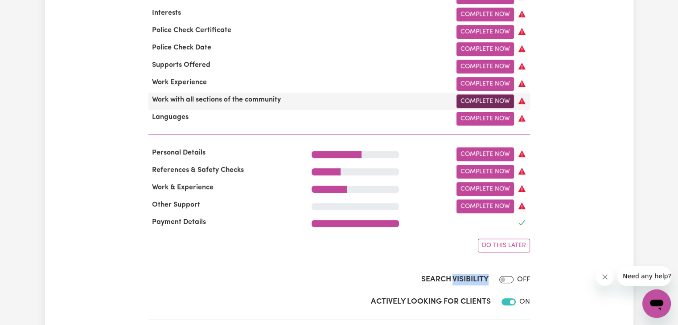
scroll to position [346, 0]
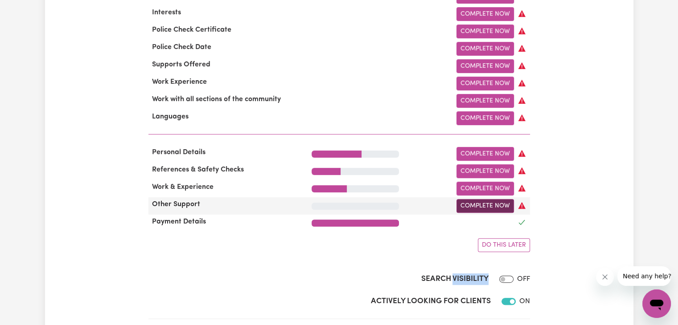
click at [484, 212] on link "Complete Now" at bounding box center [484, 206] width 57 height 14
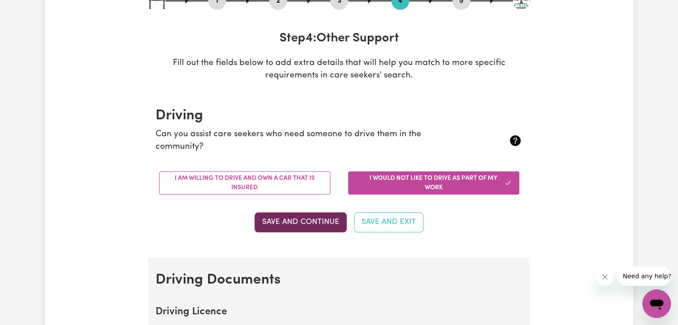
scroll to position [112, 0]
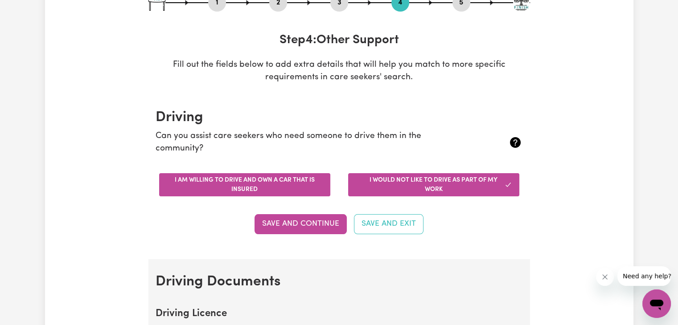
click at [275, 188] on button "I am willing to drive and own a car that is insured" at bounding box center [244, 184] width 171 height 23
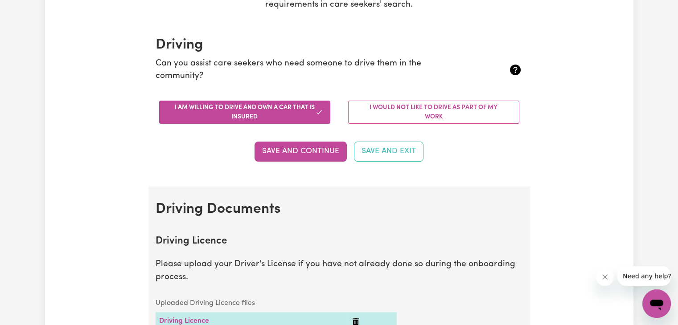
scroll to position [184, 0]
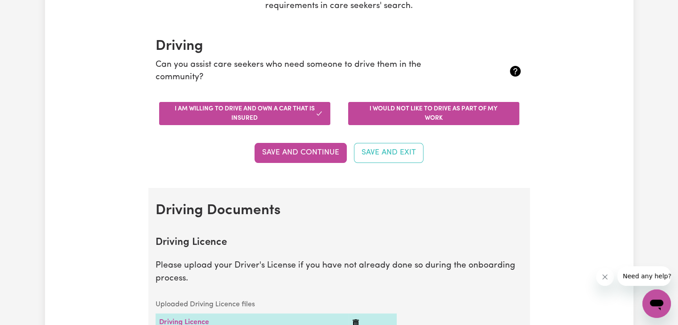
click at [387, 104] on button "I would not like to drive as part of my work" at bounding box center [433, 113] width 171 height 23
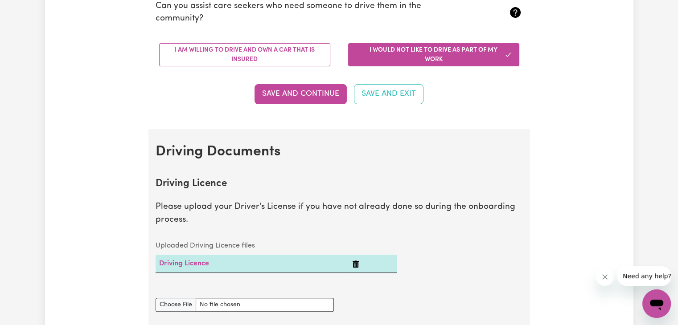
scroll to position [246, 0]
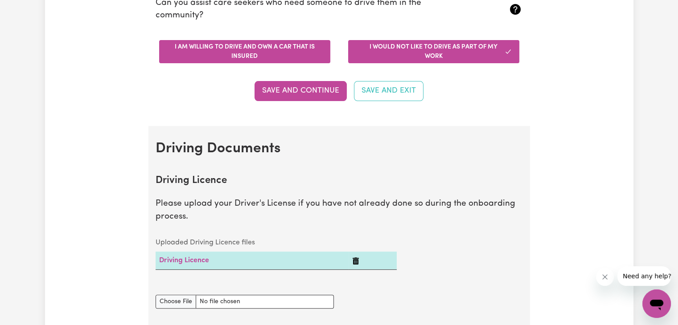
click at [281, 46] on button "I am willing to drive and own a car that is insured" at bounding box center [244, 51] width 171 height 23
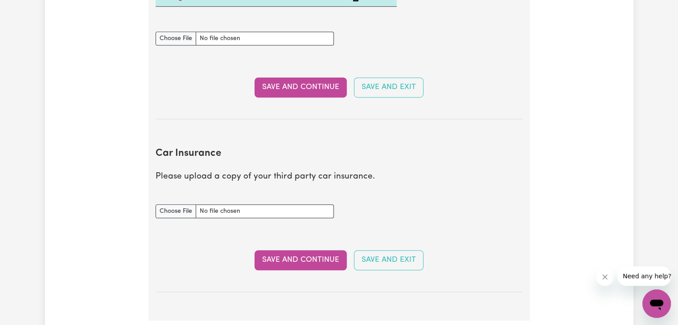
scroll to position [519, 0]
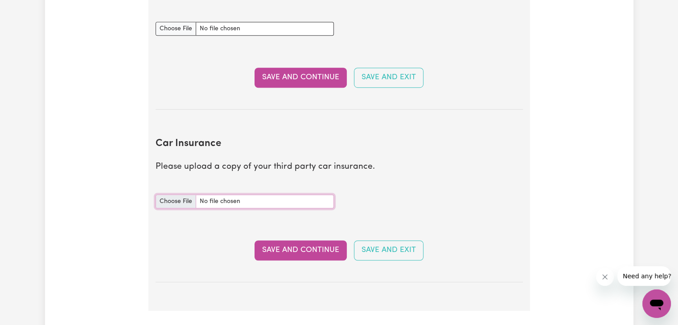
click at [173, 202] on input "Car Insurance document" at bounding box center [245, 202] width 178 height 14
type input "C:\fakepath\driver license.jpg"
click at [324, 253] on button "Save and Continue" at bounding box center [300, 251] width 92 height 20
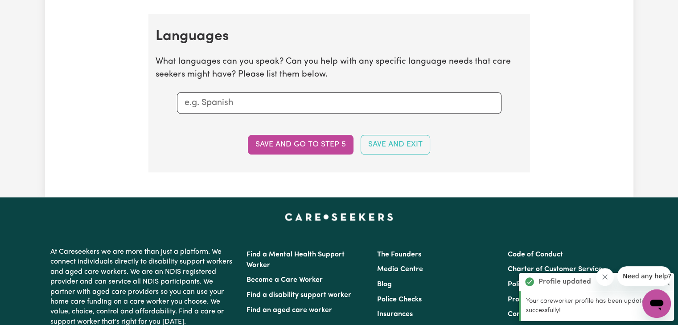
scroll to position [1009, 0]
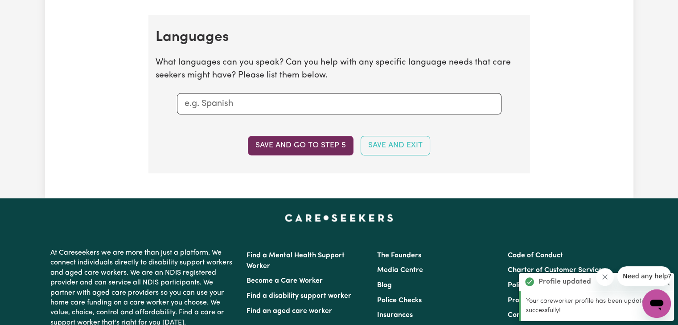
click at [321, 138] on button "Save and go to step 5" at bounding box center [301, 146] width 106 height 20
select select "I am providing services privately on my own"
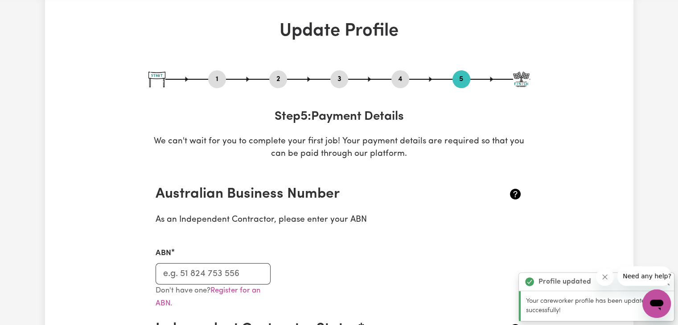
scroll to position [35, 0]
click at [339, 82] on button "3" at bounding box center [339, 80] width 18 height 12
select select "Certificate III (Individual Support)"
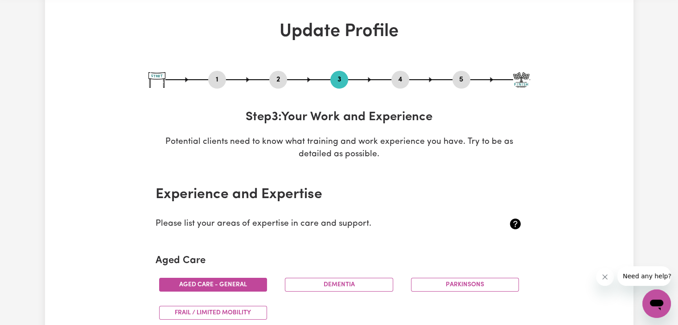
click at [216, 82] on button "1" at bounding box center [217, 80] width 18 height 12
select select "male"
select select "Student Visa"
select select "Studying a healthcare related degree or qualification"
select select "40"
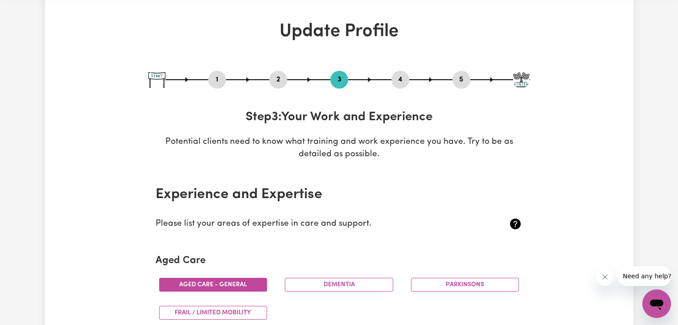
select select "55"
select select "65"
select select "75"
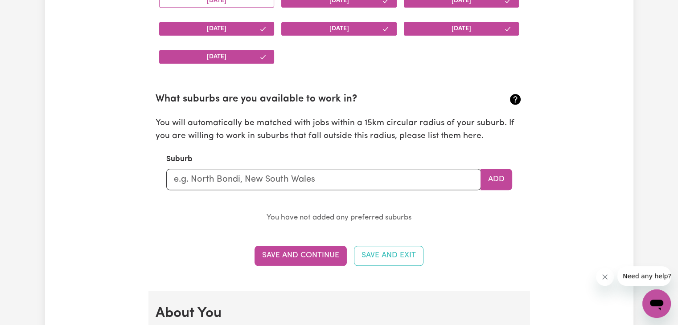
scroll to position [919, 0]
click at [262, 177] on input "text" at bounding box center [323, 178] width 315 height 21
type input "Burpengary"
type input "Burpengary, Queensland, 4505"
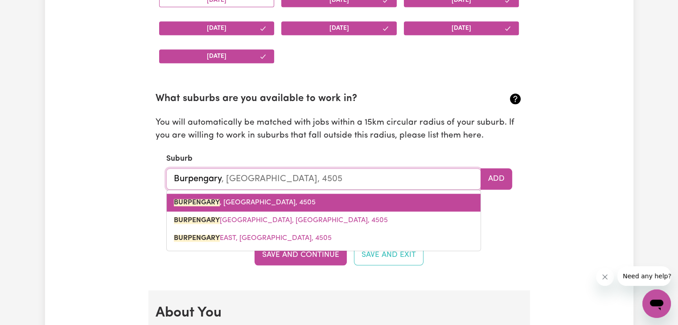
click at [282, 207] on link "BURPENGARY , Queensland, 4505" at bounding box center [324, 203] width 314 height 18
type input "BURPENGARY, Queensland, 4505"
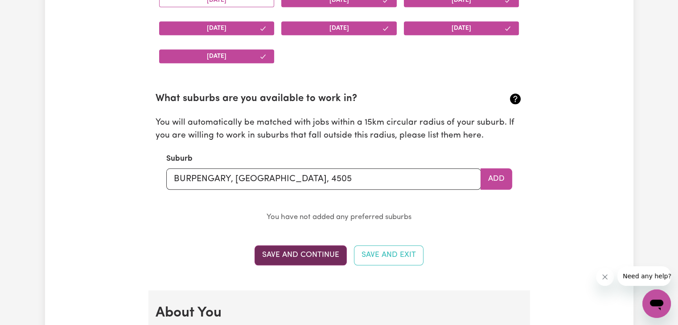
click at [283, 255] on button "Save and Continue" at bounding box center [300, 256] width 92 height 20
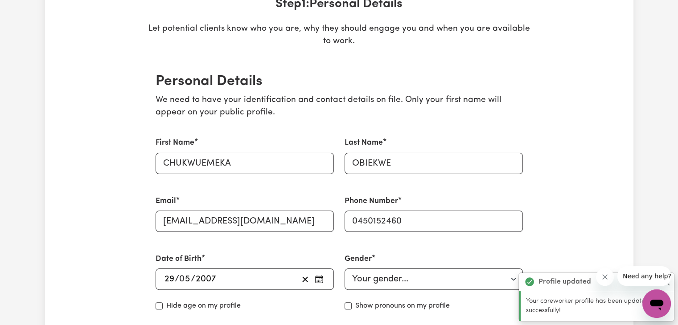
scroll to position [138, 0]
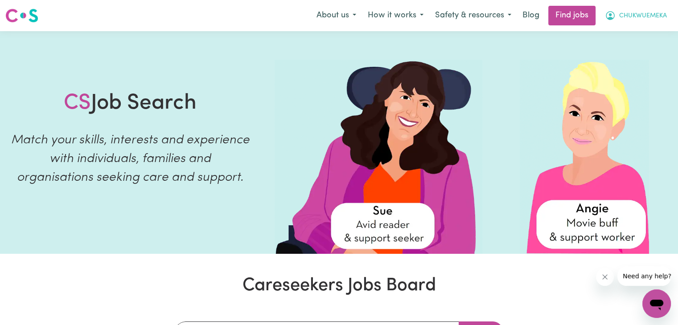
click at [616, 18] on button "CHUKWUEMEKA" at bounding box center [636, 15] width 74 height 19
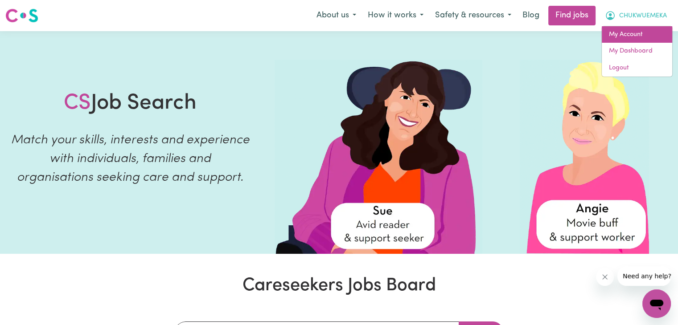
click at [646, 32] on link "My Account" at bounding box center [637, 34] width 70 height 17
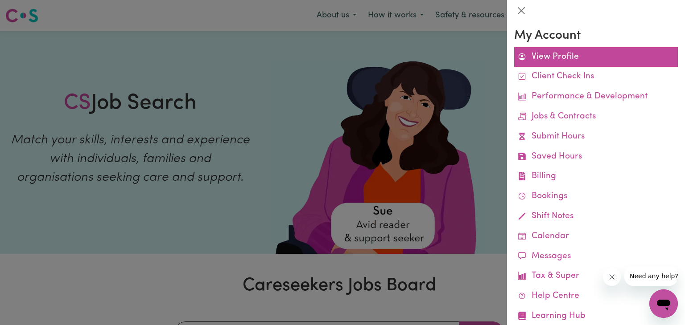
click at [565, 59] on link "View Profile" at bounding box center [596, 57] width 164 height 20
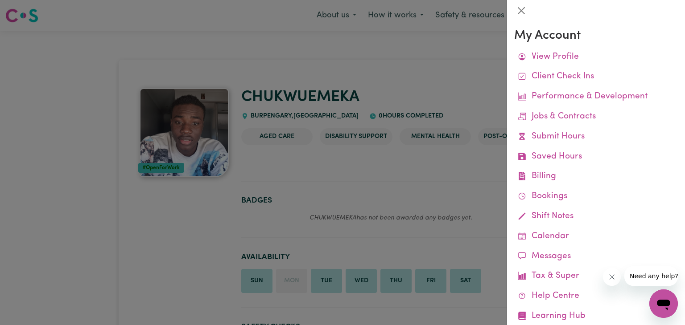
click at [436, 145] on div at bounding box center [342, 162] width 685 height 325
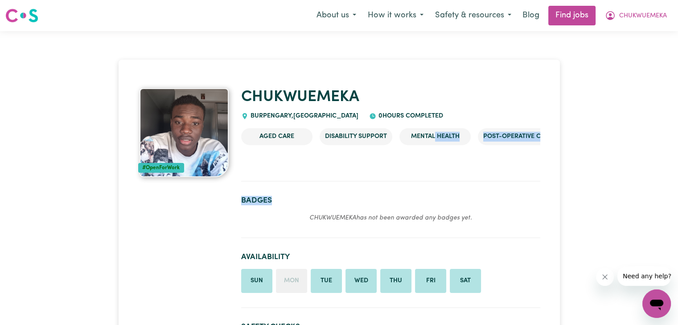
drag, startPoint x: 436, startPoint y: 145, endPoint x: 392, endPoint y: 196, distance: 67.0
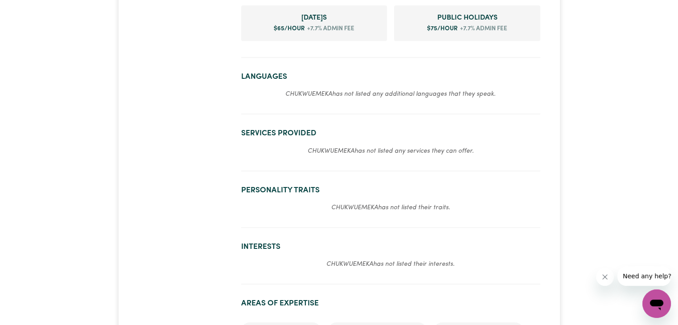
scroll to position [458, 0]
click at [348, 155] on section "Services provided CHUKWUEMEKA has not listed any services they can offer." at bounding box center [390, 145] width 299 height 49
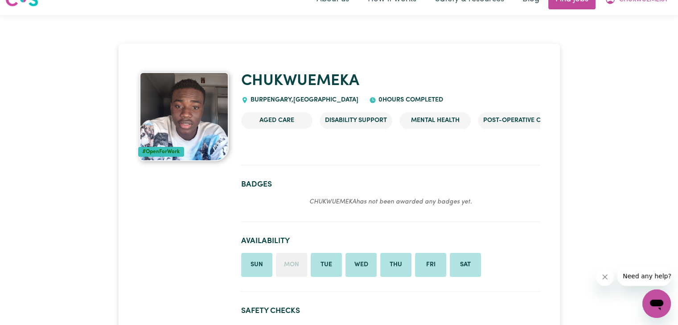
scroll to position [0, 0]
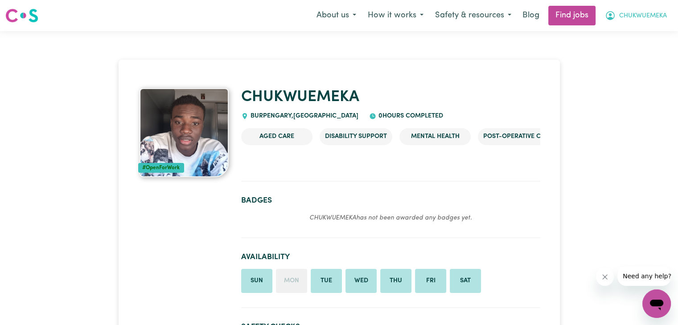
click at [603, 20] on button "CHUKWUEMEKA" at bounding box center [636, 15] width 74 height 19
click at [624, 40] on link "My Account" at bounding box center [637, 34] width 70 height 17
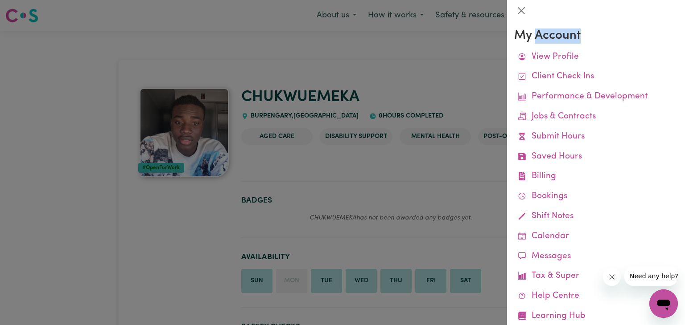
click at [624, 40] on h3 "My Account" at bounding box center [596, 36] width 164 height 15
click at [458, 78] on div at bounding box center [342, 162] width 685 height 325
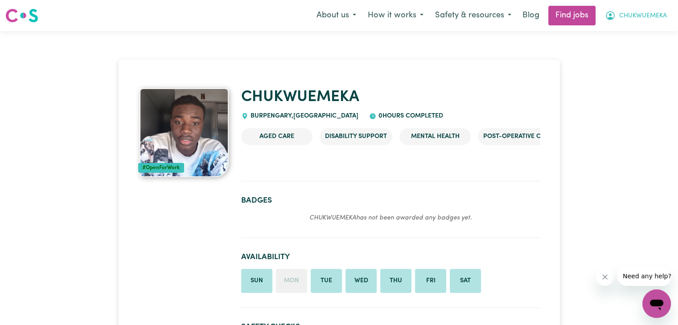
click at [623, 23] on button "CHUKWUEMEKA" at bounding box center [636, 15] width 74 height 19
click at [611, 53] on link "My Dashboard" at bounding box center [637, 51] width 70 height 17
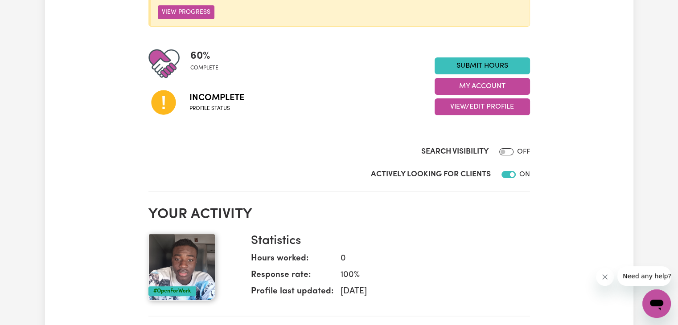
scroll to position [183, 0]
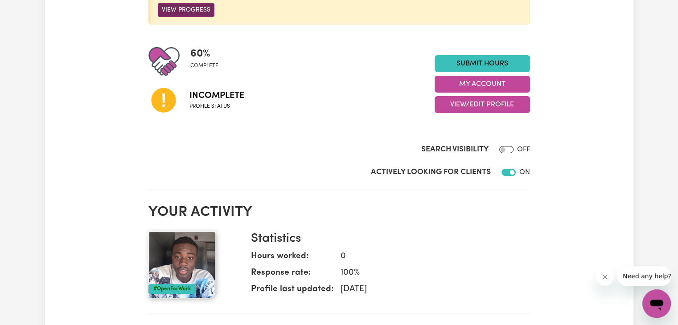
click at [209, 7] on button "View Progress" at bounding box center [186, 10] width 57 height 14
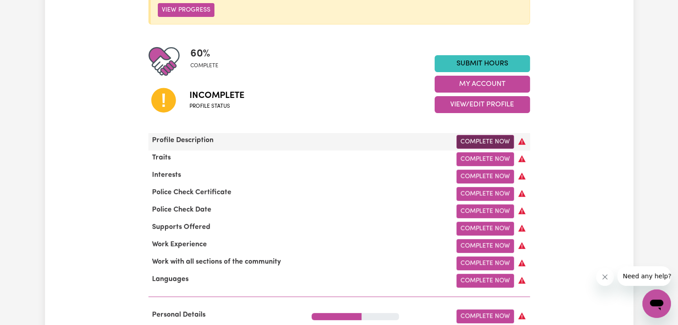
click at [476, 145] on link "Complete Now" at bounding box center [484, 142] width 57 height 14
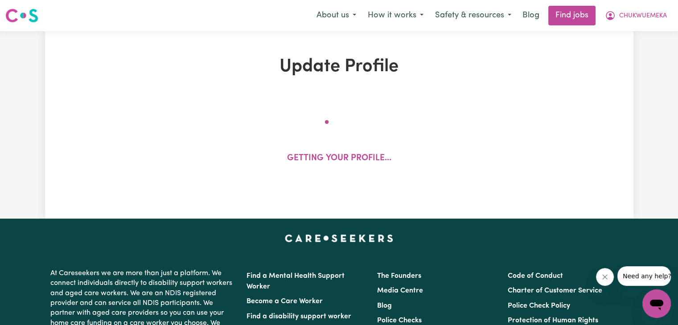
select select "male"
select select "Student Visa"
select select "Studying a healthcare related degree or qualification"
select select "40"
select select "55"
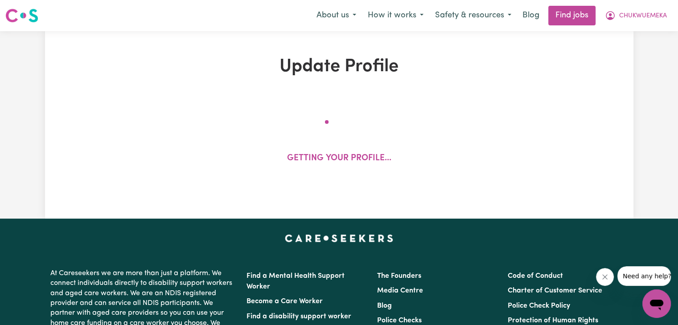
select select "65"
select select "75"
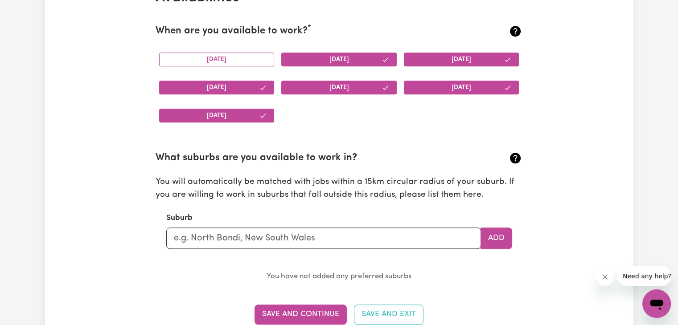
click at [346, 113] on div "Monday Tuesday Wednesday Thursday Friday Saturday Sunday" at bounding box center [339, 87] width 367 height 84
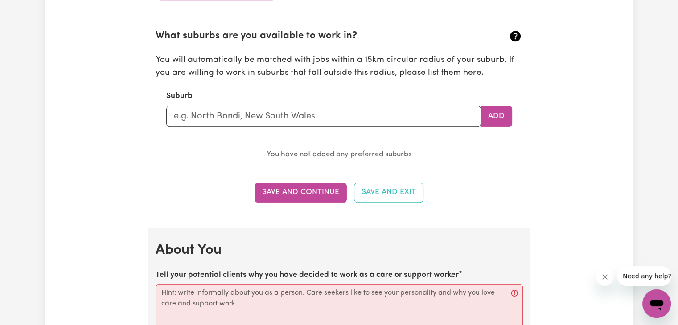
scroll to position [983, 0]
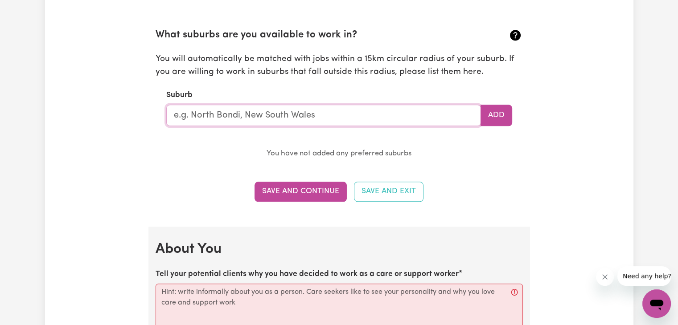
click at [312, 112] on input "text" at bounding box center [323, 115] width 315 height 21
type input "Burpengary"
type input "Burpengary, Queensland, 4505"
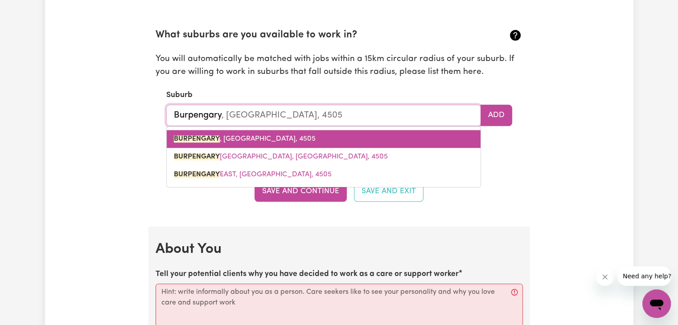
drag, startPoint x: 276, startPoint y: 147, endPoint x: 279, endPoint y: 139, distance: 7.9
click at [279, 139] on div "BURPENGARY , Queensland, 4505 BURPENGARY DC, Queensland, 4505 BURPENGARY EAST, …" at bounding box center [323, 156] width 315 height 61
click at [279, 139] on span "BURPENGARY , Queensland, 4505" at bounding box center [245, 138] width 142 height 7
type input "BURPENGARY, Queensland, 4505"
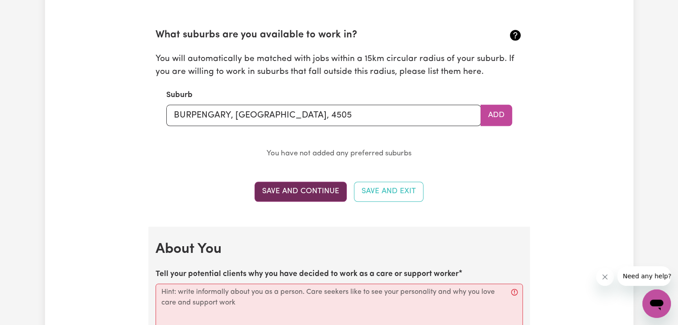
click at [300, 182] on button "Save and Continue" at bounding box center [300, 192] width 92 height 20
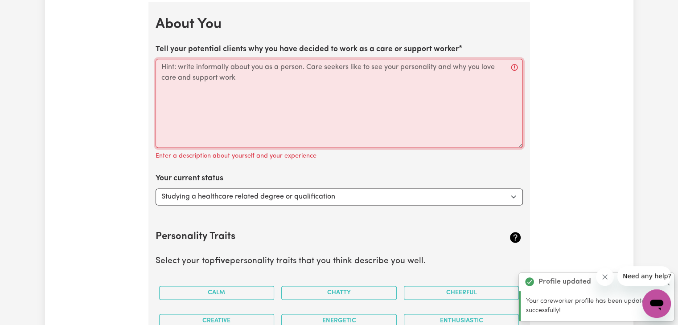
click at [271, 72] on textarea "Tell your potential clients why you have decided to work as a care or support w…" at bounding box center [339, 103] width 367 height 89
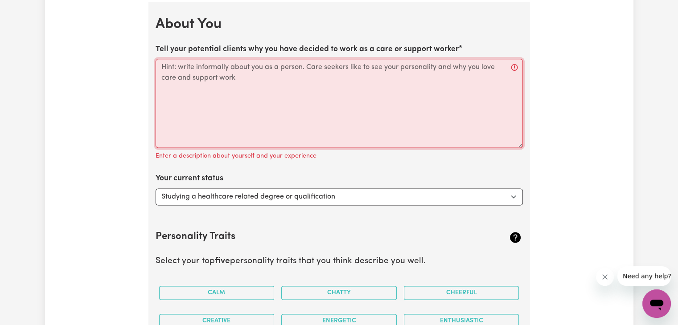
scroll to position [1197, 0]
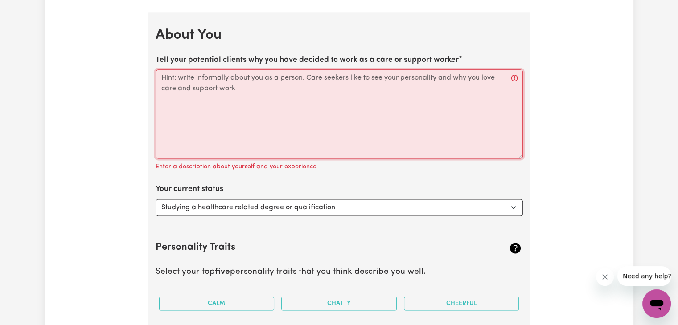
click at [323, 109] on textarea "Tell your potential clients why you have decided to work as a care or support w…" at bounding box center [339, 114] width 367 height 89
paste textarea "I am currently studying a Diploma of Information Technology at Griffith College…"
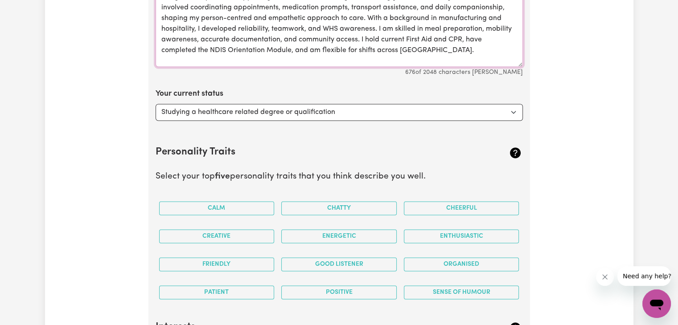
scroll to position [1290, 0]
type textarea "I am currently studying a Diploma of Information Technology at Griffith College…"
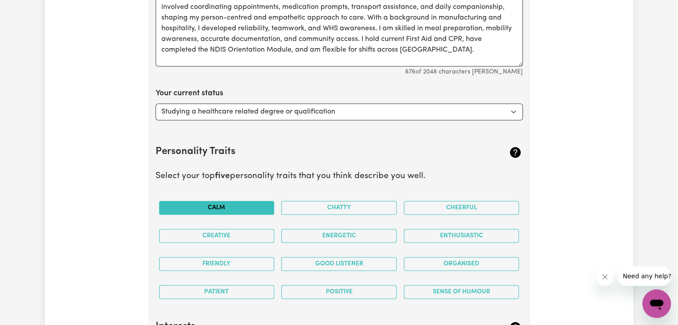
click at [205, 210] on button "Calm" at bounding box center [216, 208] width 115 height 14
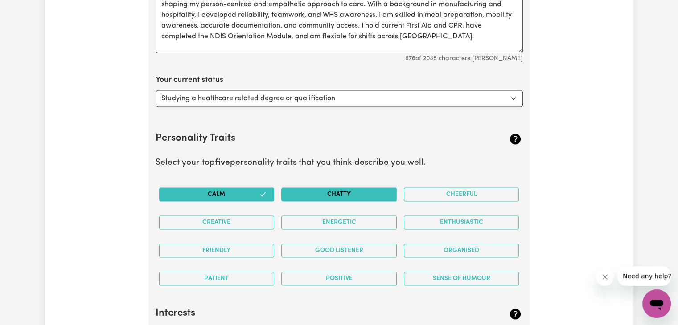
scroll to position [1303, 0]
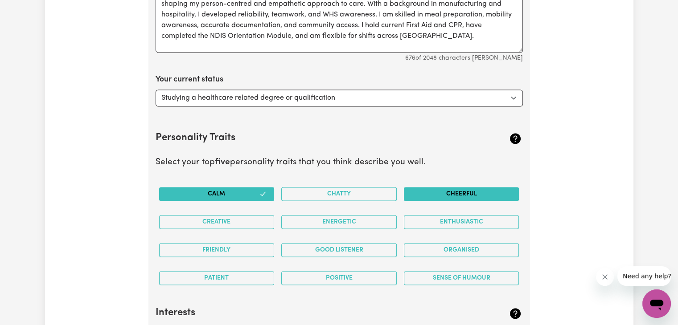
click at [447, 188] on button "Cheerful" at bounding box center [461, 194] width 115 height 14
drag, startPoint x: 437, startPoint y: 248, endPoint x: 366, endPoint y: 280, distance: 77.8
click at [366, 280] on button "Positive" at bounding box center [338, 278] width 115 height 14
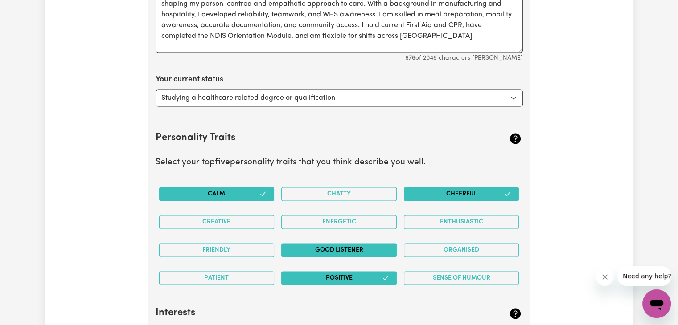
click at [364, 243] on button "Good Listener" at bounding box center [338, 250] width 115 height 14
drag, startPoint x: 364, startPoint y: 242, endPoint x: 235, endPoint y: 271, distance: 132.0
click at [235, 271] on div "Calm Chatty Cheerful Creative Energetic Enthusiastic Friendly Good Listener Org…" at bounding box center [339, 236] width 367 height 112
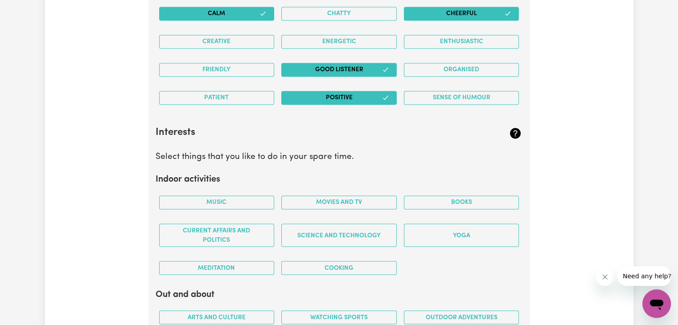
scroll to position [1553, 0]
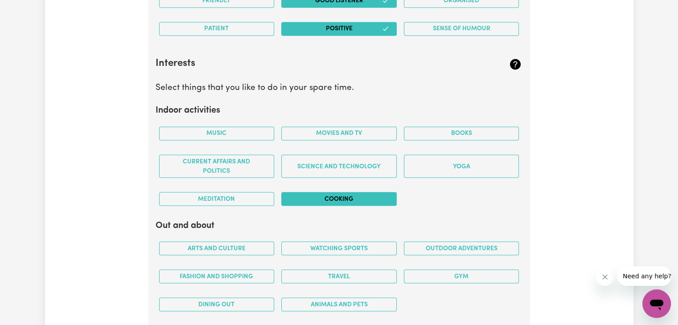
click at [339, 192] on button "Cooking" at bounding box center [338, 199] width 115 height 14
click at [335, 176] on div "Science and Technology" at bounding box center [339, 166] width 123 height 37
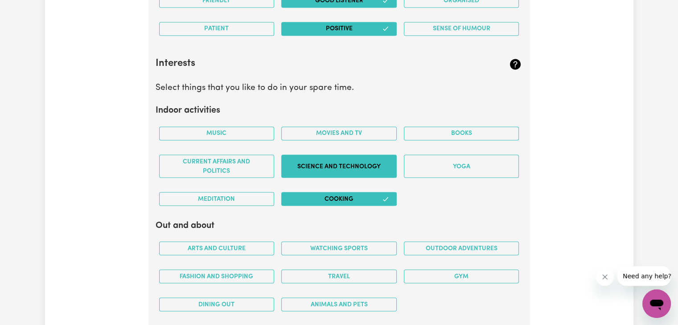
click at [333, 169] on button "Science and Technology" at bounding box center [338, 166] width 115 height 23
click at [342, 120] on div "Movies and TV" at bounding box center [339, 133] width 123 height 28
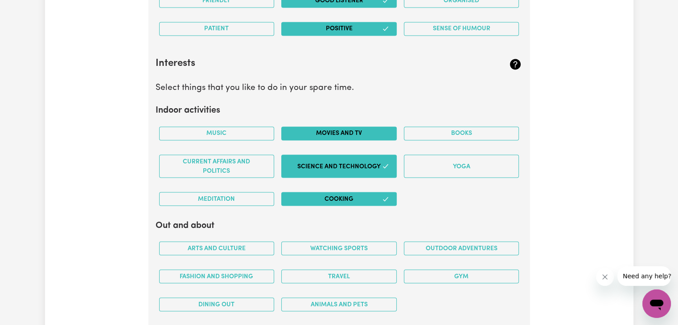
click at [339, 127] on button "Movies and TV" at bounding box center [338, 134] width 115 height 14
click at [262, 127] on button "Music" at bounding box center [216, 134] width 115 height 14
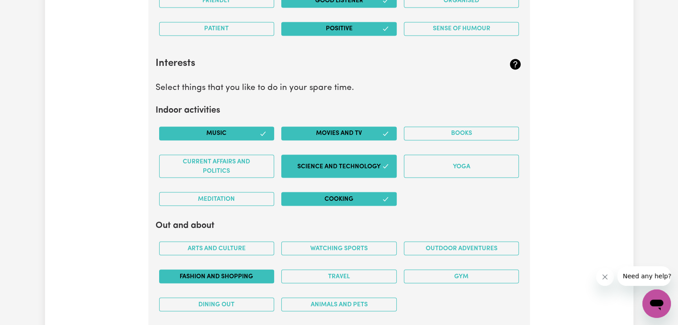
scroll to position [1619, 0]
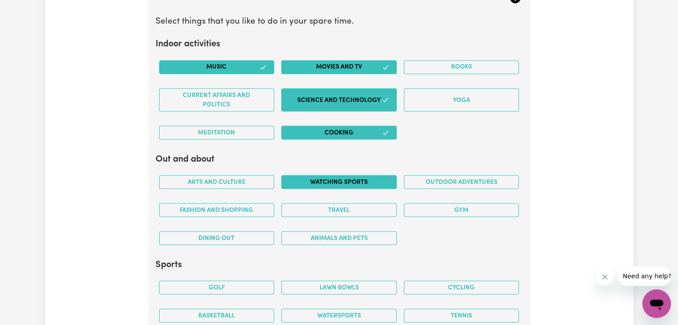
click at [339, 179] on button "Watching sports" at bounding box center [338, 182] width 115 height 14
click at [234, 210] on button "Fashion and shopping" at bounding box center [216, 210] width 115 height 14
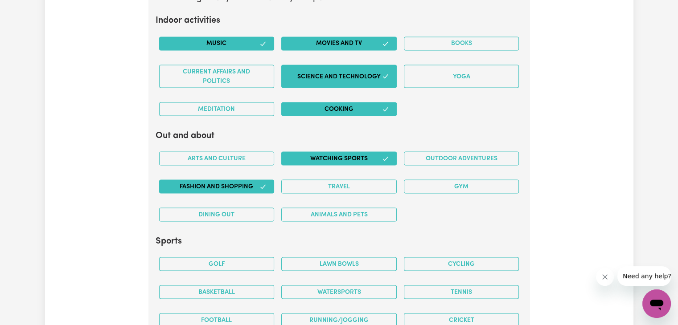
scroll to position [1688, 0]
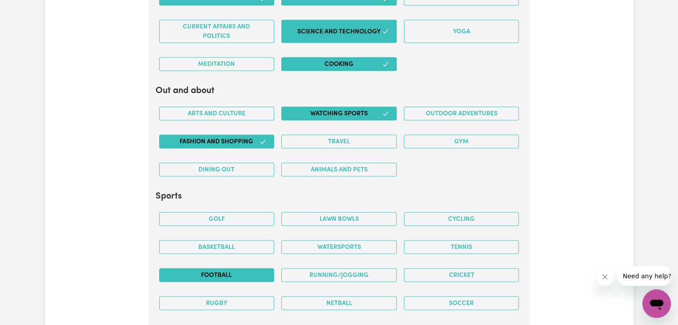
click at [245, 277] on button "Football" at bounding box center [216, 275] width 115 height 14
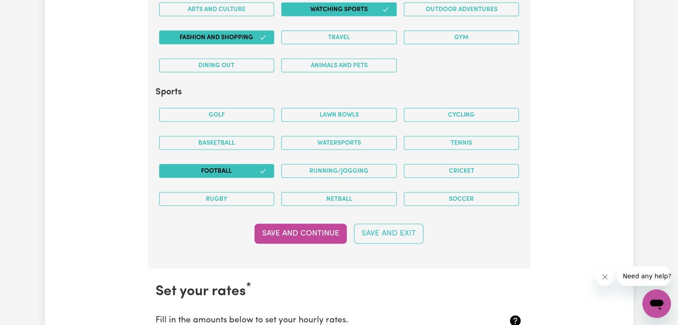
scroll to position [1795, 0]
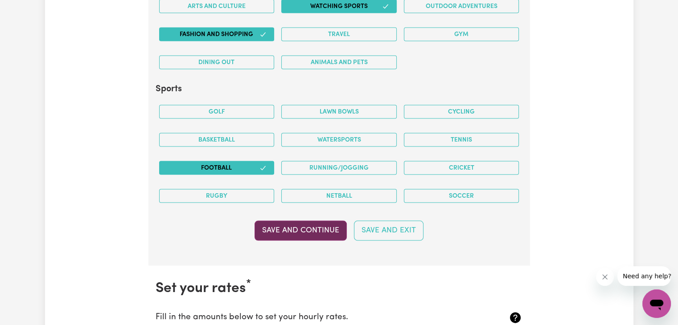
click at [309, 236] on button "Save and Continue" at bounding box center [300, 231] width 92 height 20
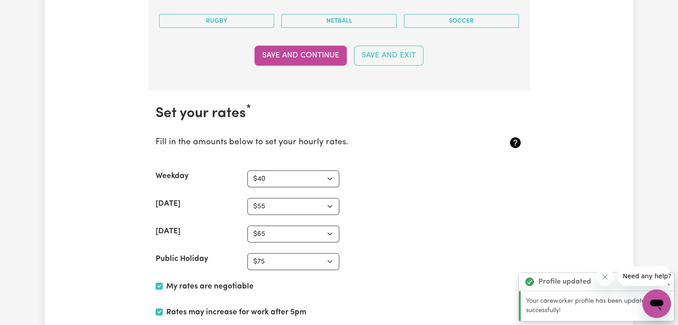
scroll to position [2057, 0]
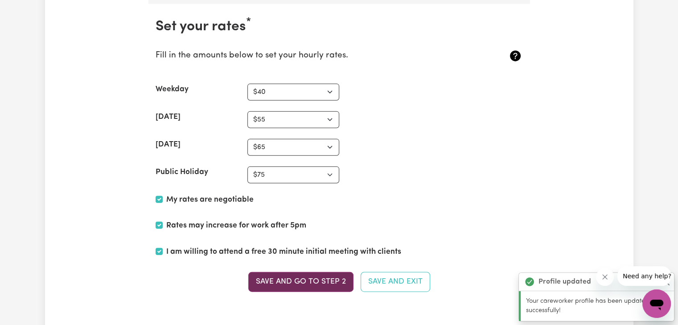
click at [296, 272] on button "Save and go to Step 2" at bounding box center [300, 282] width 105 height 20
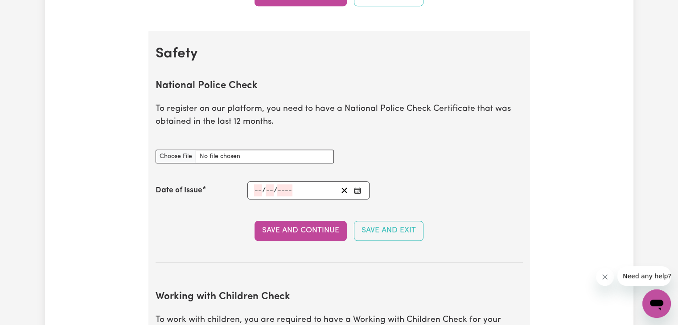
scroll to position [472, 0]
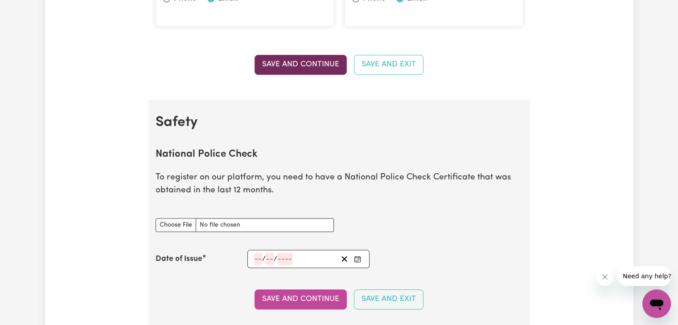
click at [321, 72] on button "Save and Continue" at bounding box center [300, 65] width 92 height 20
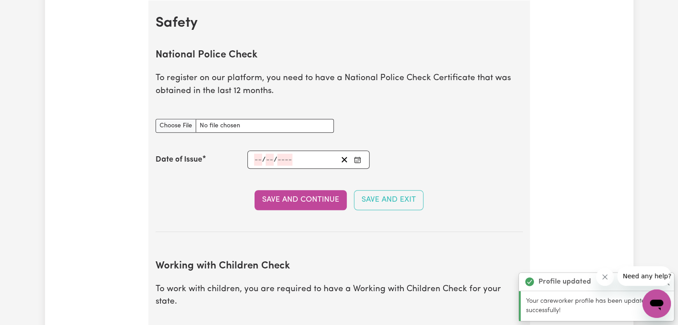
scroll to position [604, 0]
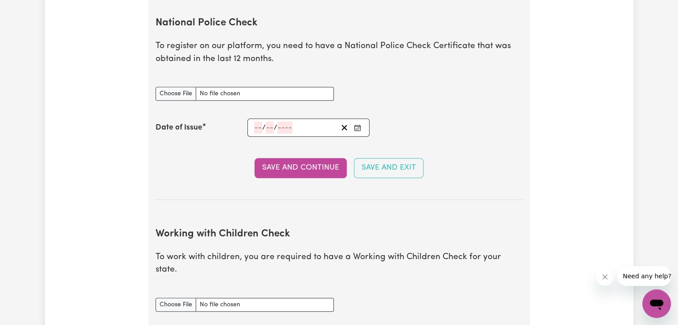
type input "C:\fakepath\entitlement_work_11442977_obiekwe.pdf"
click at [248, 127] on div "/ /" at bounding box center [308, 128] width 123 height 18
click at [253, 126] on div "/ /" at bounding box center [295, 128] width 85 height 12
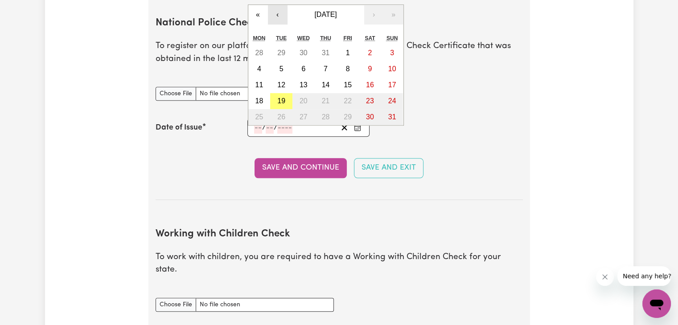
click at [282, 16] on button "‹" at bounding box center [278, 15] width 20 height 20
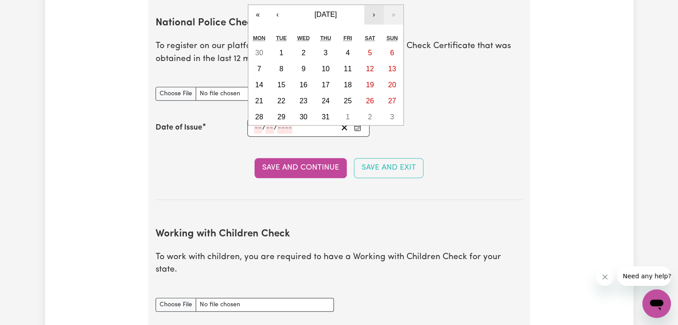
click at [368, 12] on button "›" at bounding box center [374, 15] width 20 height 20
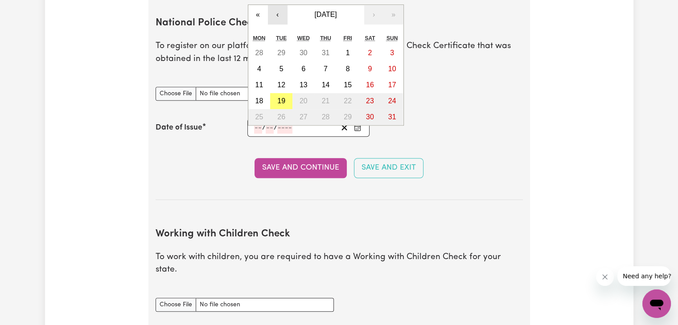
click at [285, 9] on button "‹" at bounding box center [278, 15] width 20 height 20
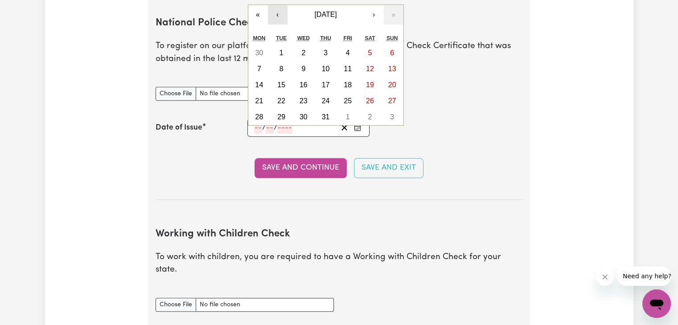
click at [285, 9] on button "‹" at bounding box center [278, 15] width 20 height 20
click at [286, 67] on button "6" at bounding box center [281, 69] width 22 height 16
type input "2025-05-06"
type input "6"
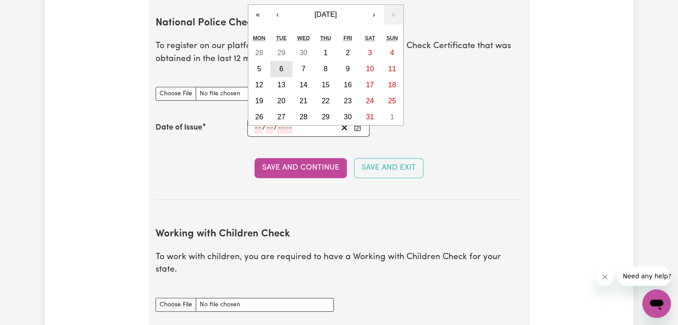
type input "5"
type input "2025"
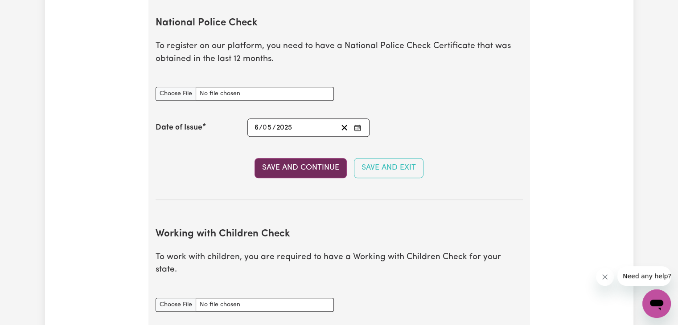
click at [301, 161] on button "Save and Continue" at bounding box center [300, 168] width 92 height 20
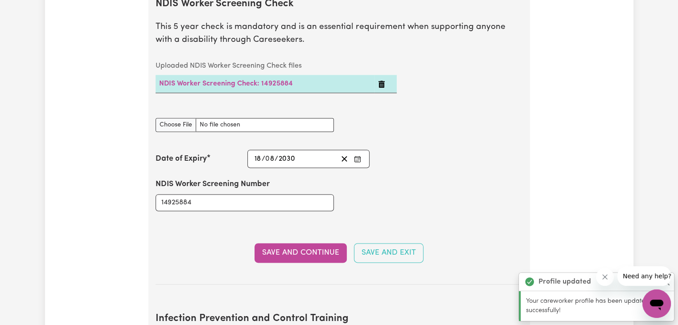
scroll to position [1148, 0]
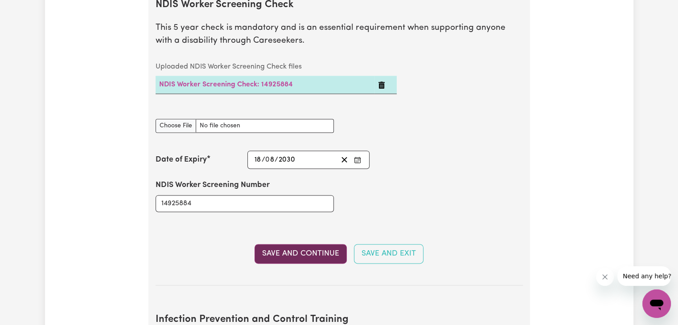
click at [296, 244] on button "Save and Continue" at bounding box center [300, 254] width 92 height 20
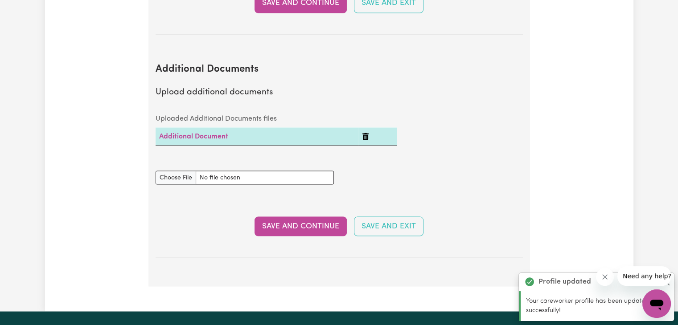
scroll to position [1622, 0]
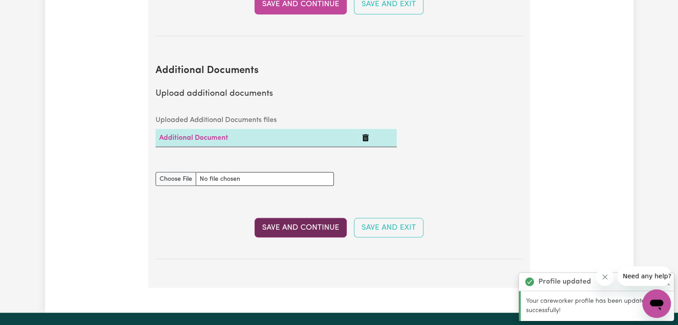
click at [300, 218] on button "Save and Continue" at bounding box center [300, 228] width 92 height 20
select select "Certificate III (Individual Support)"
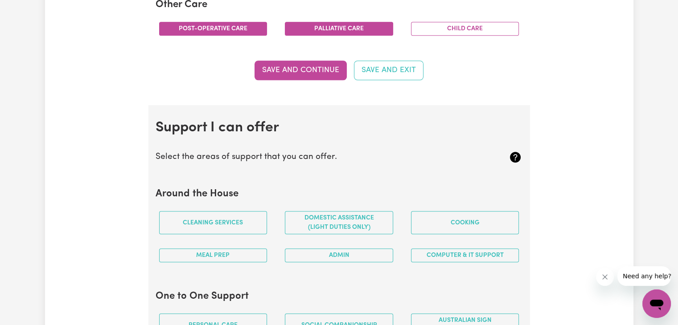
scroll to position [693, 0]
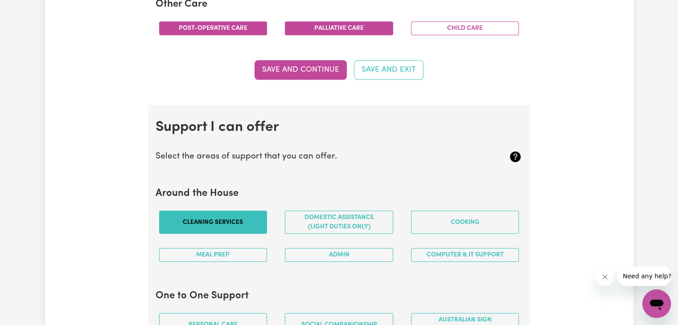
click at [217, 230] on button "Cleaning services" at bounding box center [213, 222] width 108 height 23
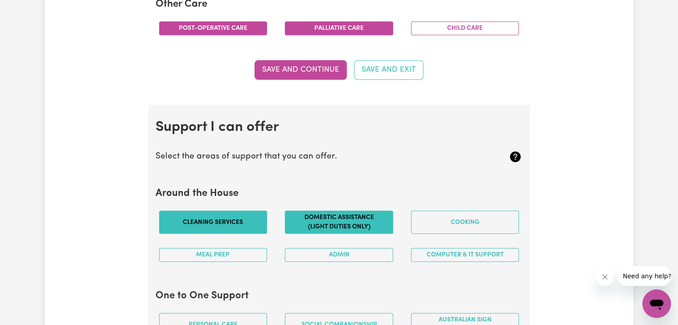
click at [337, 216] on button "Domestic assistance (light duties only)" at bounding box center [339, 222] width 108 height 23
click at [433, 255] on button "Computer & IT Support" at bounding box center [465, 255] width 108 height 14
click at [358, 262] on div "Admin" at bounding box center [339, 255] width 126 height 28
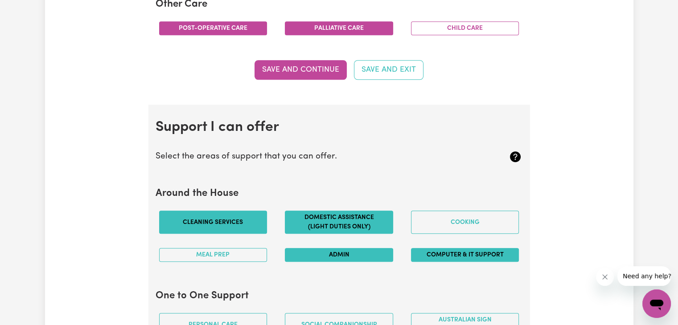
click at [359, 257] on button "Admin" at bounding box center [339, 255] width 108 height 14
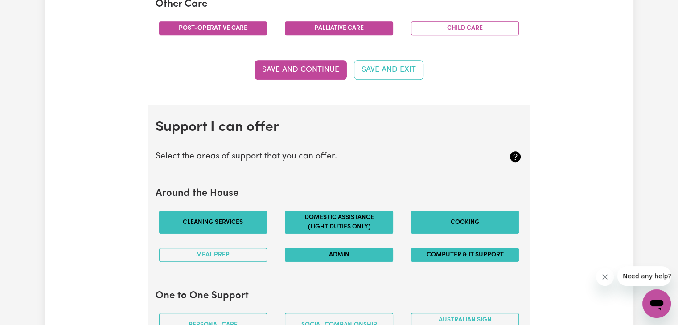
click at [467, 213] on button "Cooking" at bounding box center [465, 222] width 108 height 23
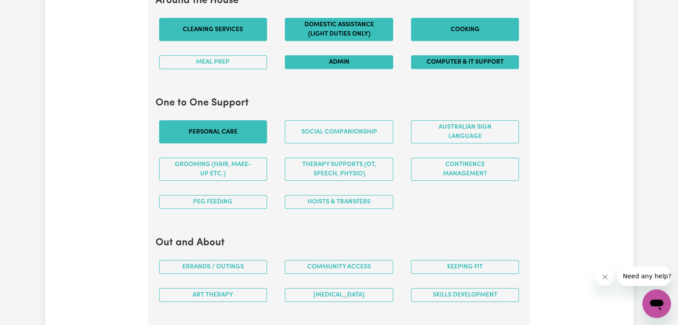
click at [246, 122] on button "Personal care" at bounding box center [213, 131] width 108 height 23
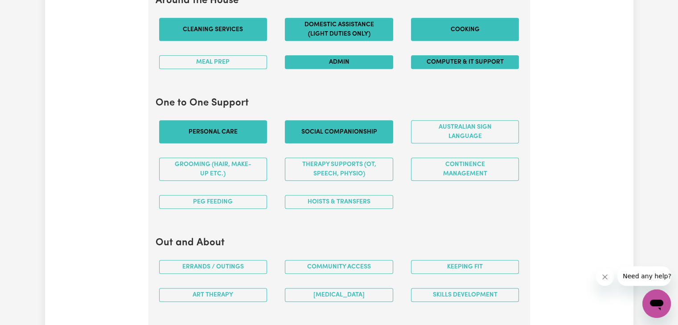
click at [314, 124] on button "Social companionship" at bounding box center [339, 131] width 108 height 23
click at [362, 175] on button "Therapy Supports (OT, speech, physio)" at bounding box center [339, 169] width 108 height 23
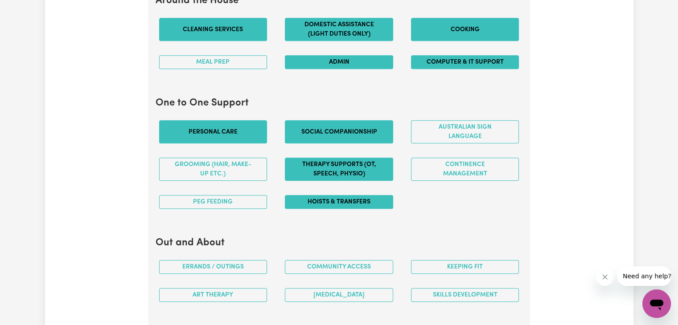
click at [332, 205] on button "Hoists & transfers" at bounding box center [339, 202] width 108 height 14
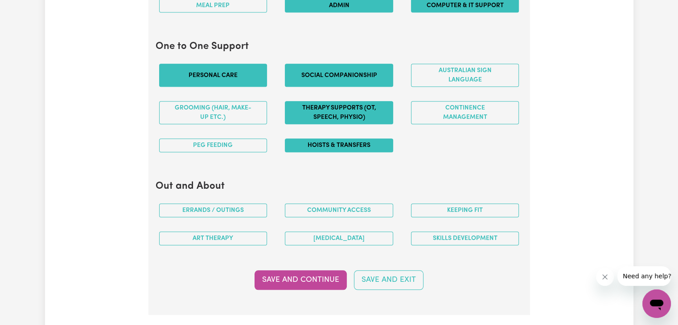
scroll to position [944, 0]
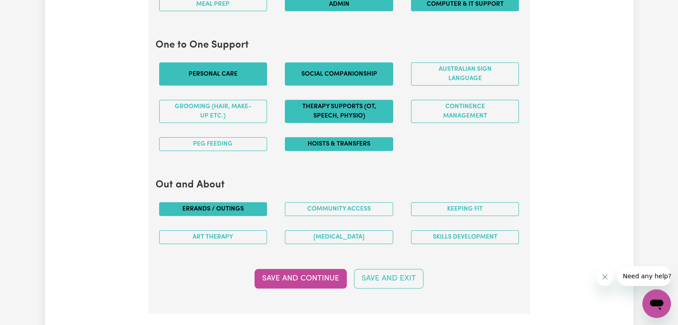
click at [232, 203] on button "Errands / Outings" at bounding box center [213, 209] width 108 height 14
click at [309, 202] on button "Community access" at bounding box center [339, 209] width 108 height 14
click at [352, 246] on div "Music therapy" at bounding box center [339, 237] width 126 height 28
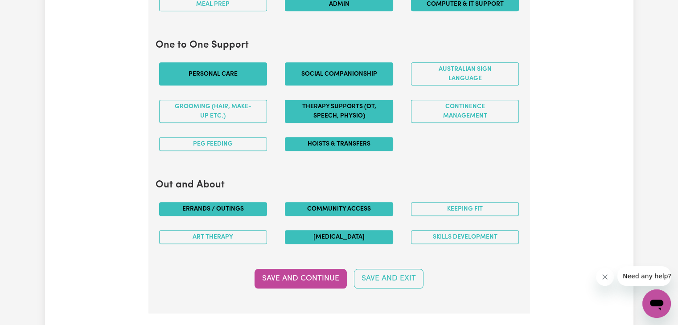
click at [361, 236] on button "Music therapy" at bounding box center [339, 237] width 108 height 14
click at [430, 231] on button "Skills Development" at bounding box center [465, 237] width 108 height 14
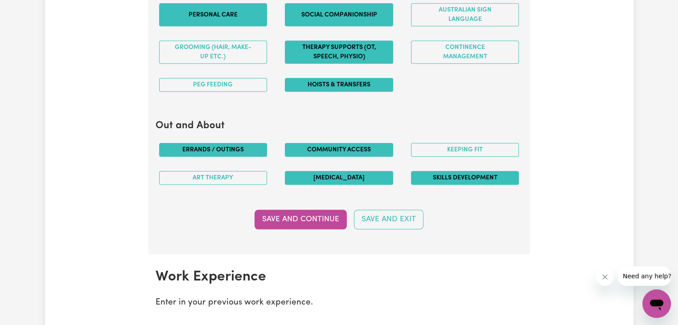
scroll to position [986, 0]
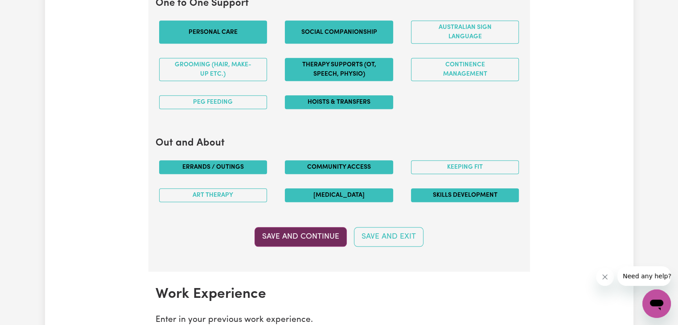
click at [279, 239] on button "Save and Continue" at bounding box center [300, 237] width 92 height 20
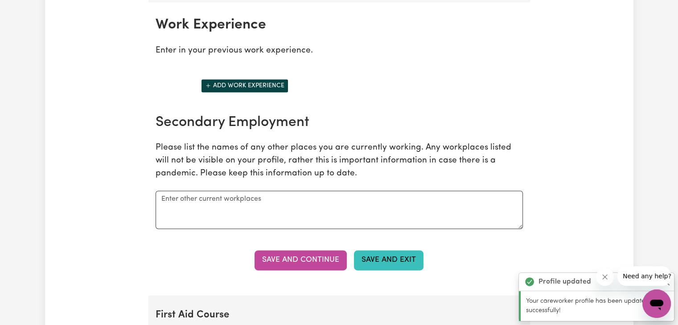
scroll to position [1251, 0]
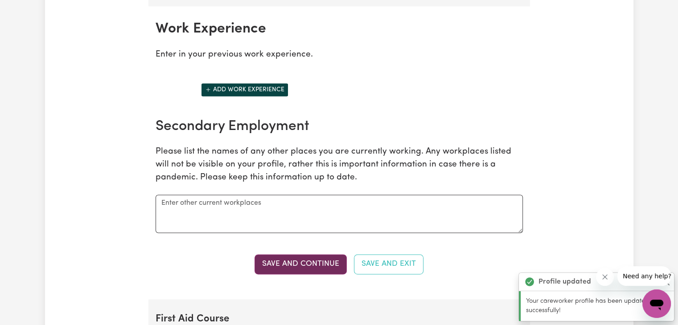
click at [317, 263] on button "Save and Continue" at bounding box center [300, 264] width 92 height 20
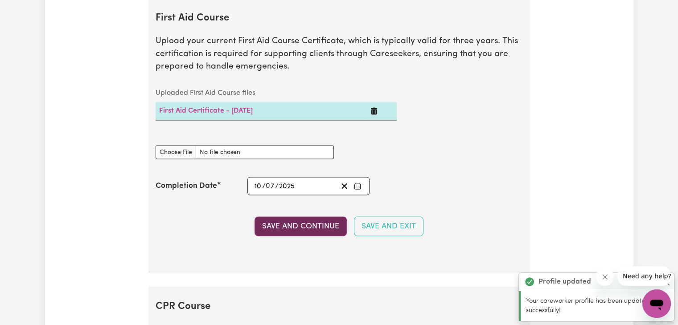
click at [312, 223] on button "Save and Continue" at bounding box center [300, 227] width 92 height 20
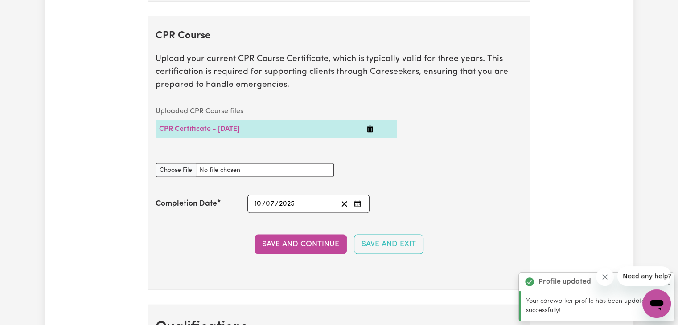
scroll to position [1835, 0]
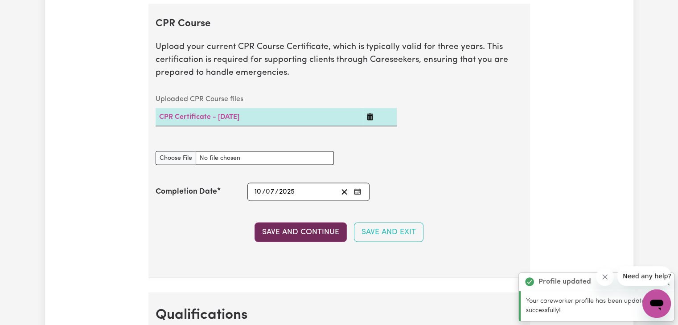
click at [298, 232] on button "Save and Continue" at bounding box center [300, 233] width 92 height 20
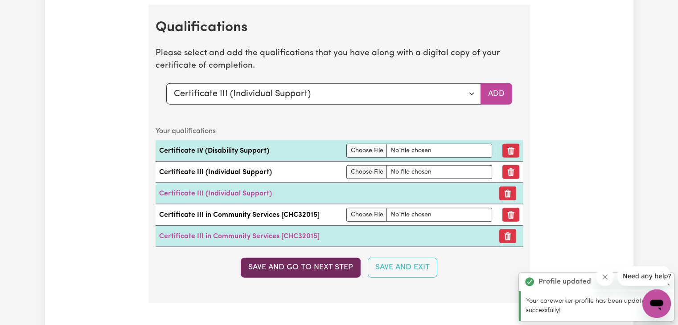
click at [268, 263] on button "Save and go to next step" at bounding box center [301, 268] width 120 height 20
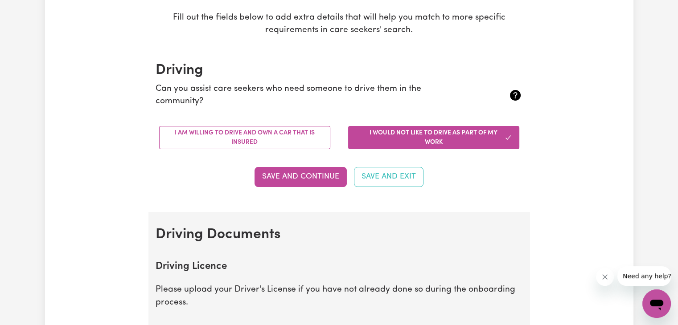
scroll to position [159, 0]
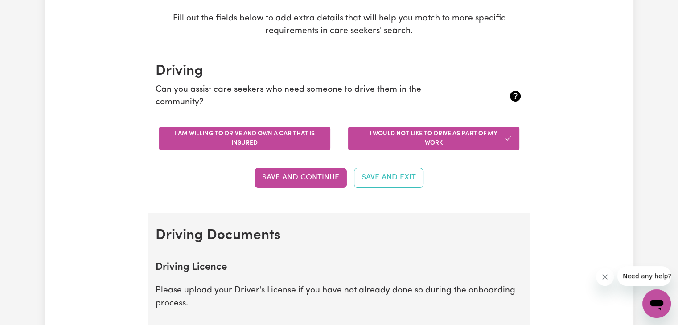
click at [287, 136] on button "I am willing to drive and own a car that is insured" at bounding box center [244, 138] width 171 height 23
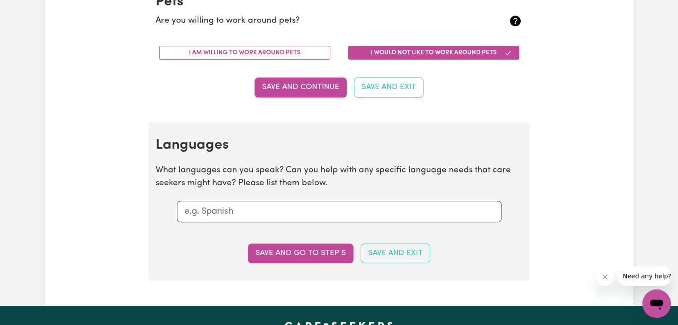
scroll to position [955, 0]
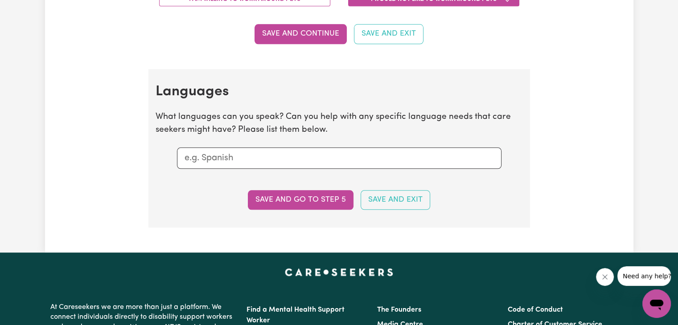
click at [238, 162] on input "text" at bounding box center [338, 158] width 309 height 13
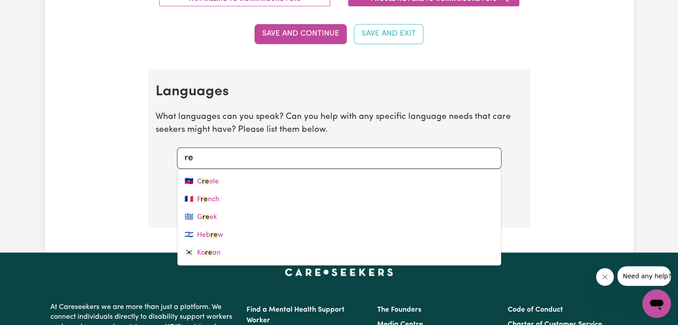
type input "r"
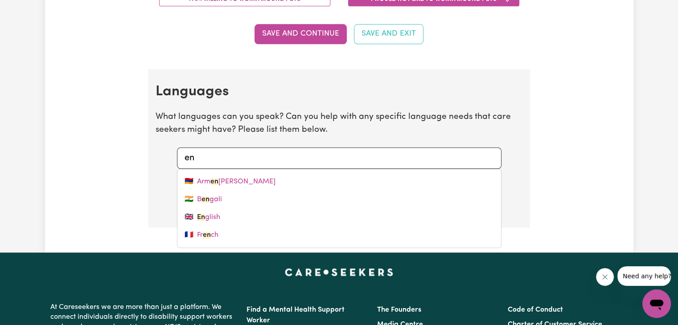
type input "eng"
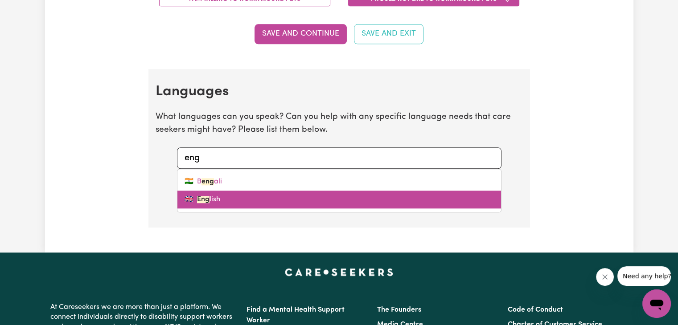
click at [223, 196] on link "🇬🇧 Eng lish" at bounding box center [339, 200] width 324 height 18
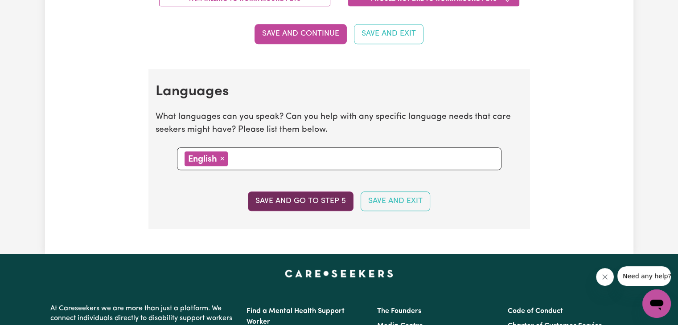
click at [277, 205] on button "Save and go to step 5" at bounding box center [301, 202] width 106 height 20
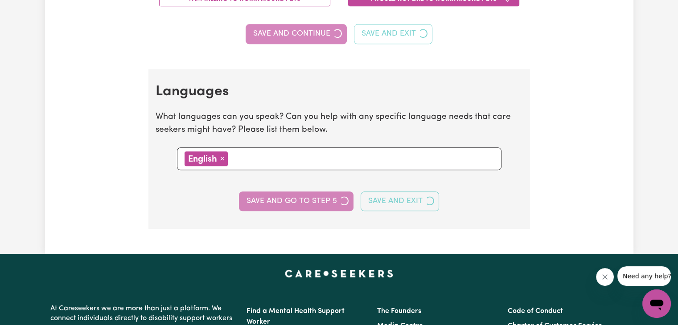
select select "I am providing services privately on my own"
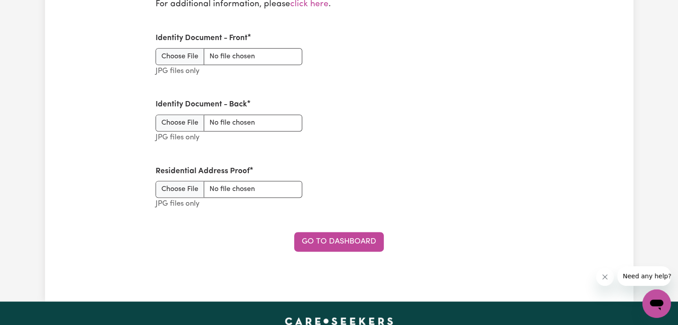
scroll to position [1190, 0]
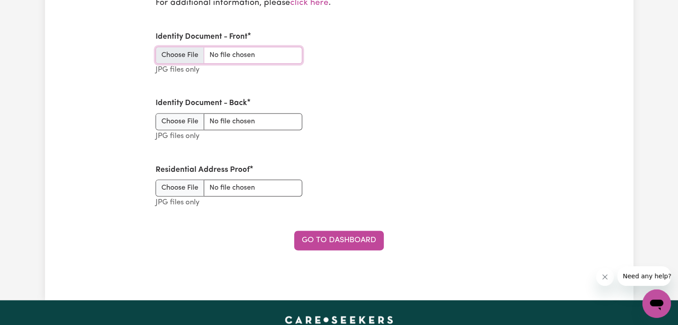
click at [185, 53] on input "Identity Document - Front" at bounding box center [229, 55] width 147 height 17
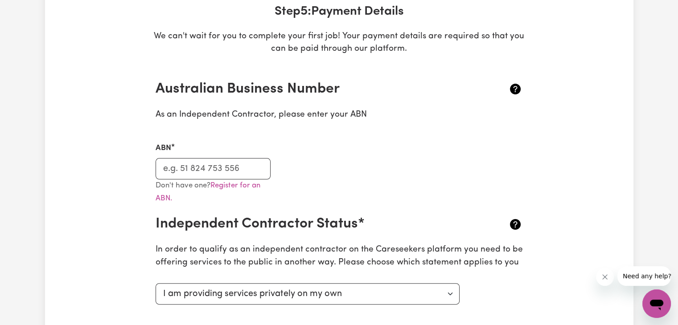
scroll to position [149, 0]
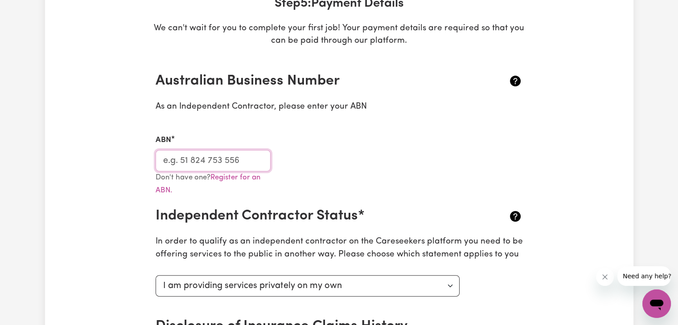
click at [233, 164] on input "ABN" at bounding box center [213, 160] width 115 height 21
paste input "I am currently"
type input "I"
paste input "I am currently"
type input "I"
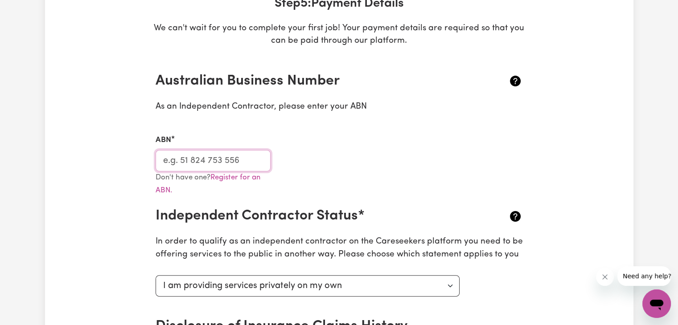
paste input "396253044785"
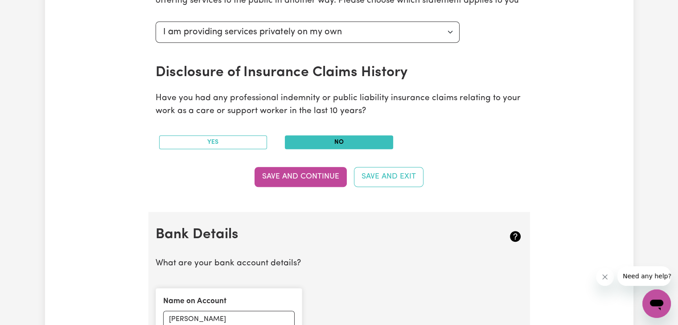
scroll to position [406, 0]
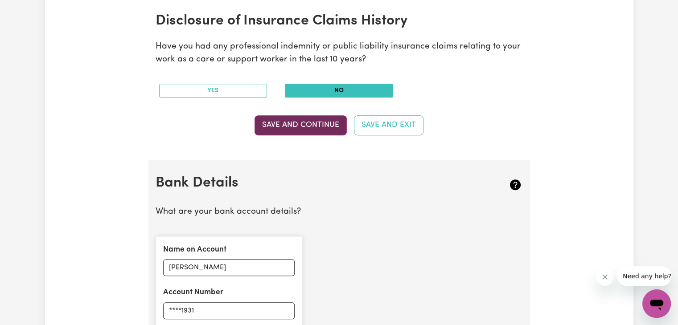
type input "396253044785"
click at [305, 122] on button "Save and Continue" at bounding box center [300, 125] width 92 height 20
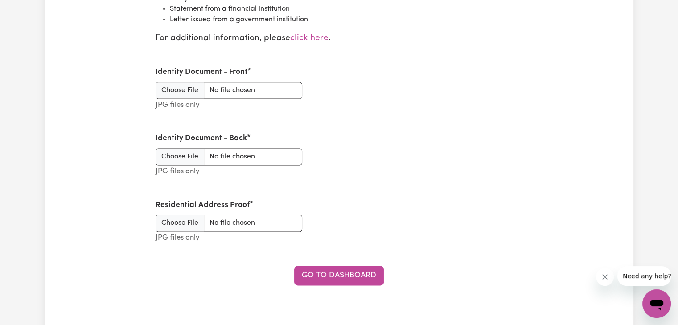
scroll to position [1174, 0]
click at [191, 88] on input "Identity Document - Front" at bounding box center [229, 89] width 147 height 17
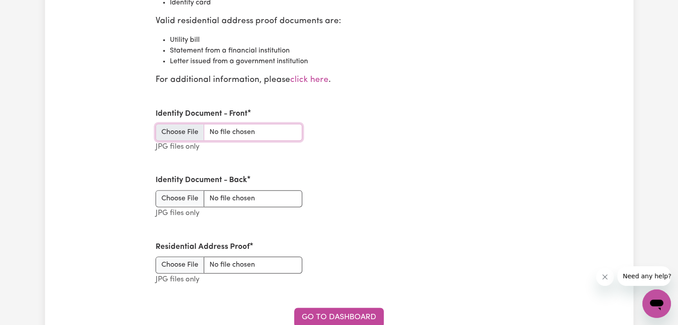
click at [173, 132] on input "Identity Document - Front" at bounding box center [229, 132] width 147 height 17
type input "C:\fakepath\WhatsApp Image 2025-08-19 at 14.26.21_476791a2.jpg"
type input "C:\fakepath\WhatsApp Image 2025-08-19 at 14.26.21_5779441a.jpg"
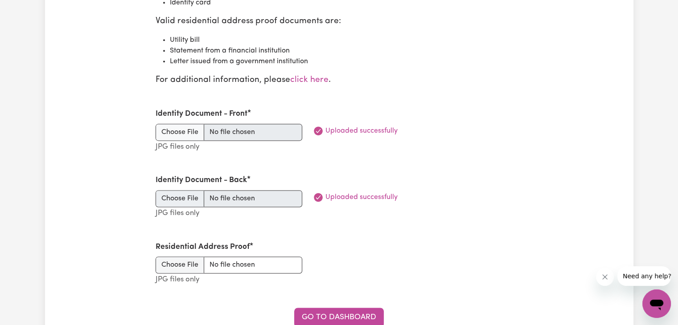
type input "C:\fakepath\WhatsApp Image 2025-08-19 at 14.26.22_d11d1fce.jpg"
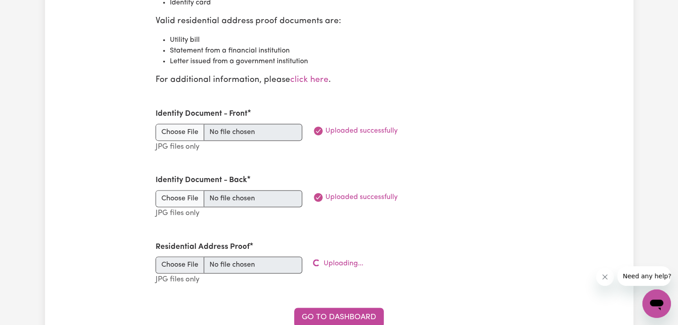
scroll to position [1187, 0]
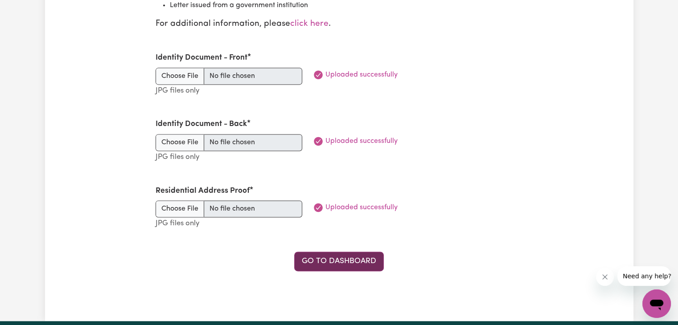
click at [343, 260] on link "Go to Dashboard" at bounding box center [339, 262] width 90 height 20
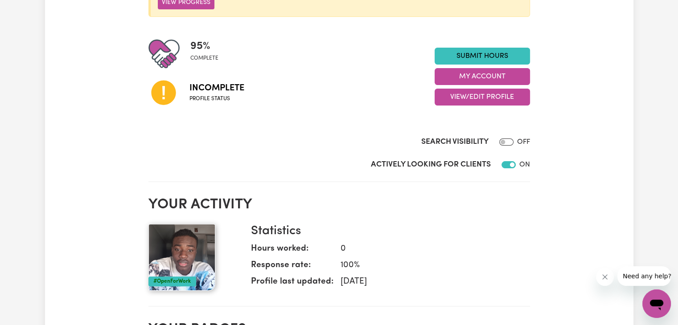
scroll to position [191, 0]
click at [194, 8] on button "View Progress" at bounding box center [186, 3] width 57 height 14
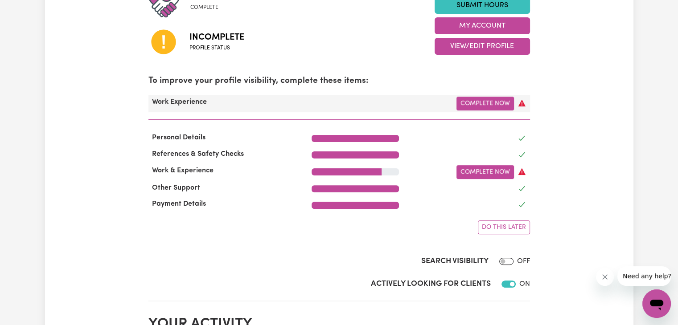
scroll to position [242, 0]
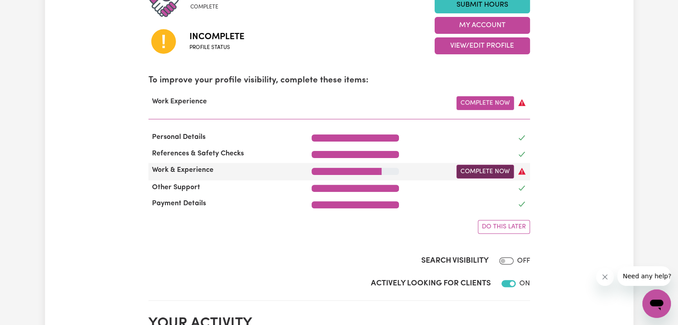
click at [484, 173] on link "Complete Now" at bounding box center [484, 172] width 57 height 14
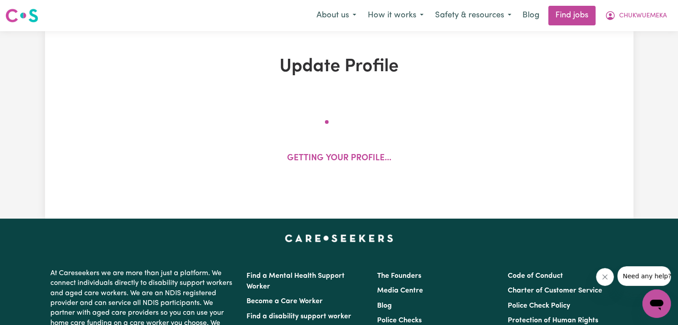
select select "Certificate III (Individual Support)"
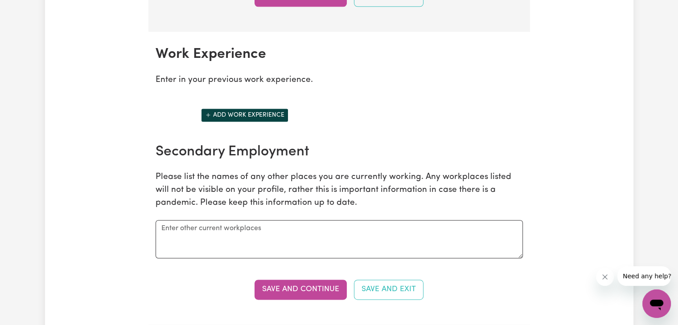
scroll to position [1230, 0]
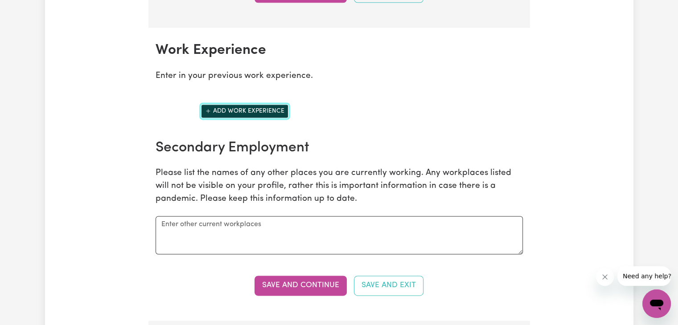
click at [243, 104] on button "Add work experience" at bounding box center [244, 111] width 87 height 14
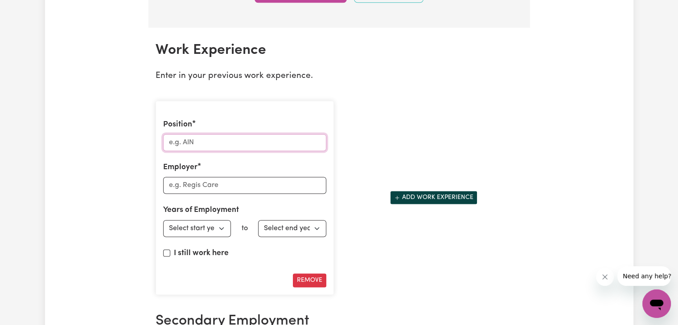
click at [233, 139] on input "Position" at bounding box center [244, 142] width 163 height 17
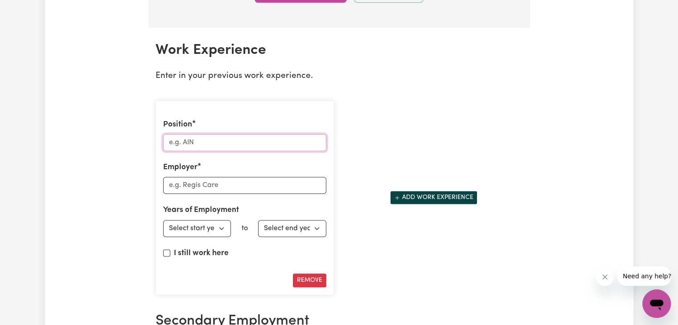
click at [233, 139] on input "Position" at bounding box center [244, 142] width 163 height 17
drag, startPoint x: 194, startPoint y: 132, endPoint x: 184, endPoint y: 147, distance: 17.8
click at [184, 147] on input "Position" at bounding box center [244, 142] width 163 height 17
click at [185, 139] on input "FRieand support" at bounding box center [244, 142] width 163 height 17
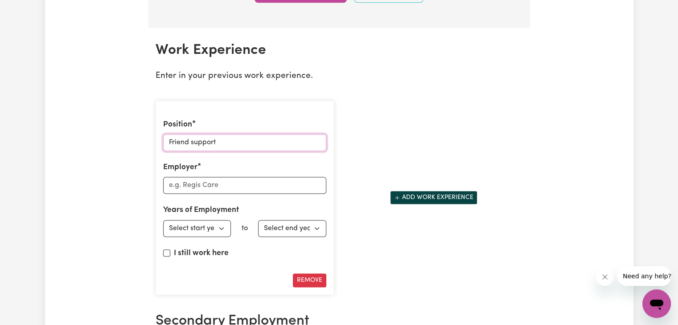
type input "Friend support"
click at [188, 177] on input "Employer" at bounding box center [244, 185] width 163 height 17
type input "Voluntary"
click at [203, 226] on select "Select start year 1951 1952 1953 1954 1955 1956 1957 1958 1959 1960 1961 1962 1…" at bounding box center [197, 228] width 68 height 17
select select "2023"
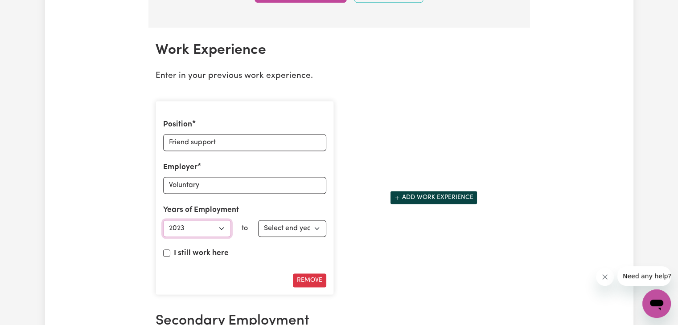
click at [163, 220] on select "Select start year 1951 1952 1953 1954 1955 1956 1957 1958 1959 1960 1961 1962 1…" at bounding box center [197, 228] width 68 height 17
click at [289, 232] on select "Select end year 1951 1952 1953 1954 1955 1956 1957 1958 1959 1960 1961 1962 196…" at bounding box center [292, 228] width 68 height 17
select select "2024"
click at [258, 220] on select "Select end year 1951 1952 1953 1954 1955 1956 1957 1958 1959 1960 1961 1962 196…" at bounding box center [292, 228] width 68 height 17
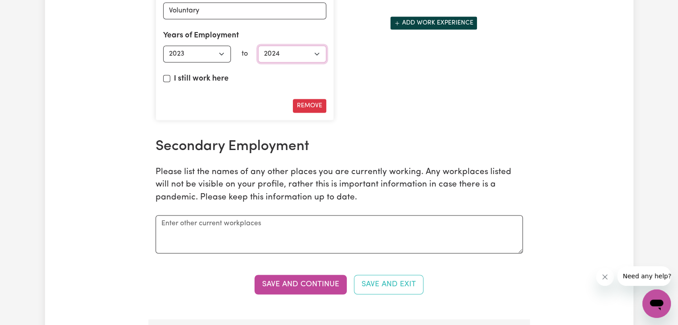
scroll to position [1396, 0]
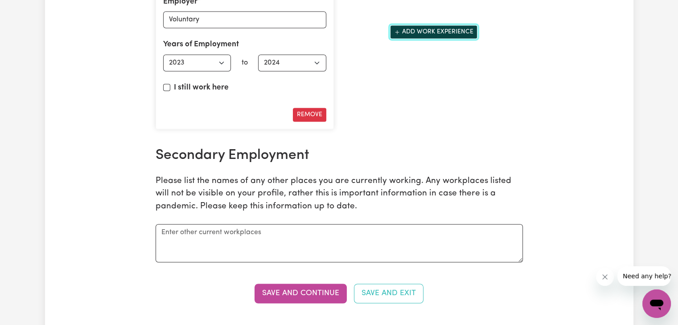
click at [434, 28] on button "Add work experience" at bounding box center [433, 32] width 87 height 14
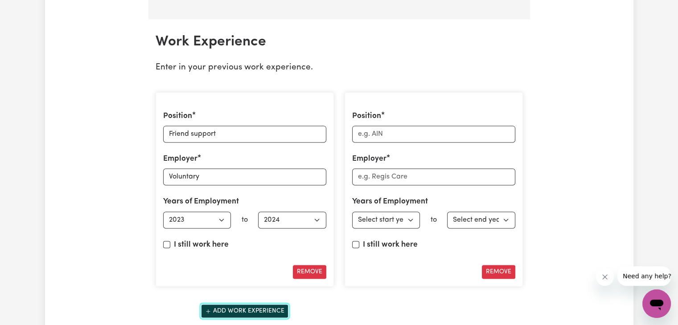
scroll to position [1234, 0]
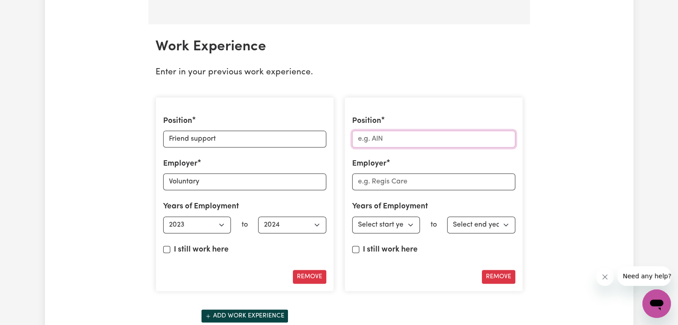
click at [400, 131] on input "Position" at bounding box center [433, 139] width 163 height 17
click at [406, 131] on input "Position" at bounding box center [433, 139] width 163 height 17
click at [422, 131] on input "Position" at bounding box center [433, 139] width 163 height 17
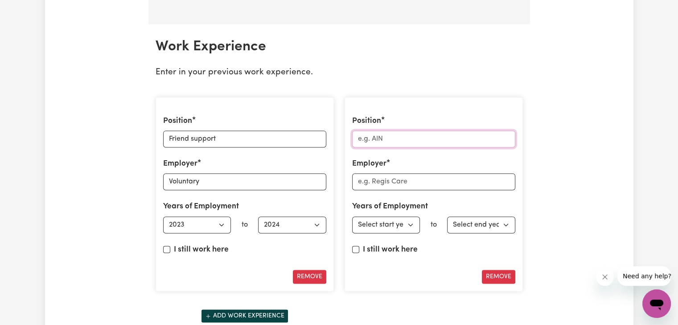
click at [422, 131] on input "Position" at bounding box center [433, 139] width 163 height 17
click at [393, 139] on input "Position" at bounding box center [433, 139] width 163 height 17
type input "Home cleaner"
click at [386, 173] on input "Employer" at bounding box center [433, 181] width 163 height 17
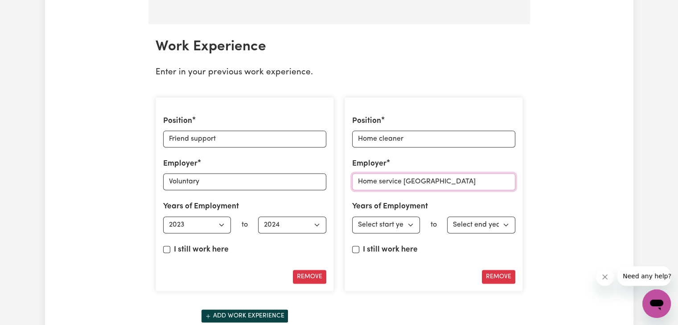
type input "Home service Nigeria"
click at [382, 217] on select "Select start year 1951 1952 1953 1954 1955 1956 1957 1958 1959 1960 1961 1962 1…" at bounding box center [386, 225] width 68 height 17
select select "2023"
click at [352, 217] on select "Select start year 1951 1952 1953 1954 1955 1956 1957 1958 1959 1960 1961 1962 1…" at bounding box center [386, 225] width 68 height 17
click at [475, 227] on select "Select end year 1951 1952 1953 1954 1955 1956 1957 1958 1959 1960 1961 1962 196…" at bounding box center [481, 225] width 68 height 17
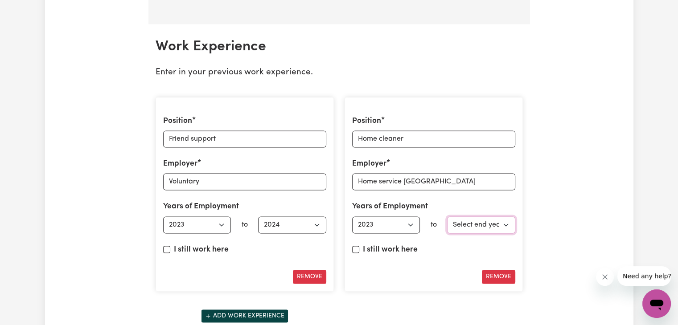
select select "2023"
click at [447, 217] on select "Select end year 1951 1952 1953 1954 1955 1956 1957 1958 1959 1960 1961 1962 196…" at bounding box center [481, 225] width 68 height 17
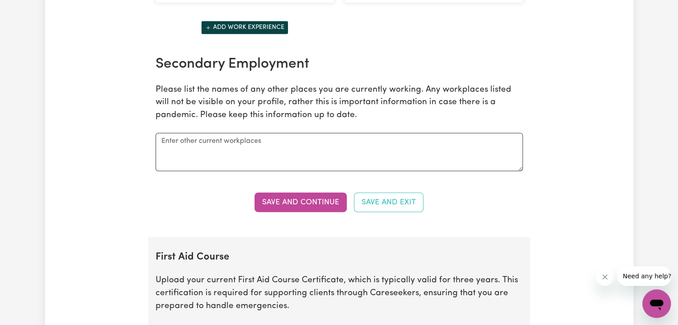
scroll to position [1497, 0]
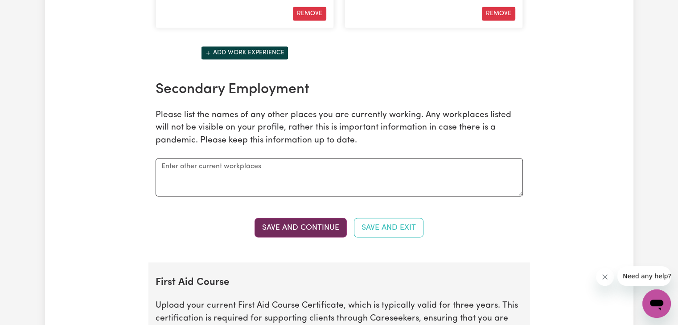
click at [289, 222] on button "Save and Continue" at bounding box center [300, 228] width 92 height 20
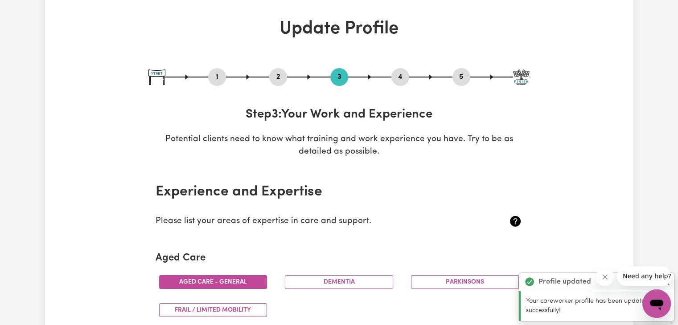
scroll to position [0, 0]
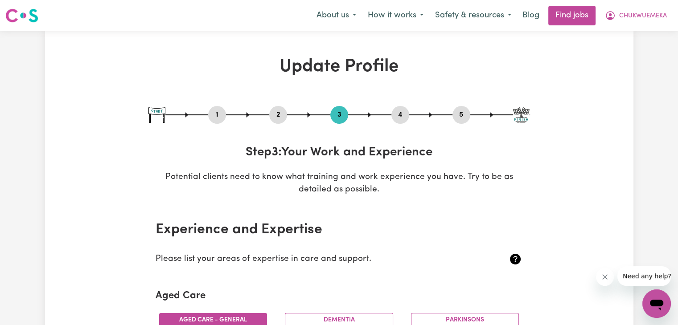
click at [460, 115] on button "5" at bounding box center [461, 115] width 18 height 12
select select "I am providing services privately on my own"
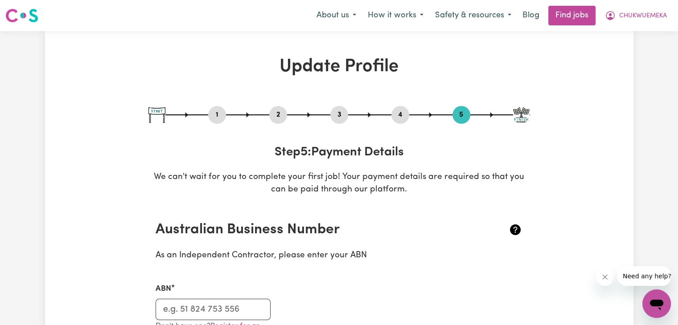
click at [518, 118] on img at bounding box center [521, 115] width 16 height 16
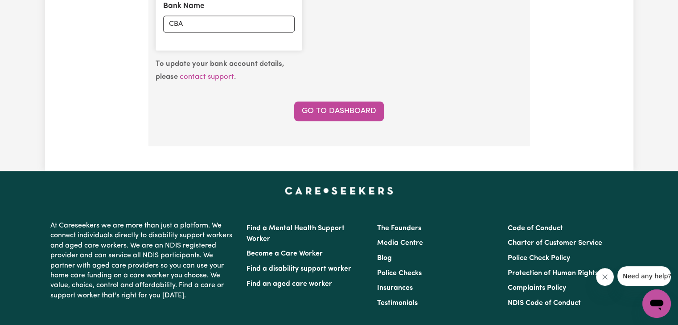
scroll to position [783, 0]
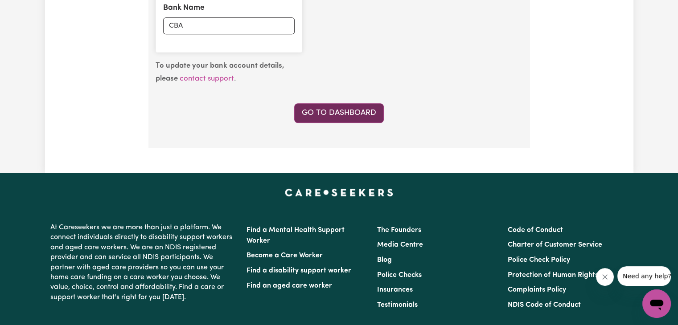
click at [342, 103] on link "Go to Dashboard" at bounding box center [339, 113] width 90 height 20
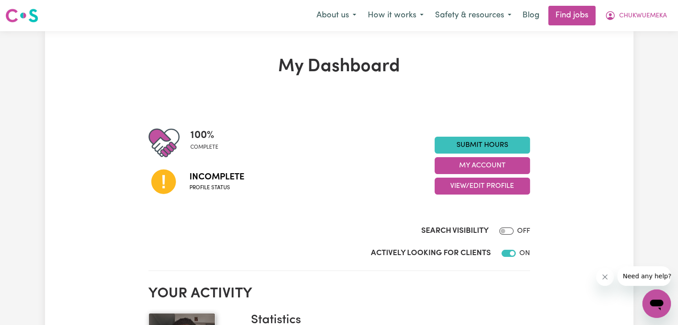
click at [164, 186] on icon at bounding box center [163, 182] width 25 height 25
click at [176, 133] on img at bounding box center [163, 142] width 31 height 31
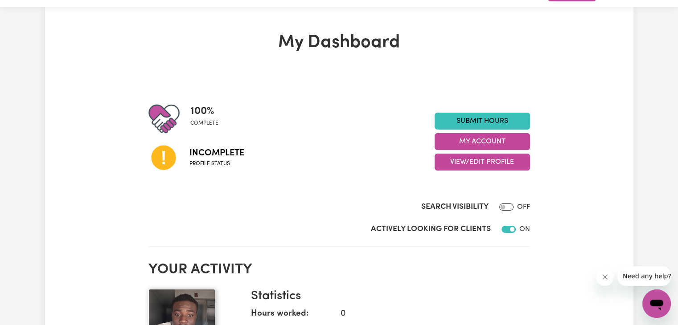
click at [505, 199] on div "Search Visibility OFF" at bounding box center [338, 198] width 381 height 37
click at [503, 206] on input "Search Visibility" at bounding box center [506, 207] width 14 height 7
checkbox input "true"
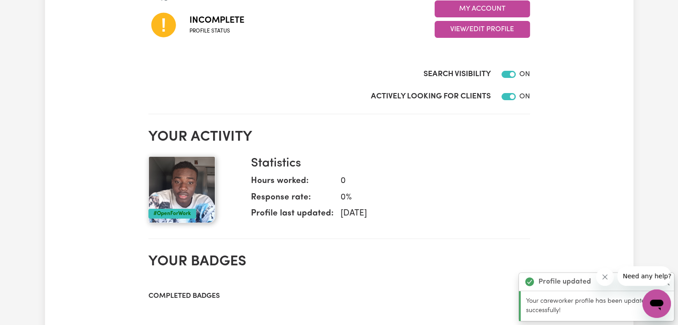
scroll to position [162, 0]
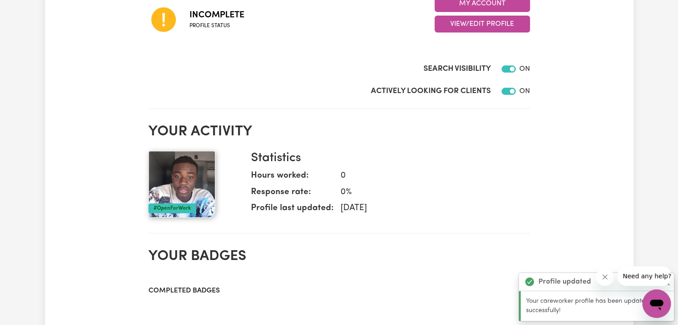
click at [492, 227] on section "Your activity #OpenForWork Statistics Hours worked: 0 Response rate: 0 % Profil…" at bounding box center [338, 175] width 381 height 118
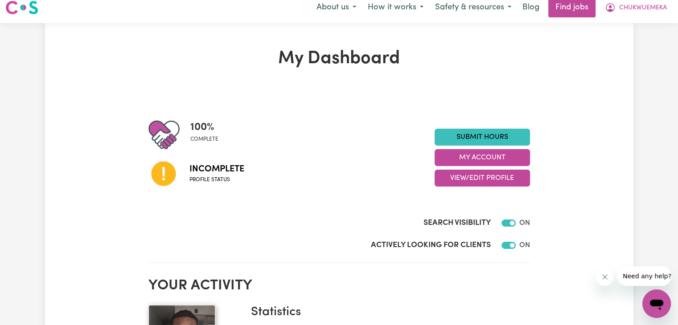
scroll to position [0, 0]
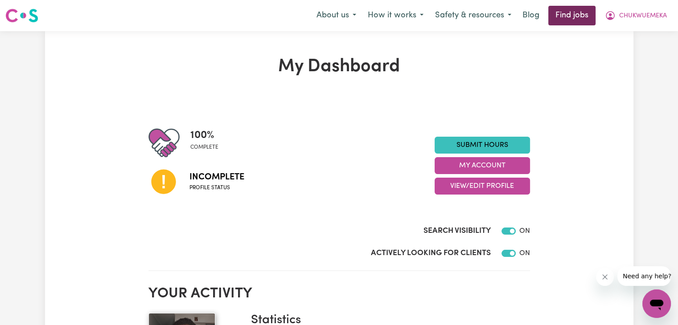
click at [576, 11] on link "Find jobs" at bounding box center [571, 16] width 47 height 20
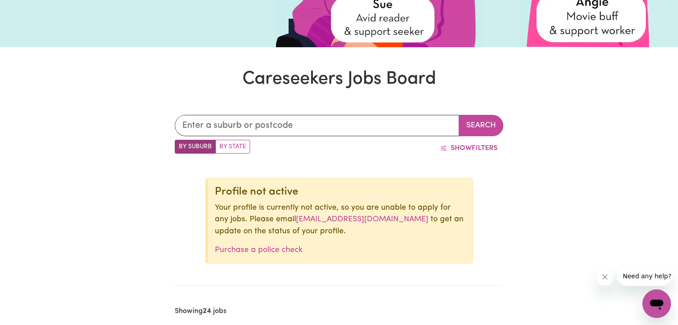
scroll to position [209, 0]
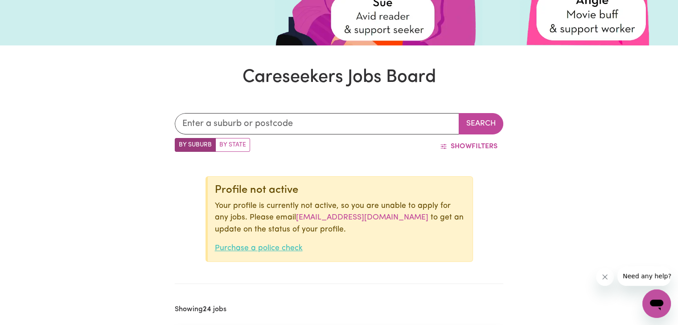
click at [269, 245] on link "Purchase a police check" at bounding box center [259, 249] width 88 height 8
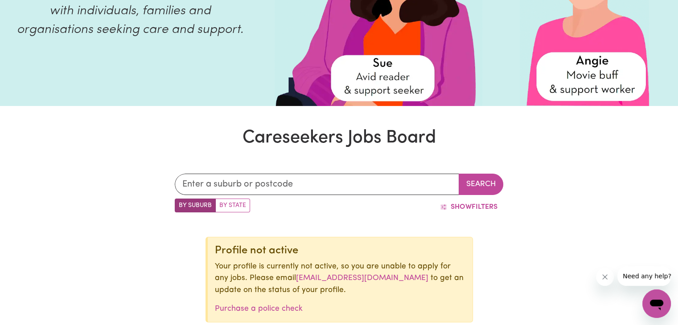
scroll to position [148, 0]
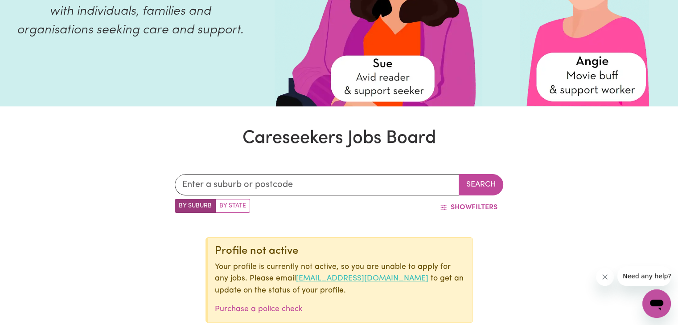
click at [319, 281] on link "onboarding@careseekers.com.au" at bounding box center [362, 279] width 132 height 8
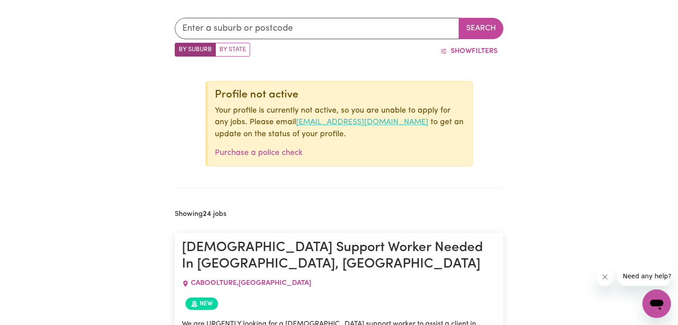
drag, startPoint x: 280, startPoint y: 123, endPoint x: 402, endPoint y: 120, distance: 121.7
click at [402, 120] on p "Your profile is currently not active, so you are unable to apply for any jobs. …" at bounding box center [340, 122] width 250 height 35
copy link "onboarding@careseekers.com.au"
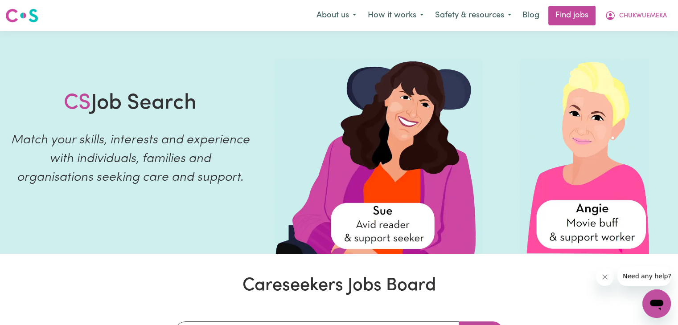
scroll to position [3, 0]
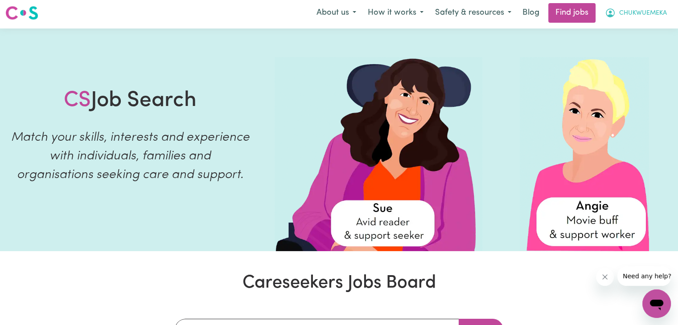
click at [603, 11] on button "CHUKWUEMEKA" at bounding box center [636, 13] width 74 height 19
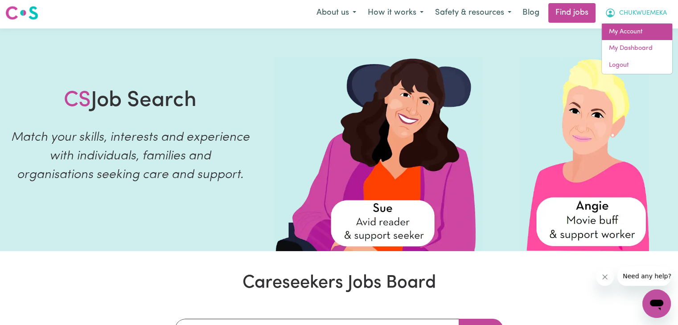
click at [615, 26] on link "My Account" at bounding box center [637, 32] width 70 height 17
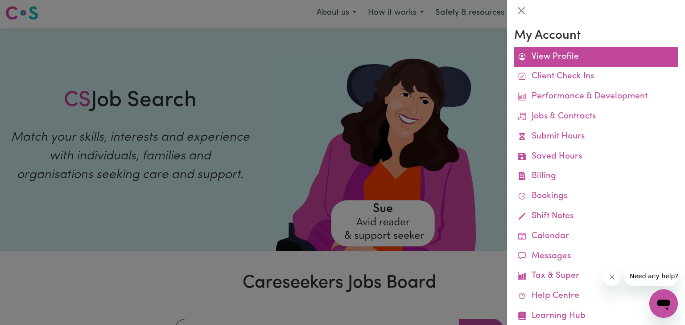
click at [567, 51] on link "View Profile" at bounding box center [596, 57] width 164 height 20
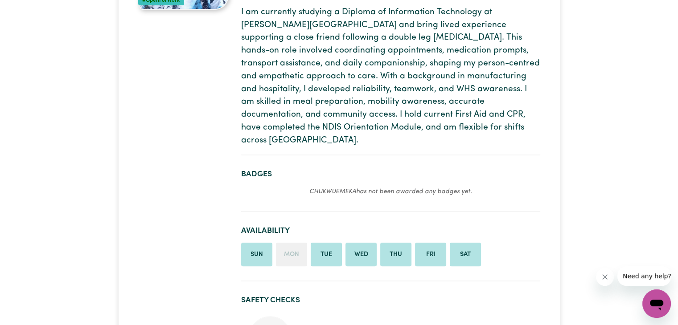
scroll to position [162, 0]
